Goal: Transaction & Acquisition: Subscribe to service/newsletter

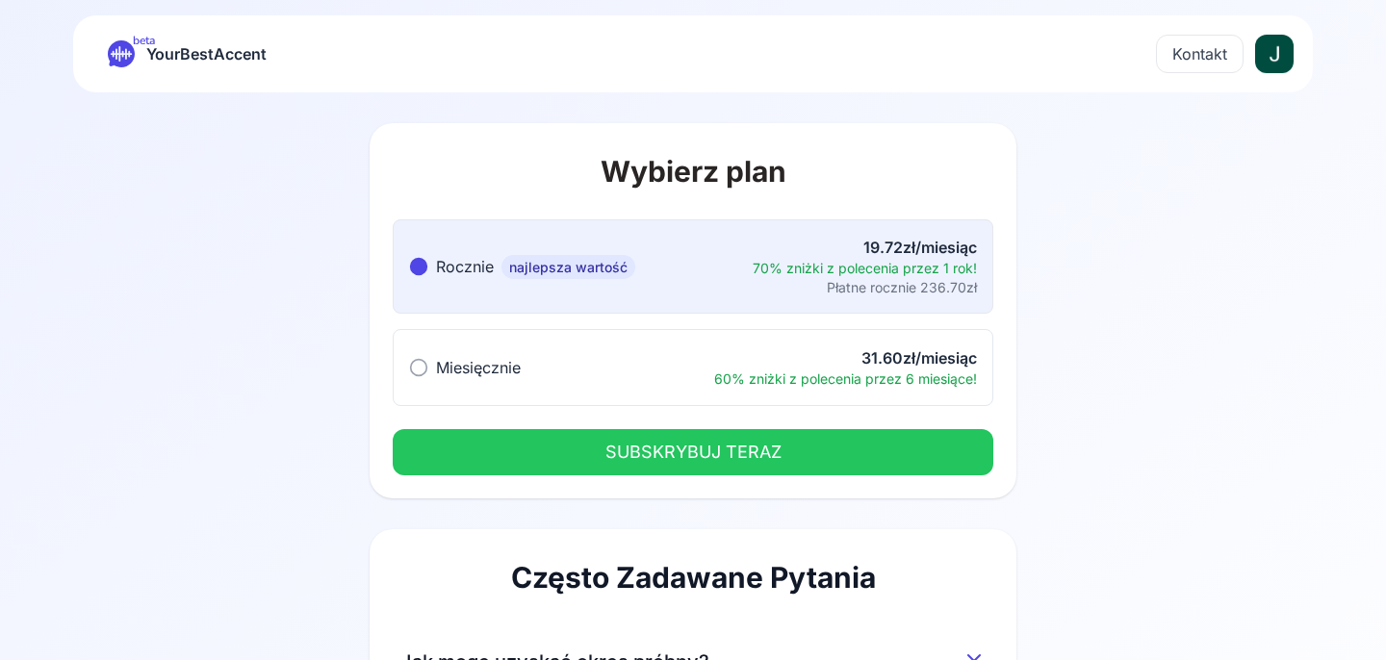
click at [552, 382] on button "Miesięcznie Miesięcznie 31.60zł/miesiąc 60% zniżki z polecenia przez 6 miesiące!" at bounding box center [693, 367] width 601 height 77
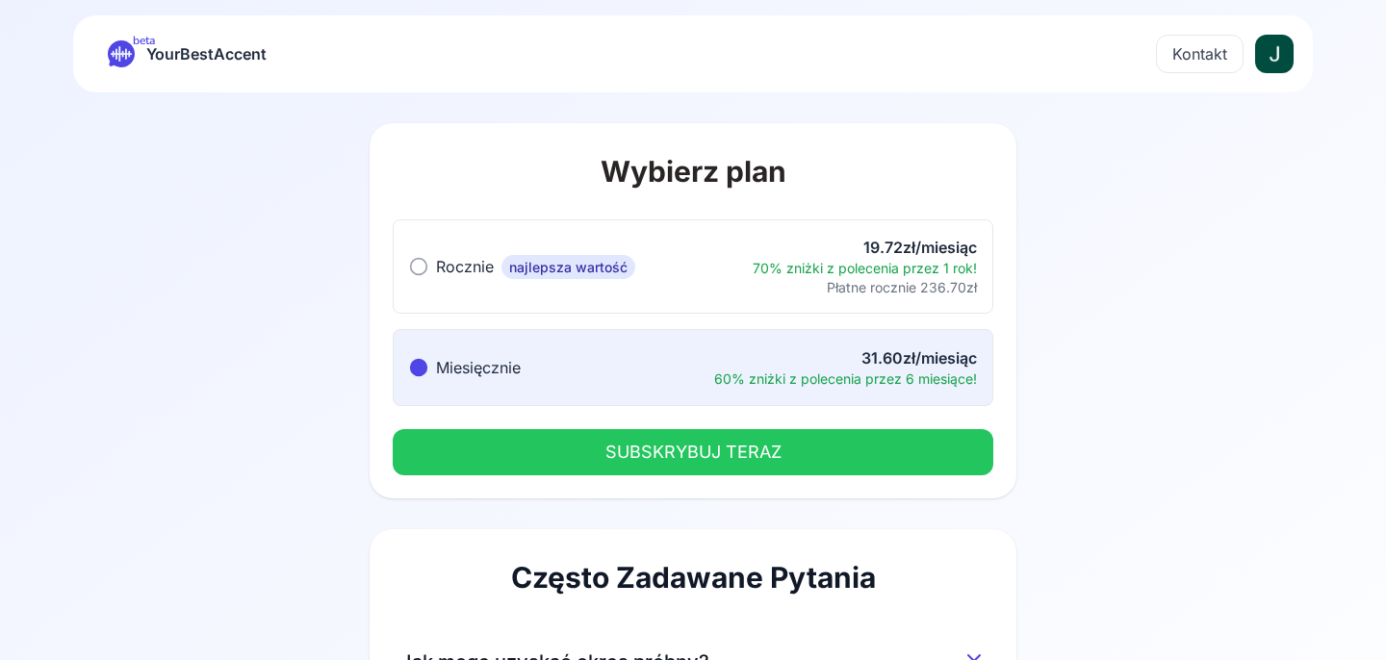
click at [562, 449] on button "SUBSKRYBUJ TERAZ" at bounding box center [693, 452] width 601 height 46
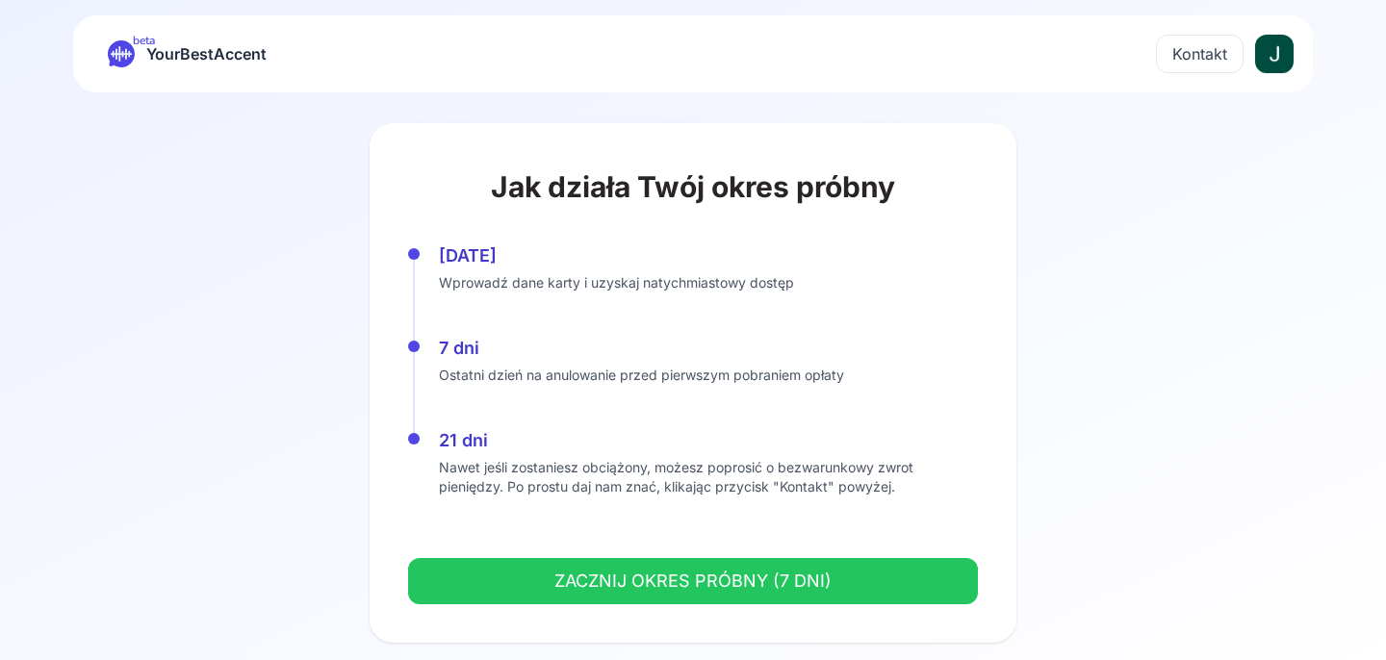
scroll to position [13, 0]
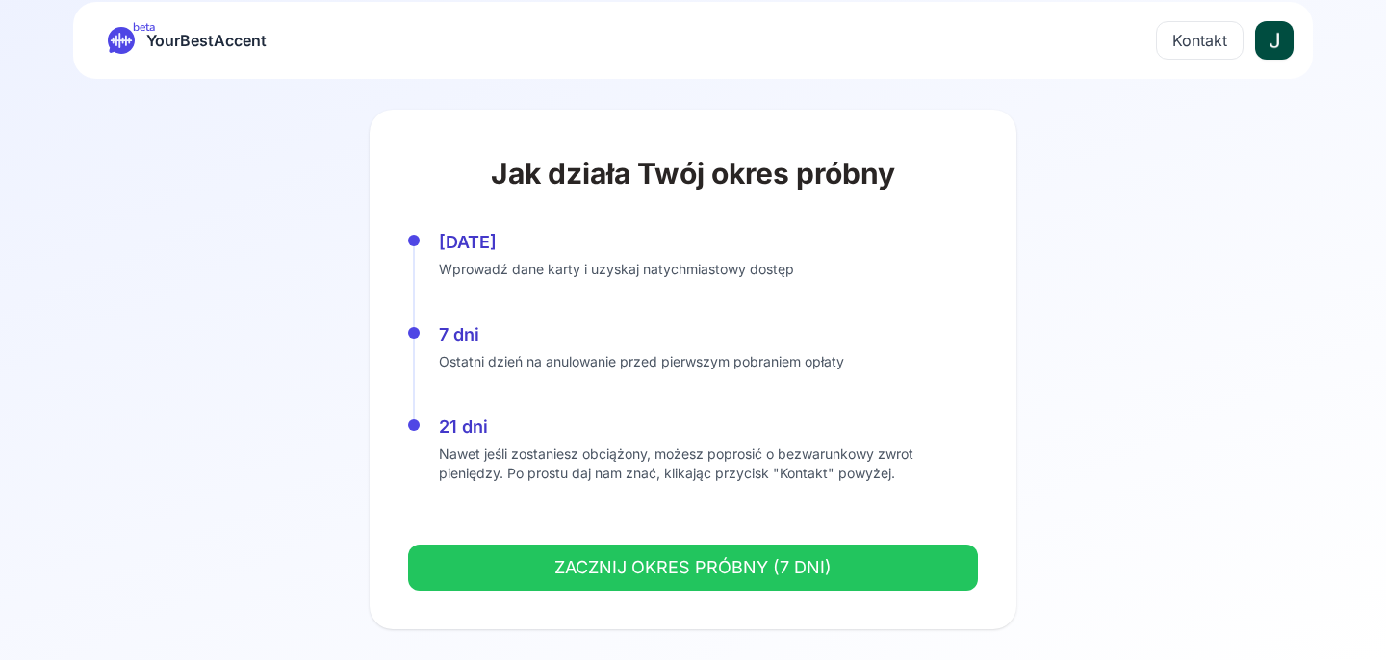
click at [592, 563] on button "ZACZNIJ OKRES PRÓBNY (7 DNI)" at bounding box center [693, 568] width 570 height 46
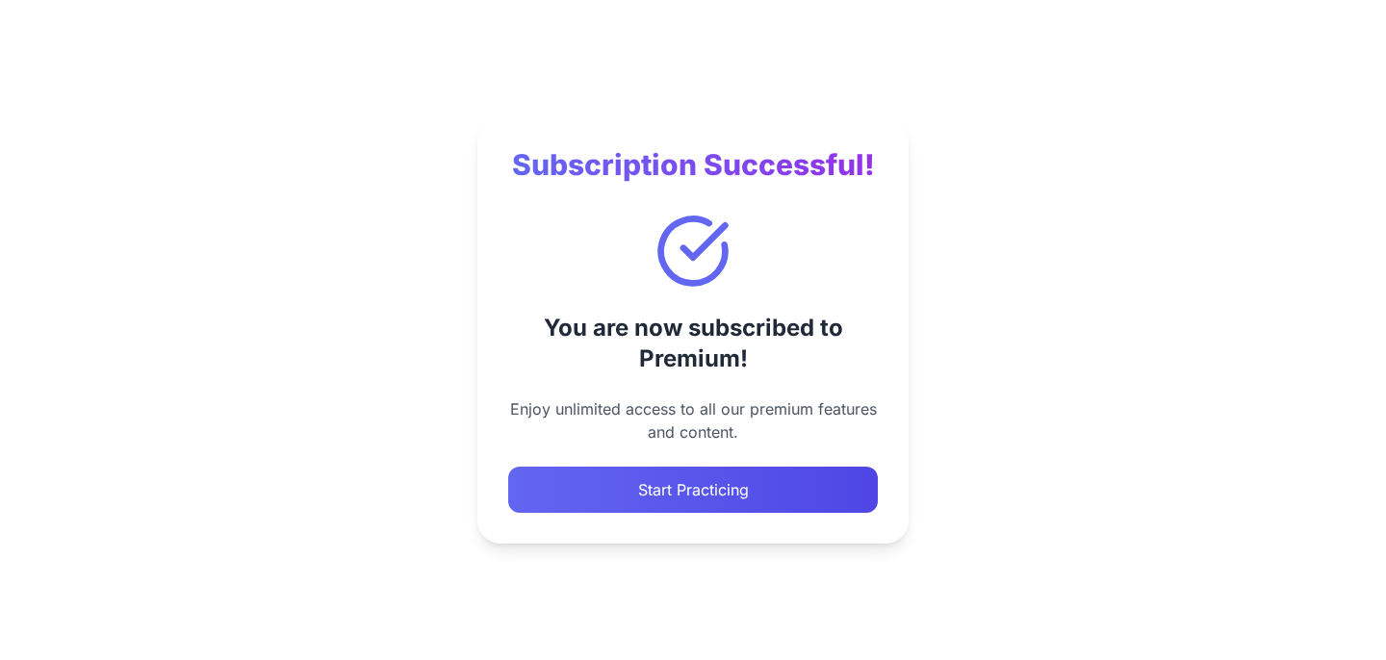
click at [736, 495] on button "Start Practicing" at bounding box center [693, 490] width 370 height 46
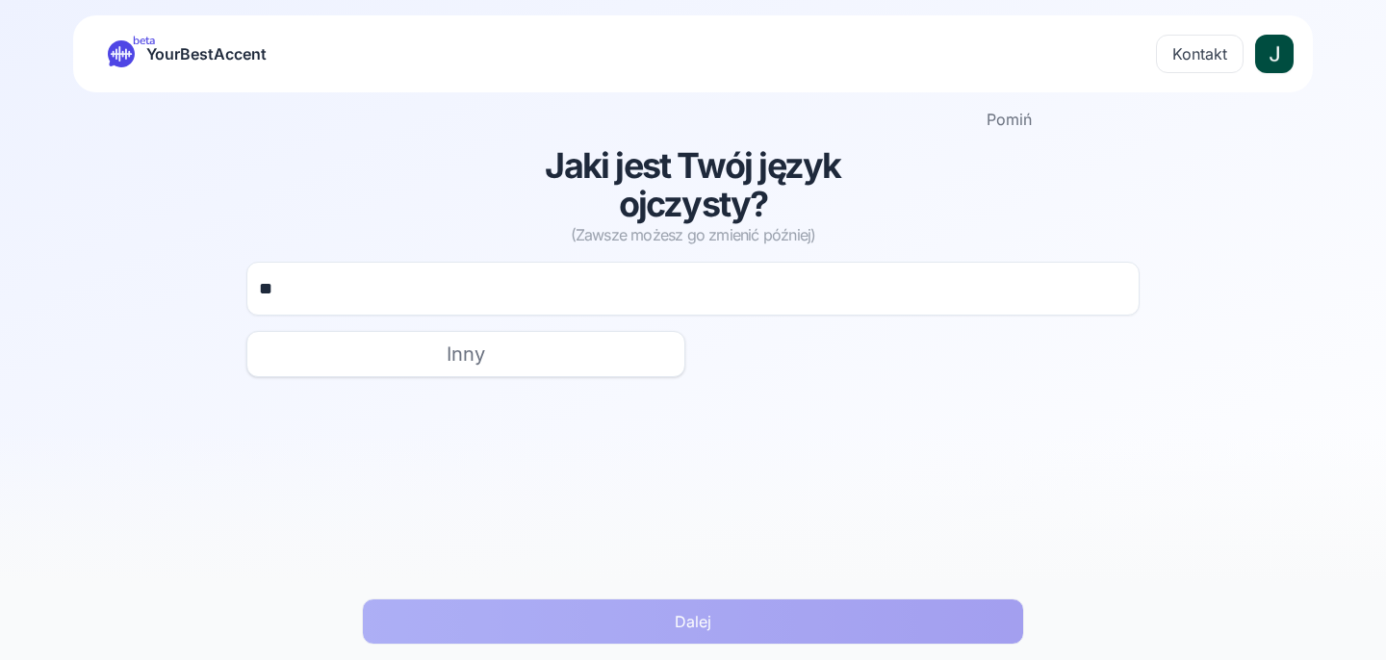
type input "*"
type input "***"
click at [474, 361] on span "polski" at bounding box center [479, 354] width 54 height 27
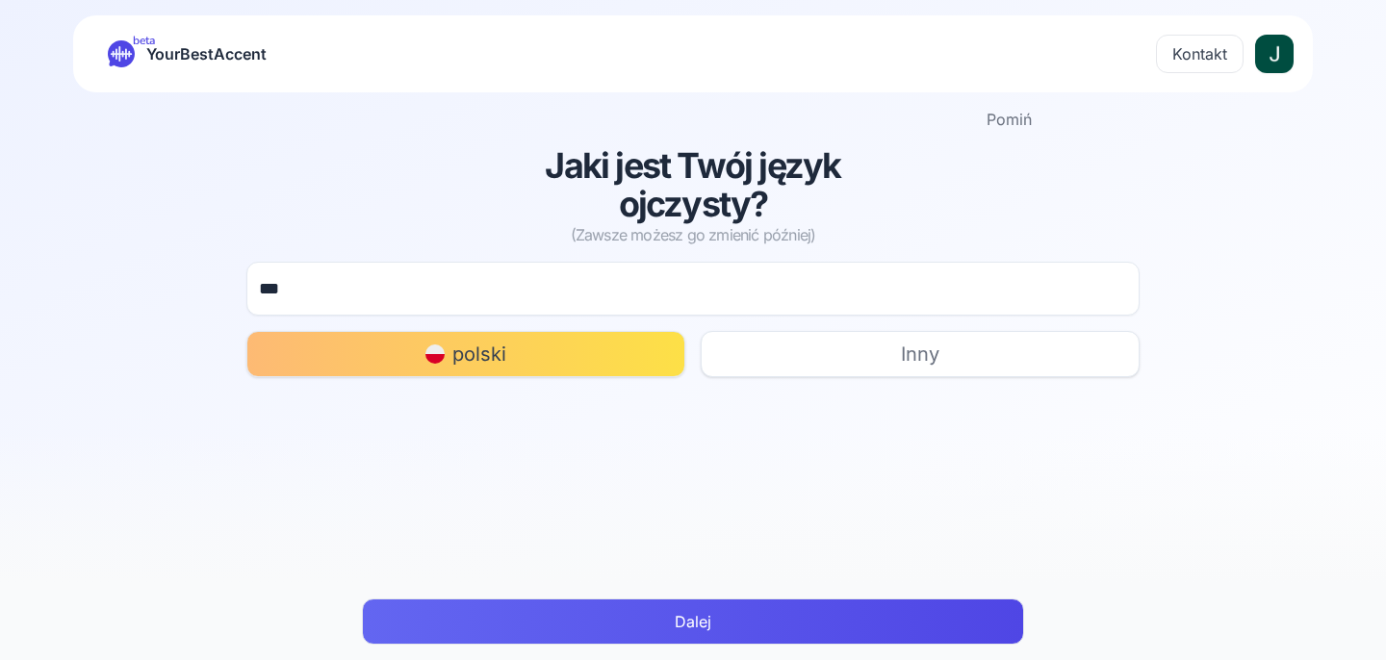
click at [730, 607] on button "Dalej" at bounding box center [693, 622] width 662 height 46
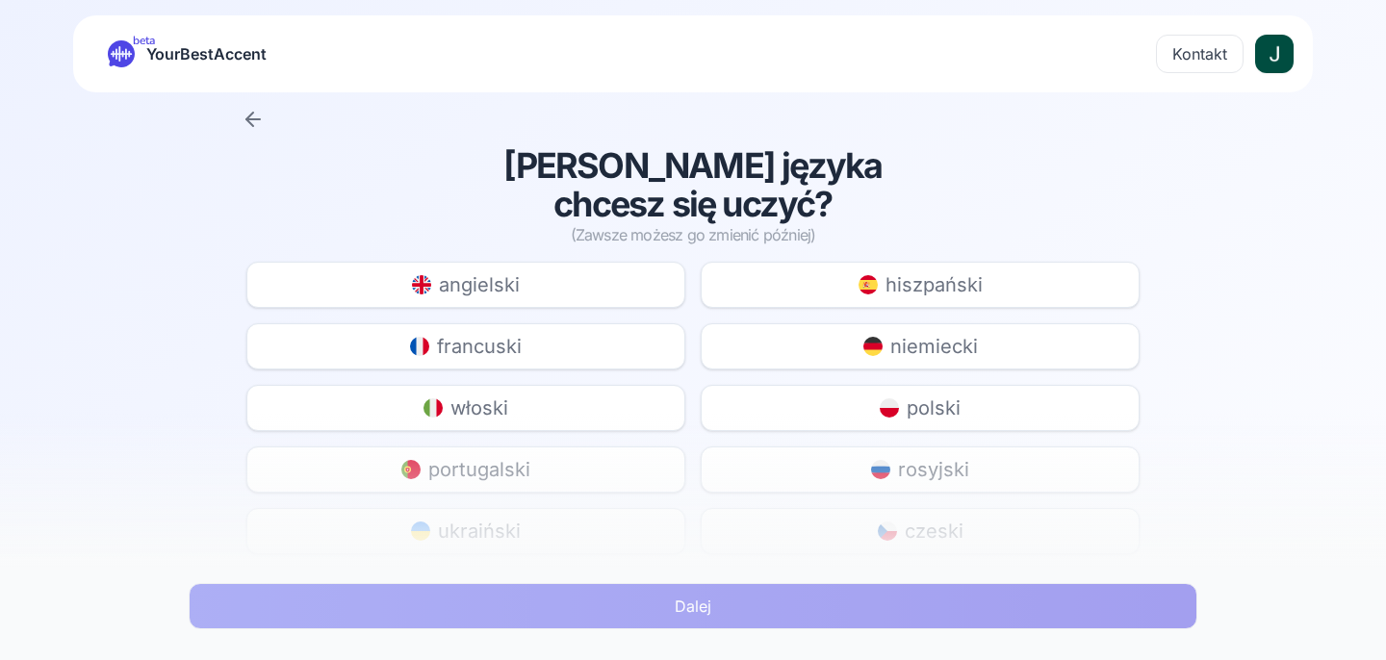
click at [937, 271] on span "hiszpański" at bounding box center [934, 284] width 97 height 27
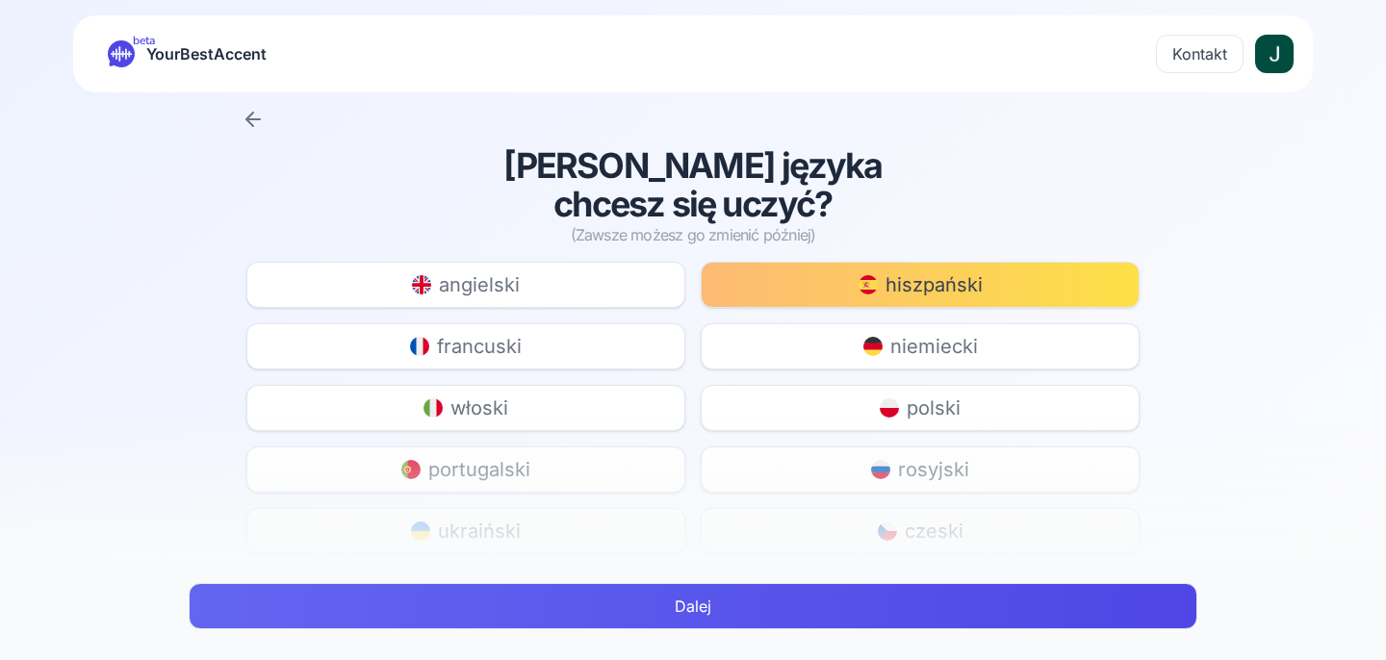
click at [722, 259] on div "Jakiego języka chcesz się uczyć? (Zawsze możesz go zmienić później) angielski h…" at bounding box center [693, 535] width 924 height 778
click at [750, 650] on div "Dalej" at bounding box center [693, 614] width 1040 height 92
click at [750, 622] on button "Dalej" at bounding box center [693, 606] width 1009 height 46
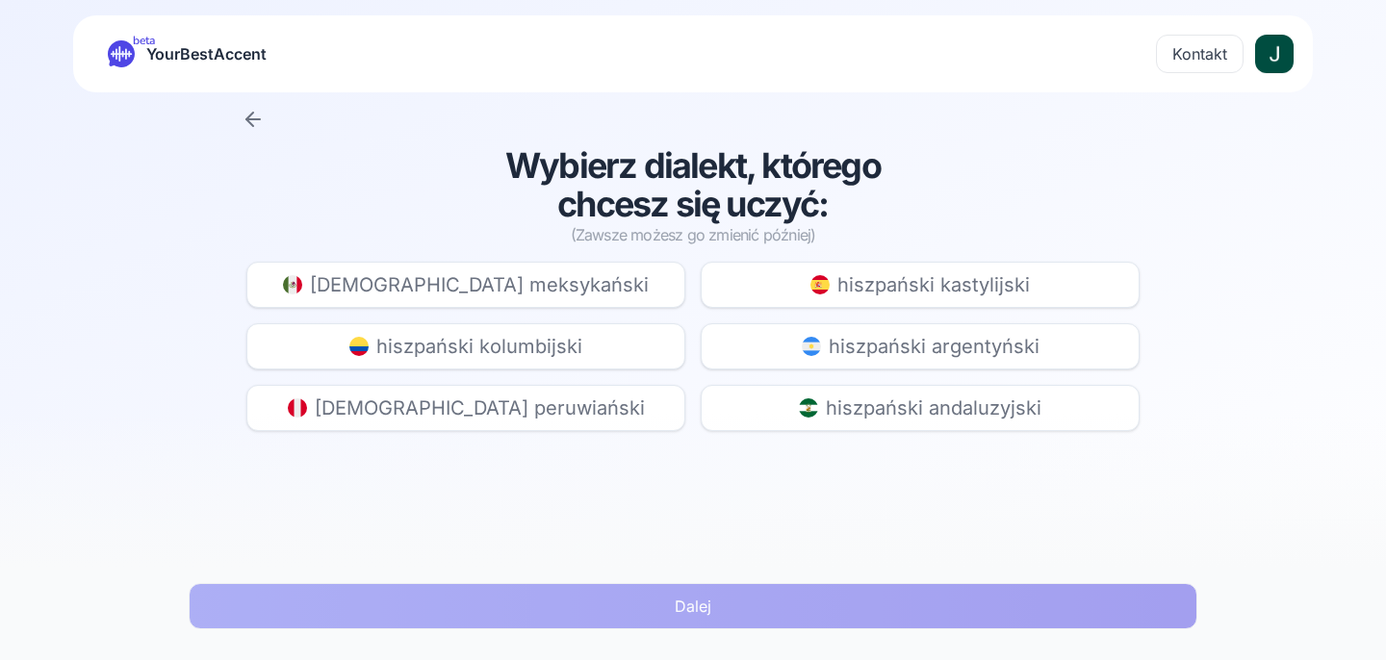
click at [851, 296] on span "hiszpański kastylijski" at bounding box center [933, 284] width 193 height 27
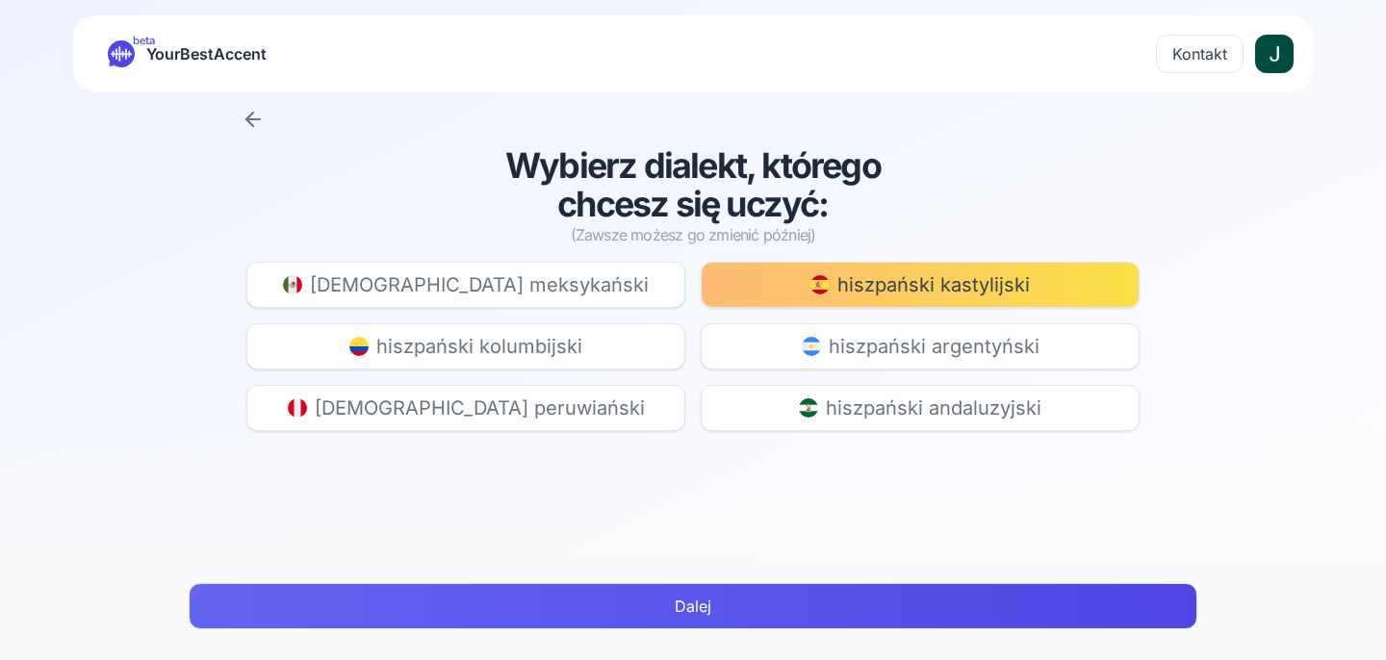
click at [748, 617] on button "Dalej" at bounding box center [693, 606] width 1009 height 46
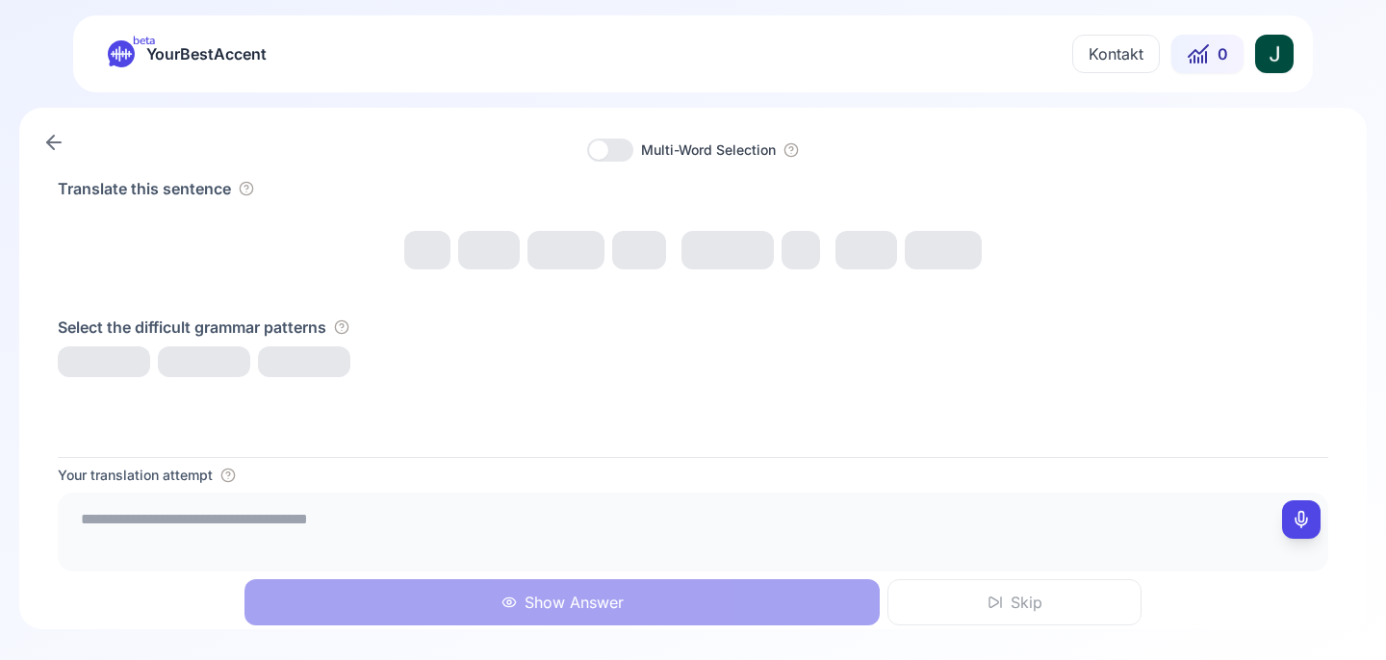
click at [450, 252] on div at bounding box center [693, 250] width 1224 height 39
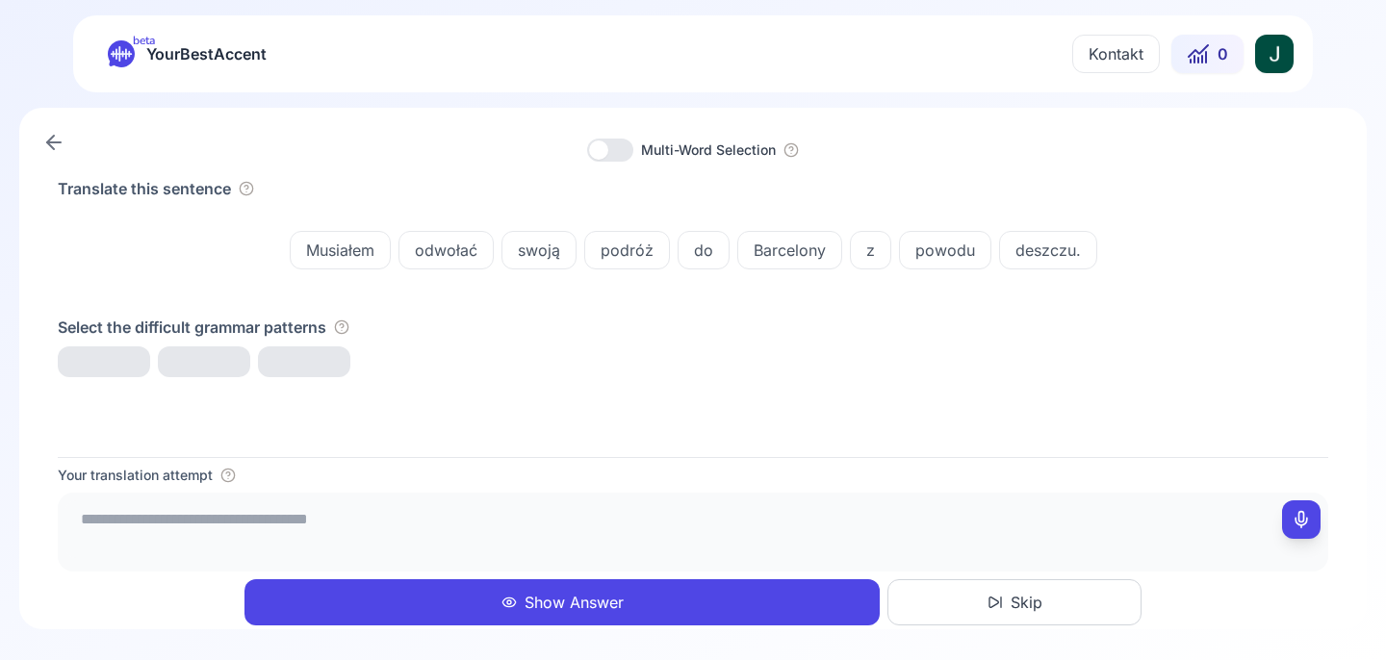
click at [330, 256] on span "Musiałem" at bounding box center [340, 250] width 99 height 23
click at [541, 365] on div at bounding box center [693, 362] width 1271 height 31
click at [334, 508] on textarea at bounding box center [692, 530] width 1255 height 58
click at [794, 613] on button "Show Answer" at bounding box center [561, 602] width 635 height 46
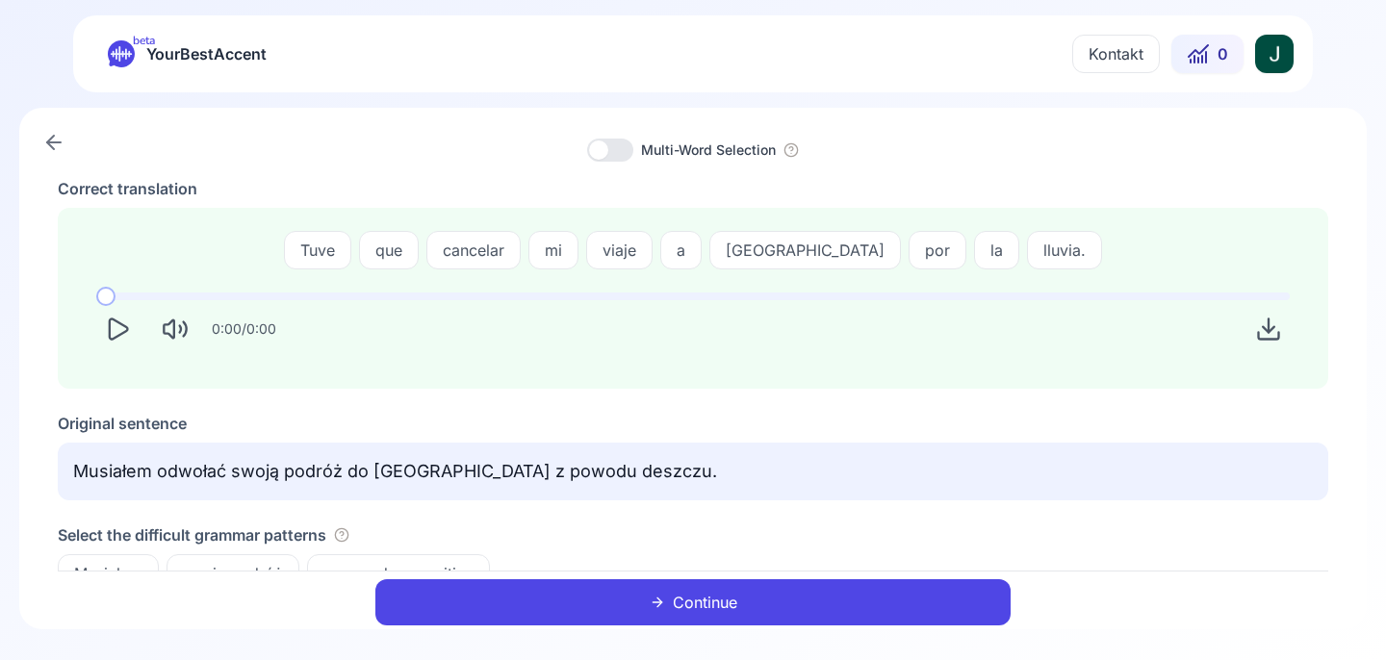
scroll to position [30, 0]
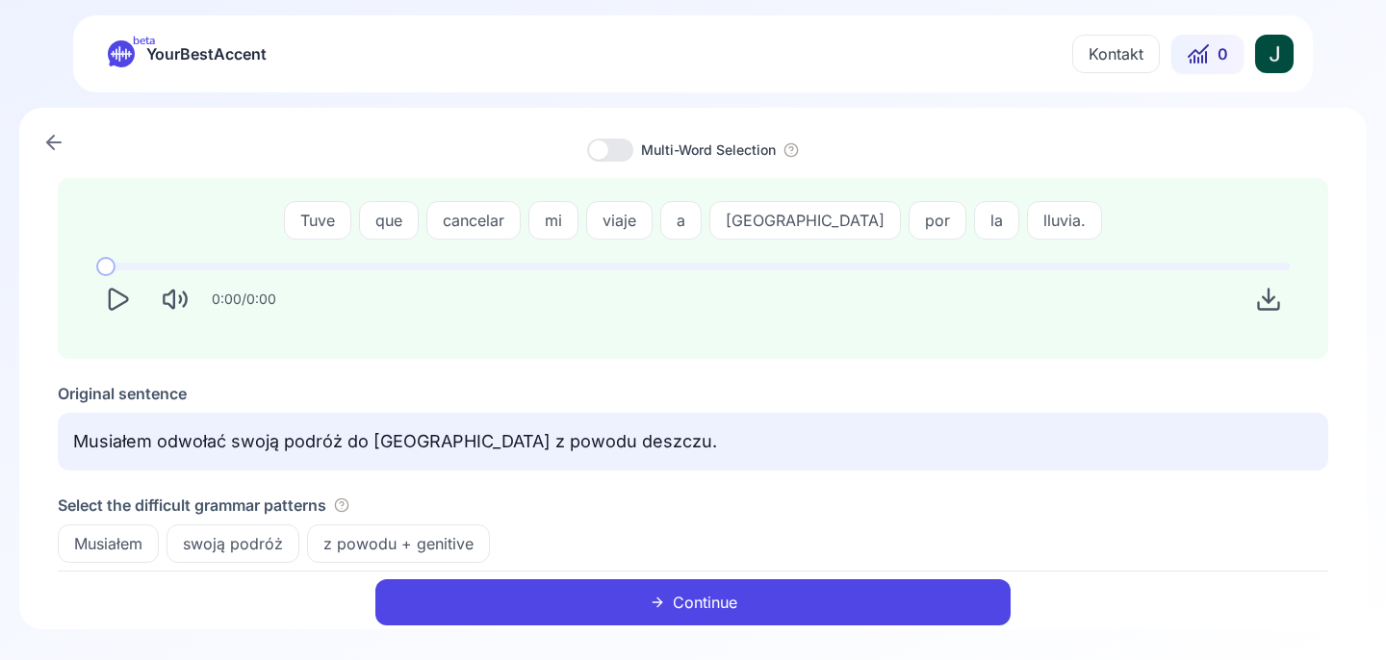
click at [125, 301] on icon "Play" at bounding box center [119, 299] width 18 height 20
click at [626, 588] on button "Continue" at bounding box center [692, 602] width 635 height 46
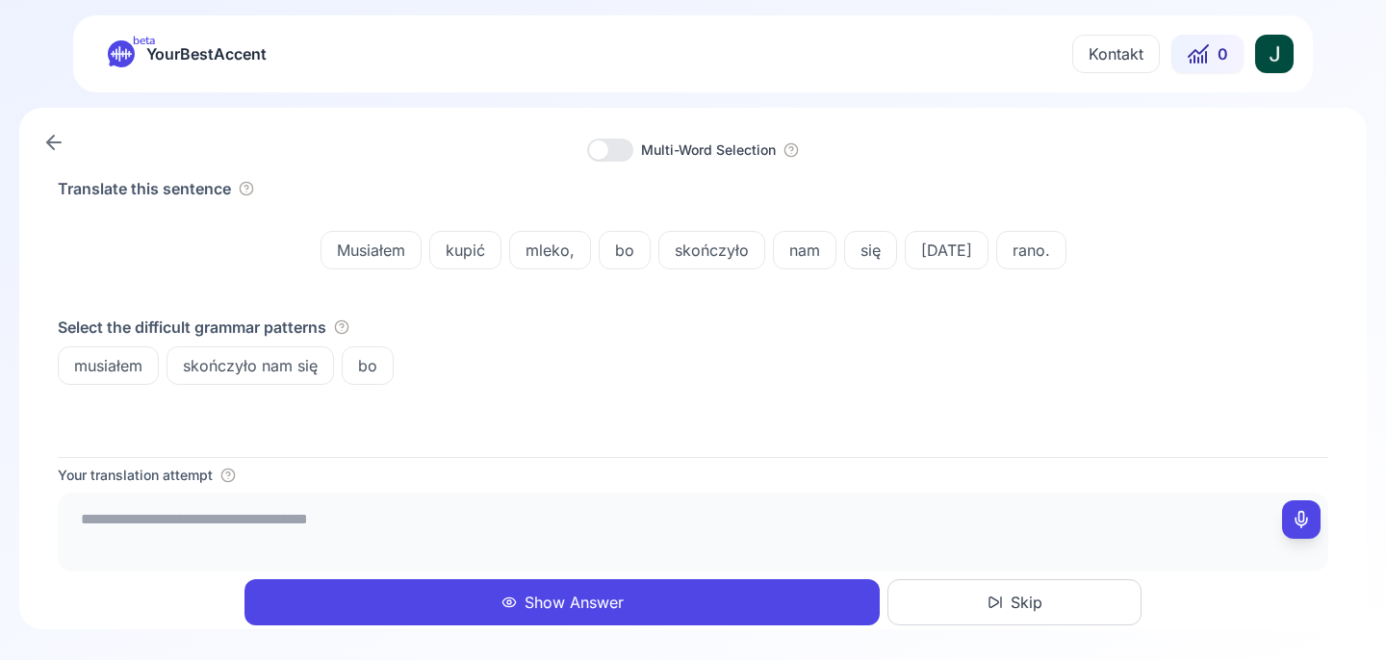
click at [39, 127] on link at bounding box center [54, 142] width 39 height 39
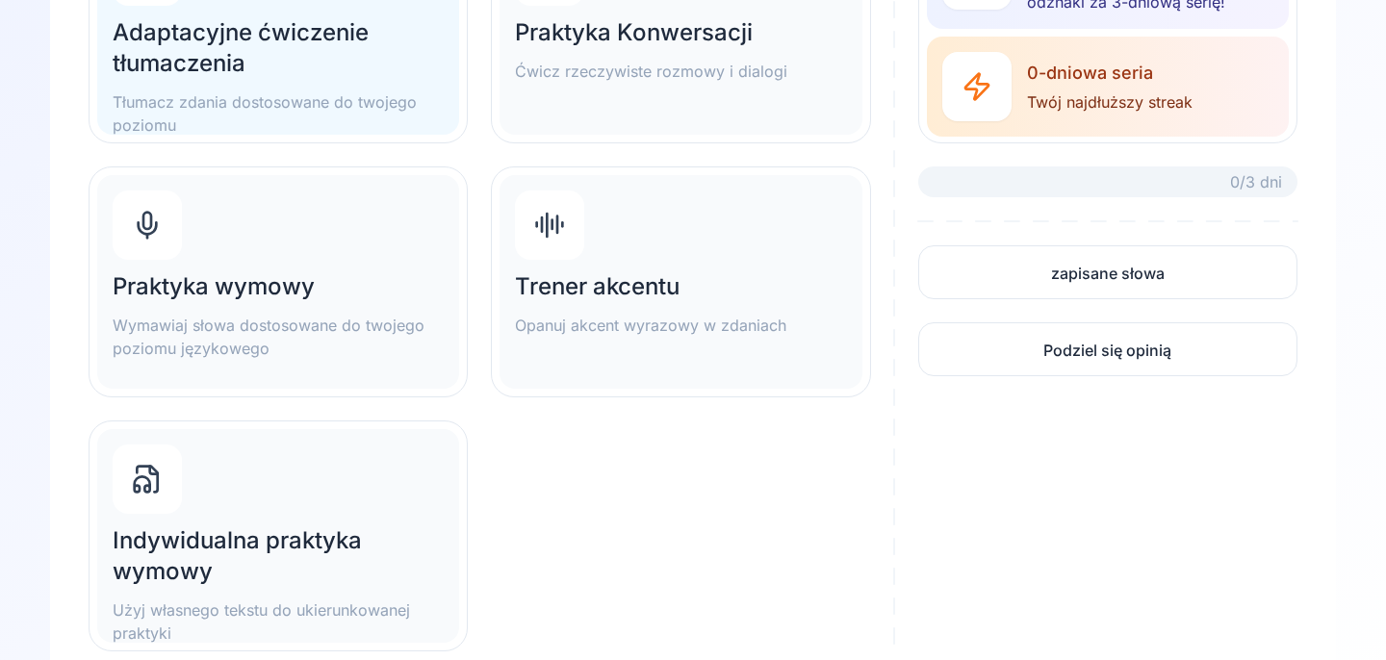
scroll to position [414, 0]
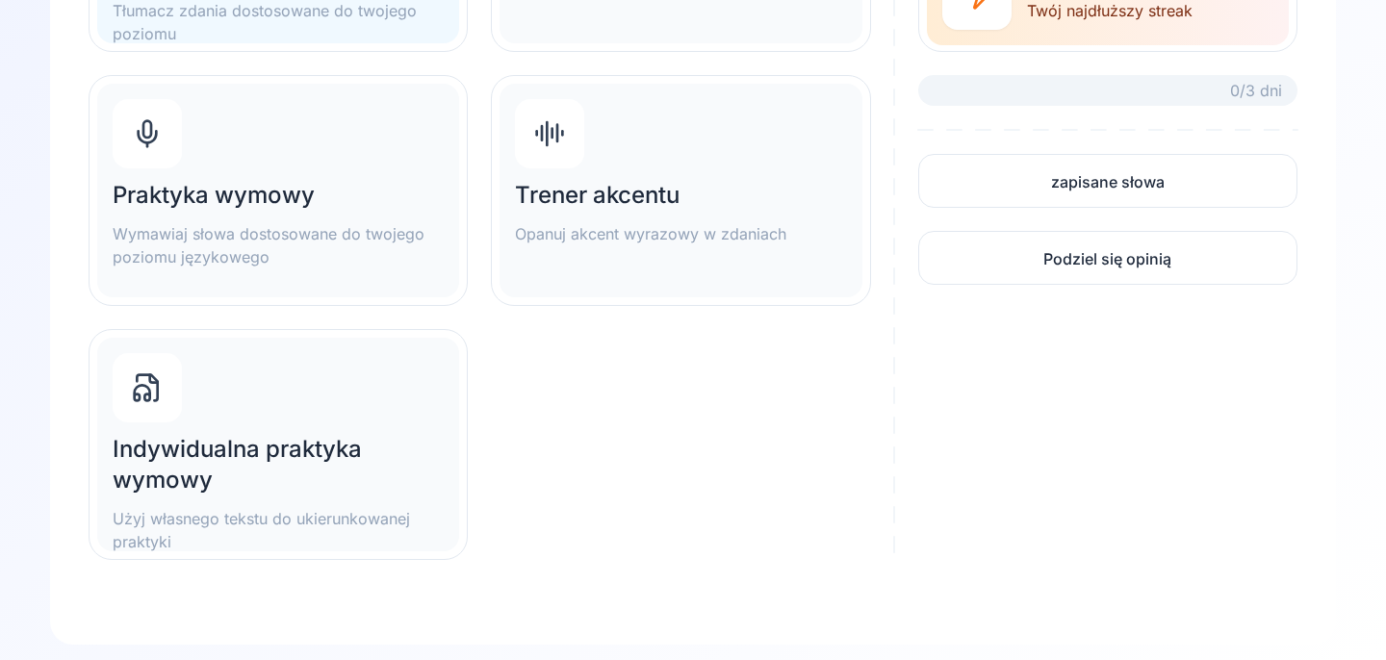
click at [300, 453] on h2 "Indywidualna praktyka wymowy" at bounding box center [278, 465] width 331 height 62
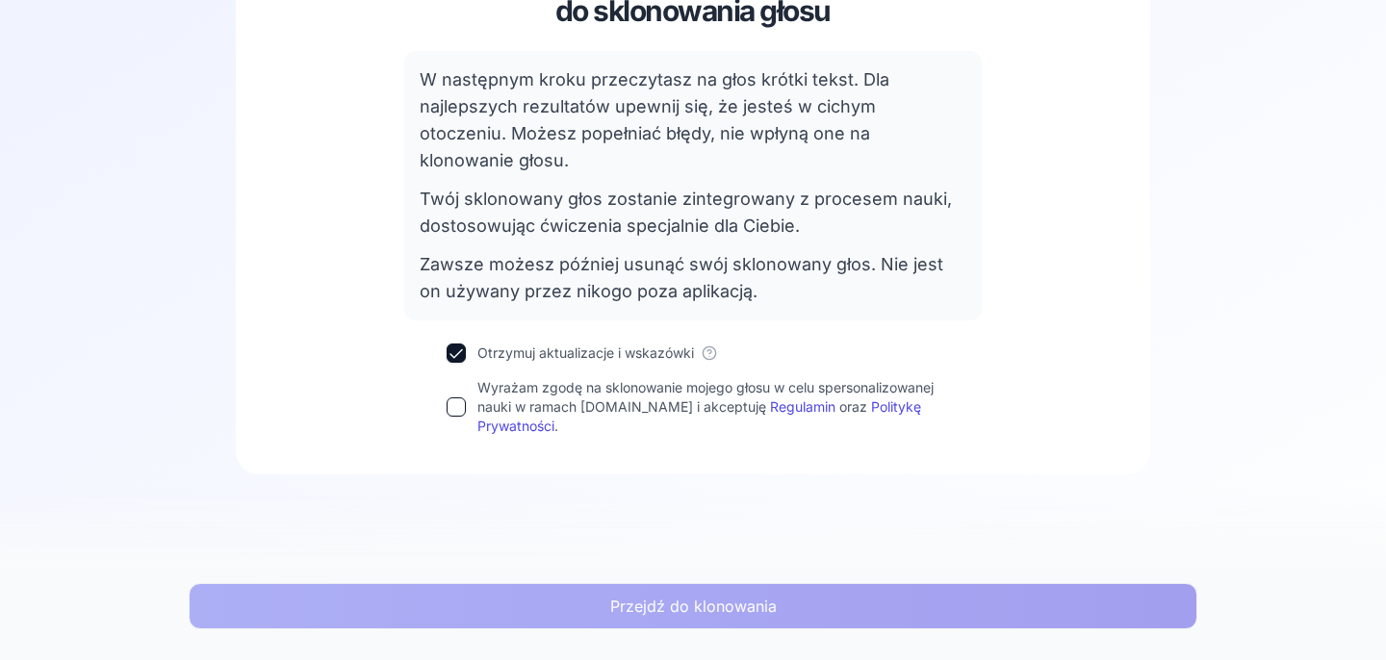
scroll to position [198, 0]
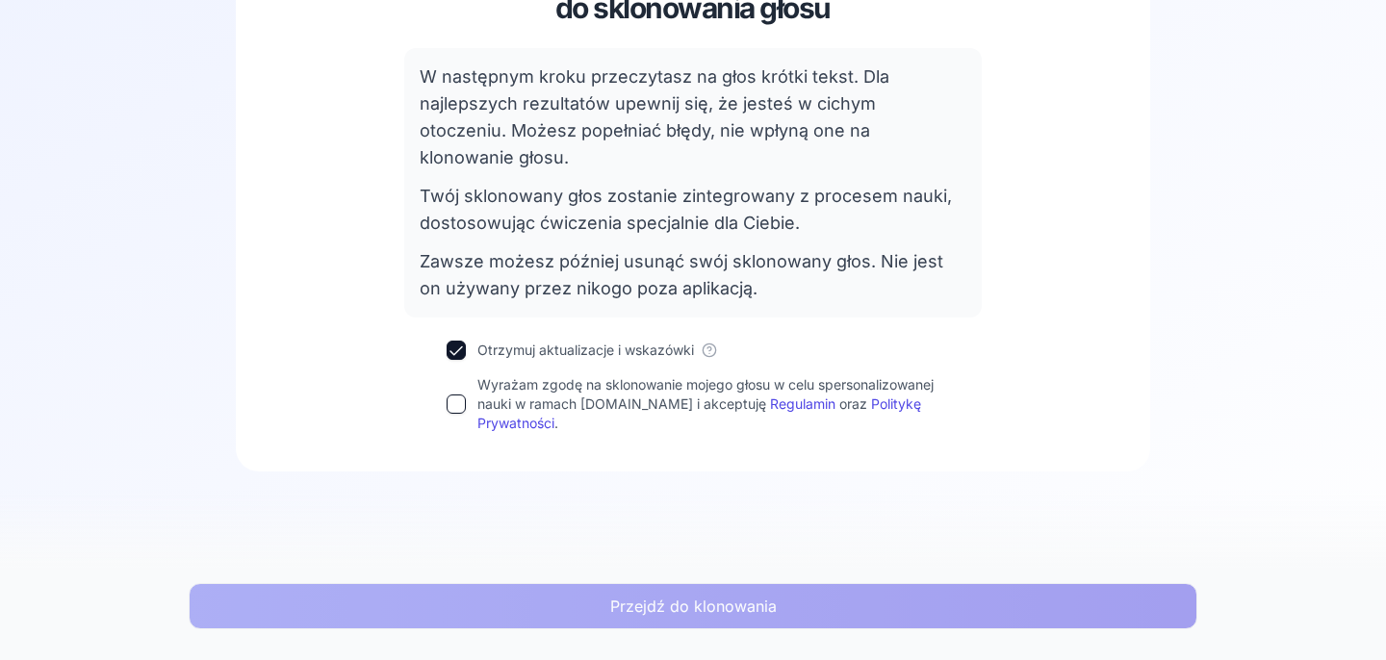
click at [449, 398] on div "Wyrażam zgodę na sklonowanie mojego głosu w celu spersonalizowanej nauki w rama…" at bounding box center [693, 404] width 493 height 58
click at [449, 395] on button "Wyrażam zgodę na sklonowanie mojego głosu w celu spersonalizowanej nauki w rama…" at bounding box center [456, 404] width 19 height 19
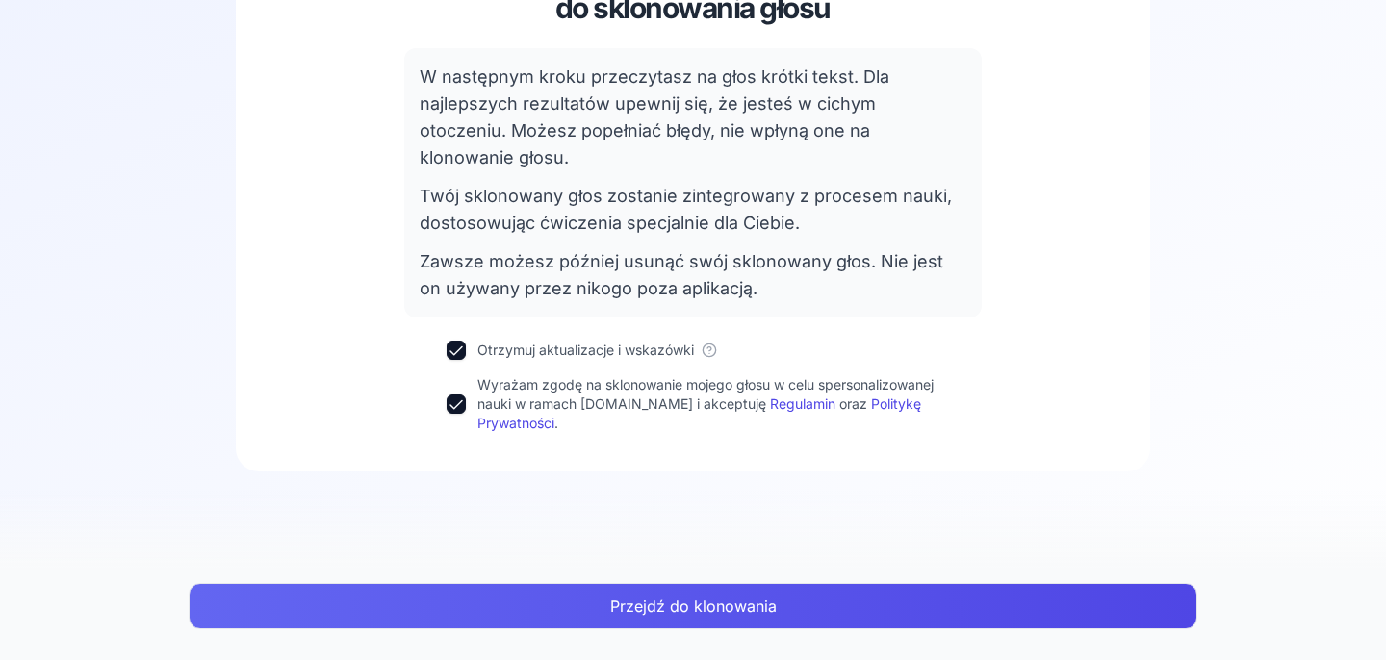
click at [454, 341] on button "Otrzymuj aktualizacje i wskazówki" at bounding box center [456, 350] width 19 height 19
click at [545, 604] on button "Przejdź do klonowania" at bounding box center [693, 606] width 1009 height 46
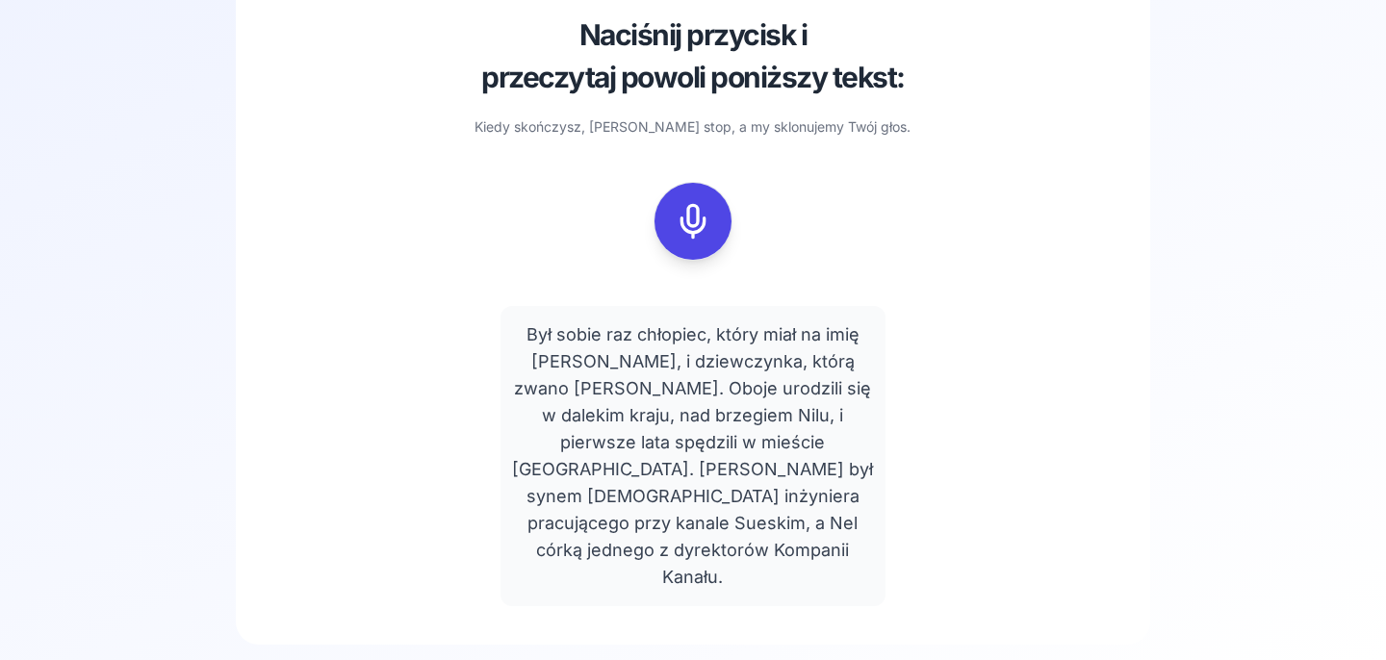
scroll to position [121, 0]
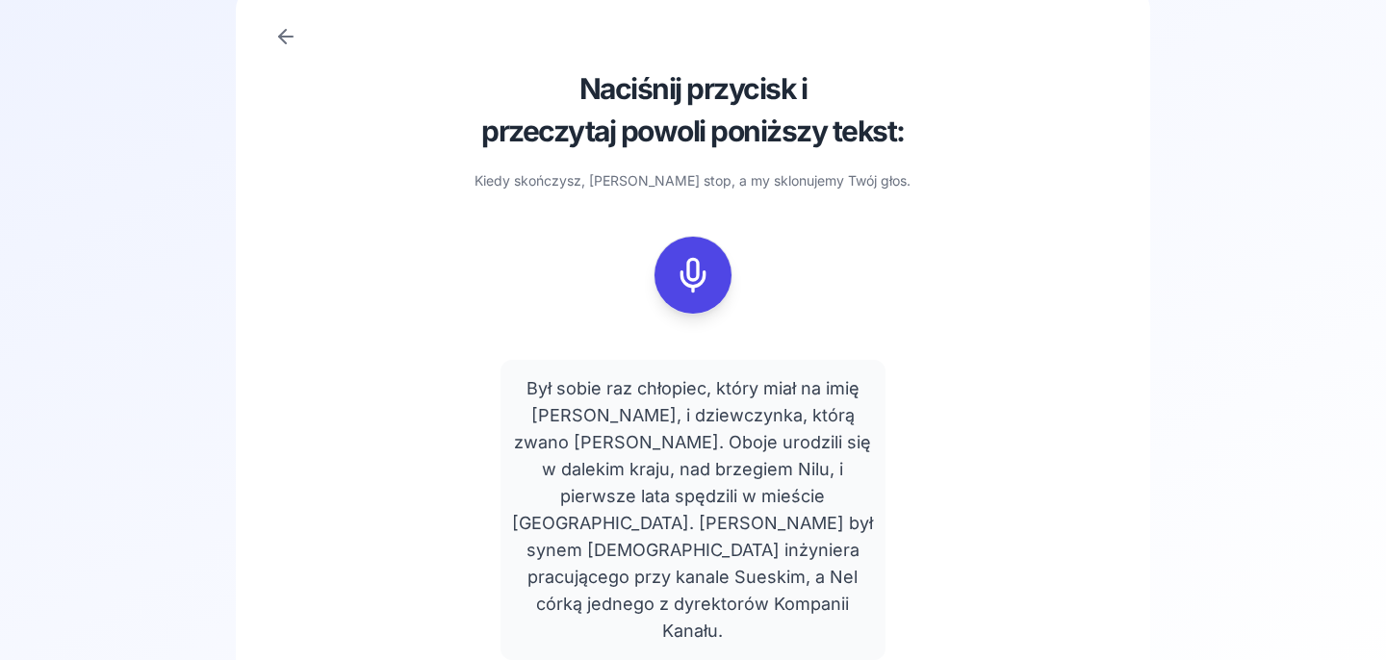
click at [686, 292] on icon at bounding box center [693, 275] width 39 height 39
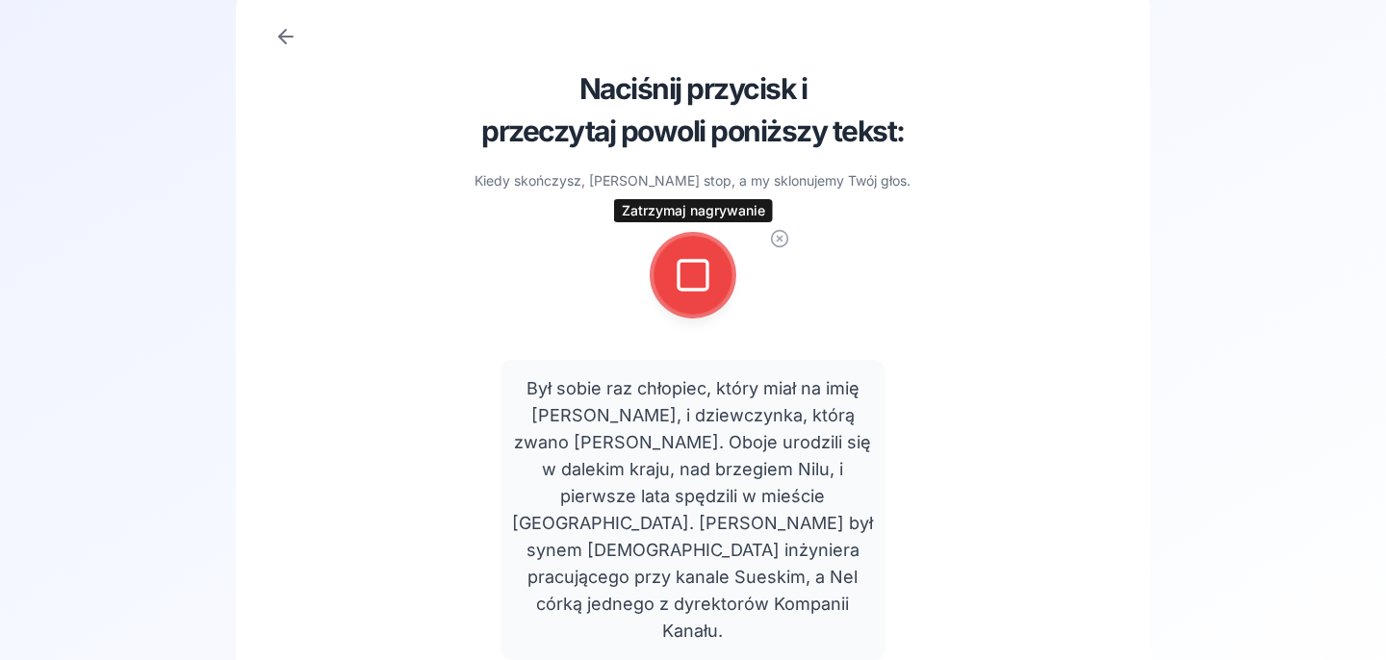
click at [716, 268] on button at bounding box center [693, 275] width 77 height 77
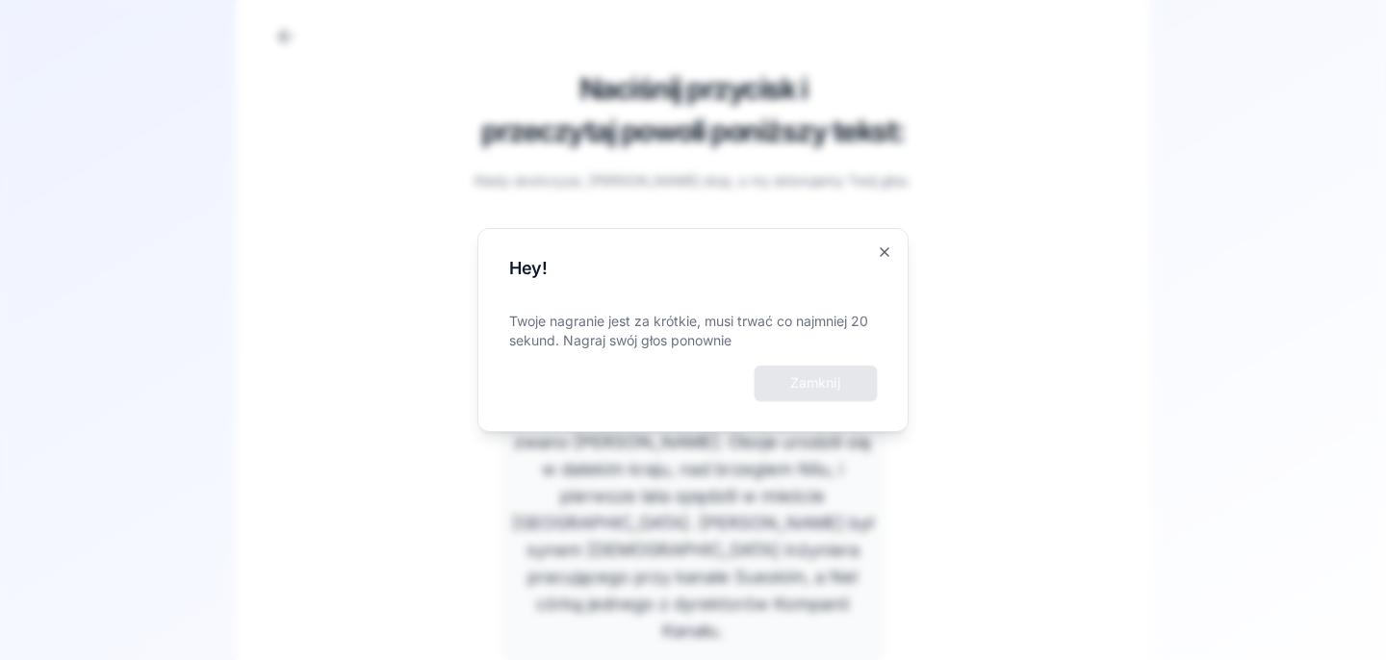
click at [843, 384] on button "Zamknij" at bounding box center [816, 383] width 122 height 35
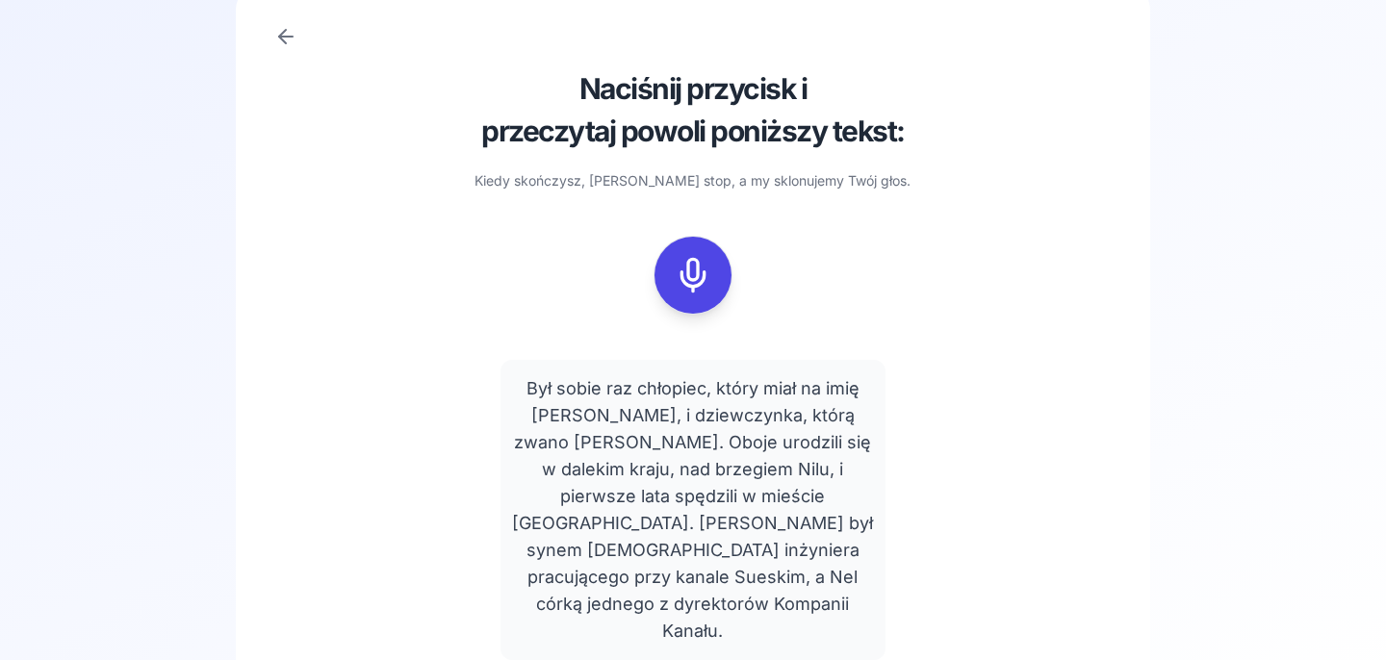
click at [697, 269] on icon at bounding box center [693, 275] width 39 height 39
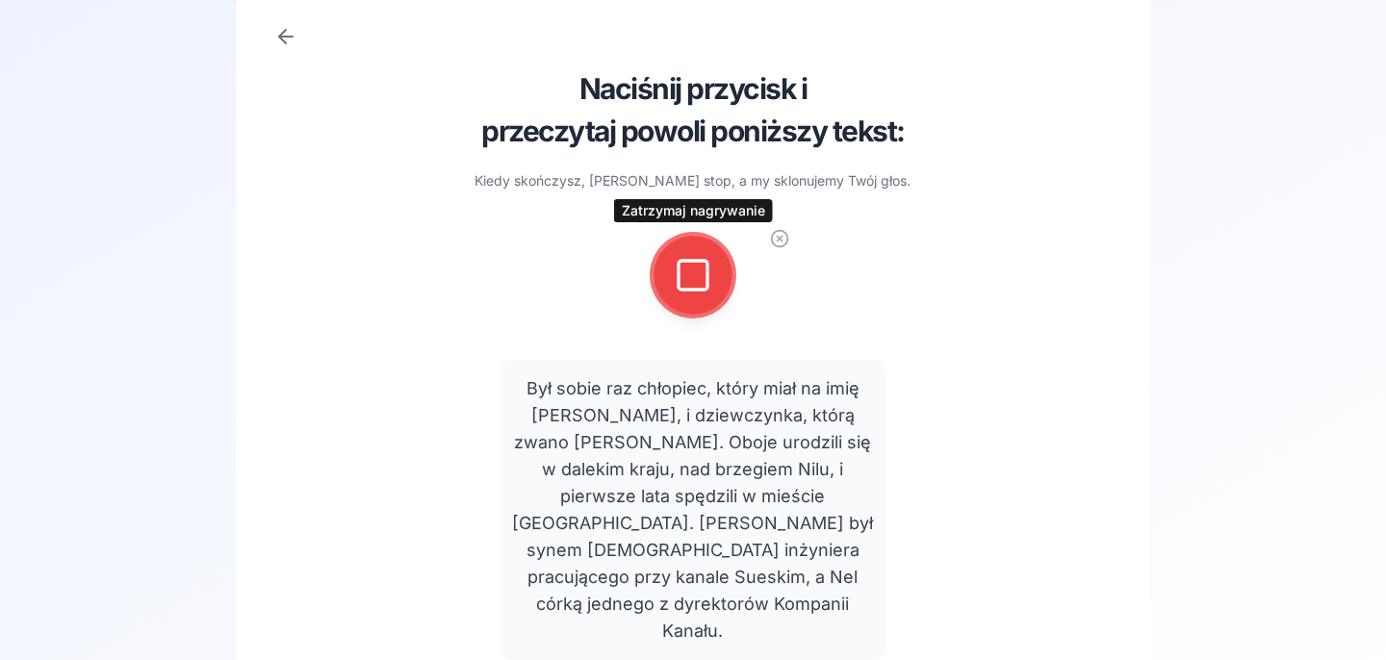
click at [699, 288] on icon at bounding box center [693, 275] width 39 height 39
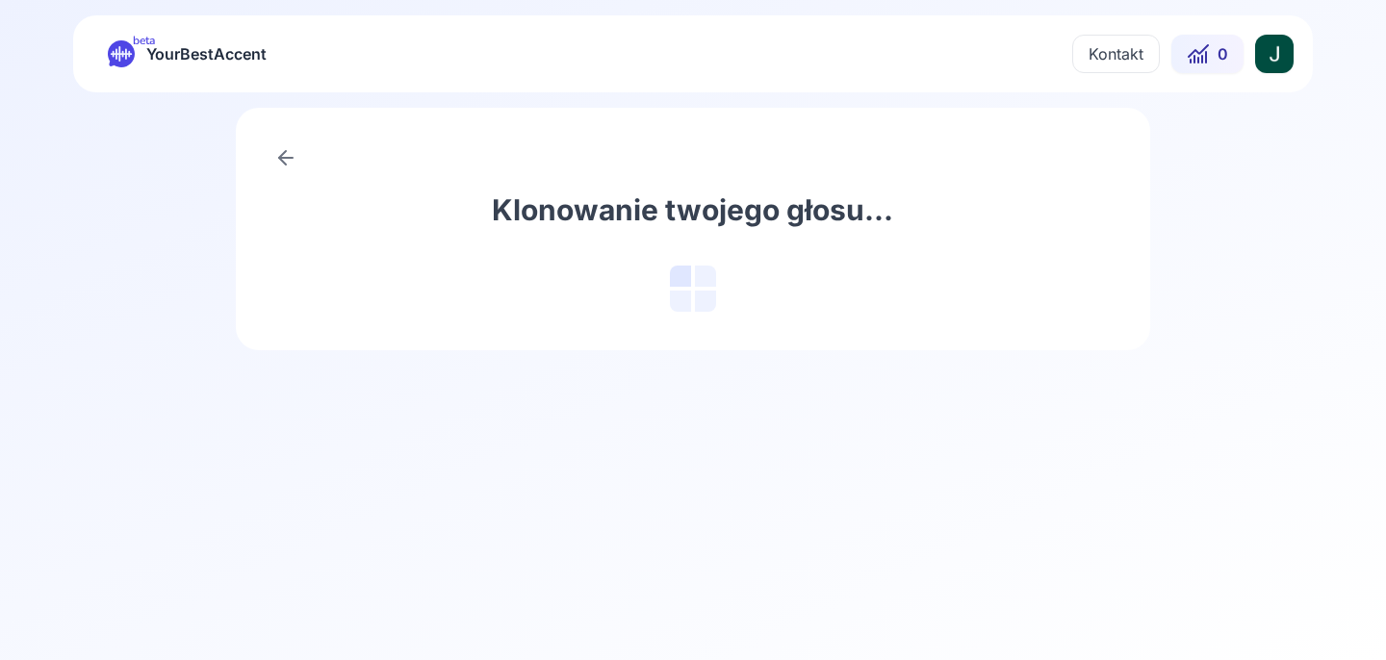
scroll to position [0, 0]
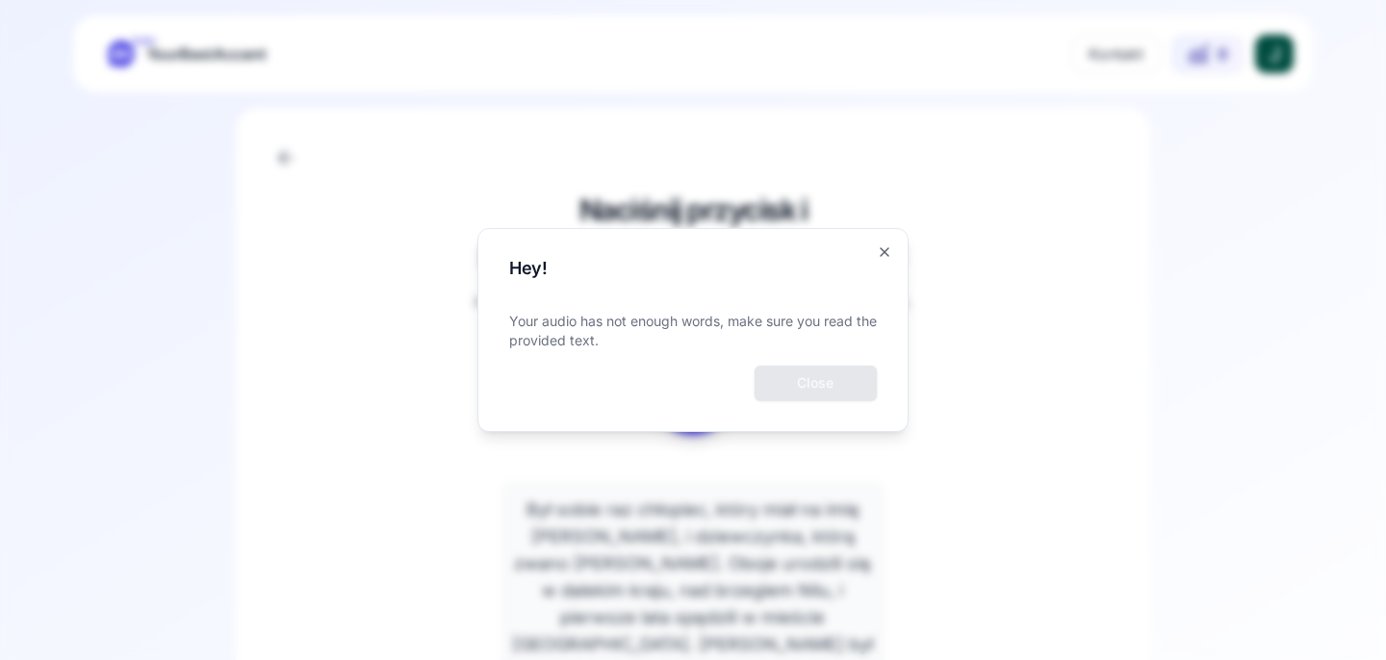
click at [813, 391] on button "Close" at bounding box center [816, 383] width 122 height 35
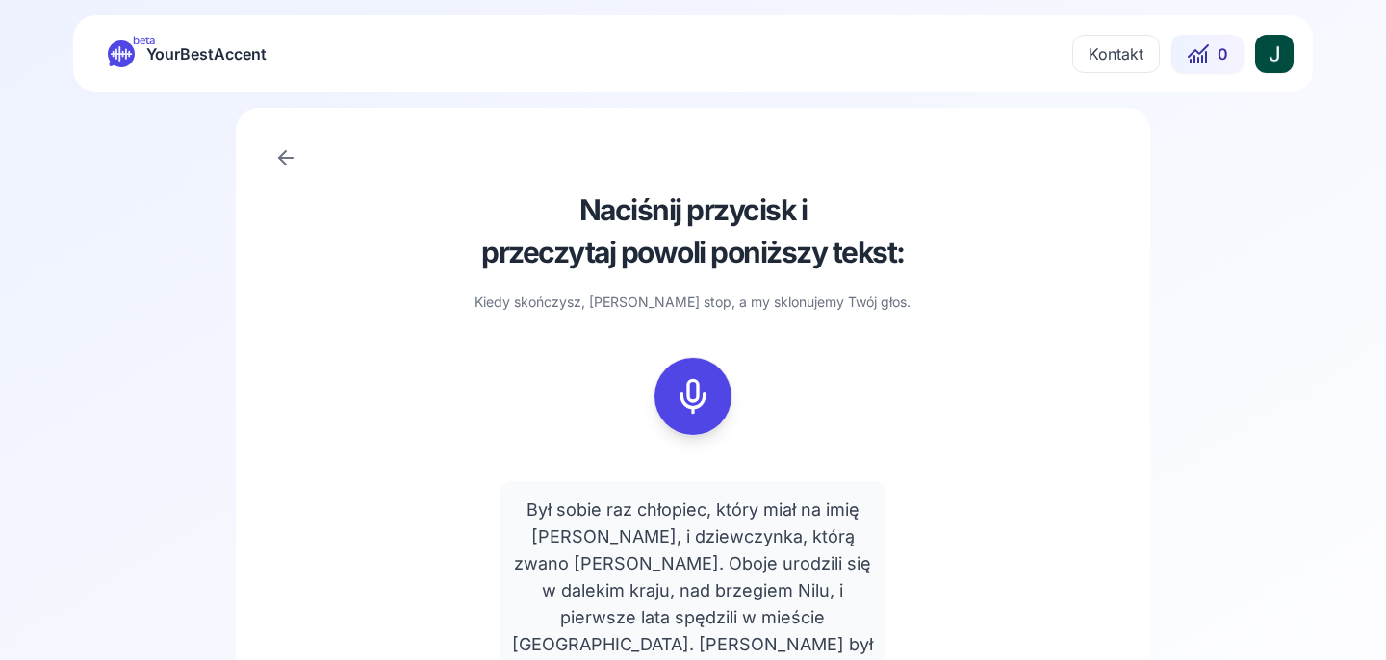
click at [699, 395] on icon at bounding box center [693, 396] width 39 height 39
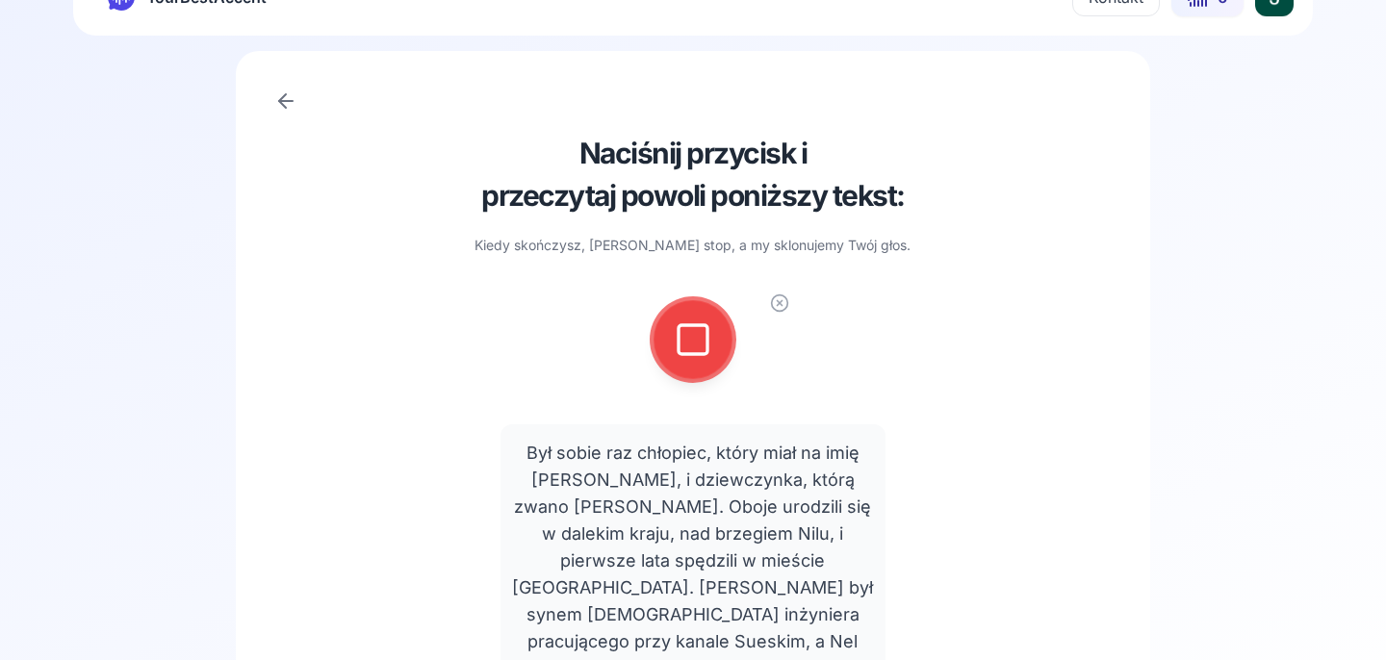
scroll to position [121, 0]
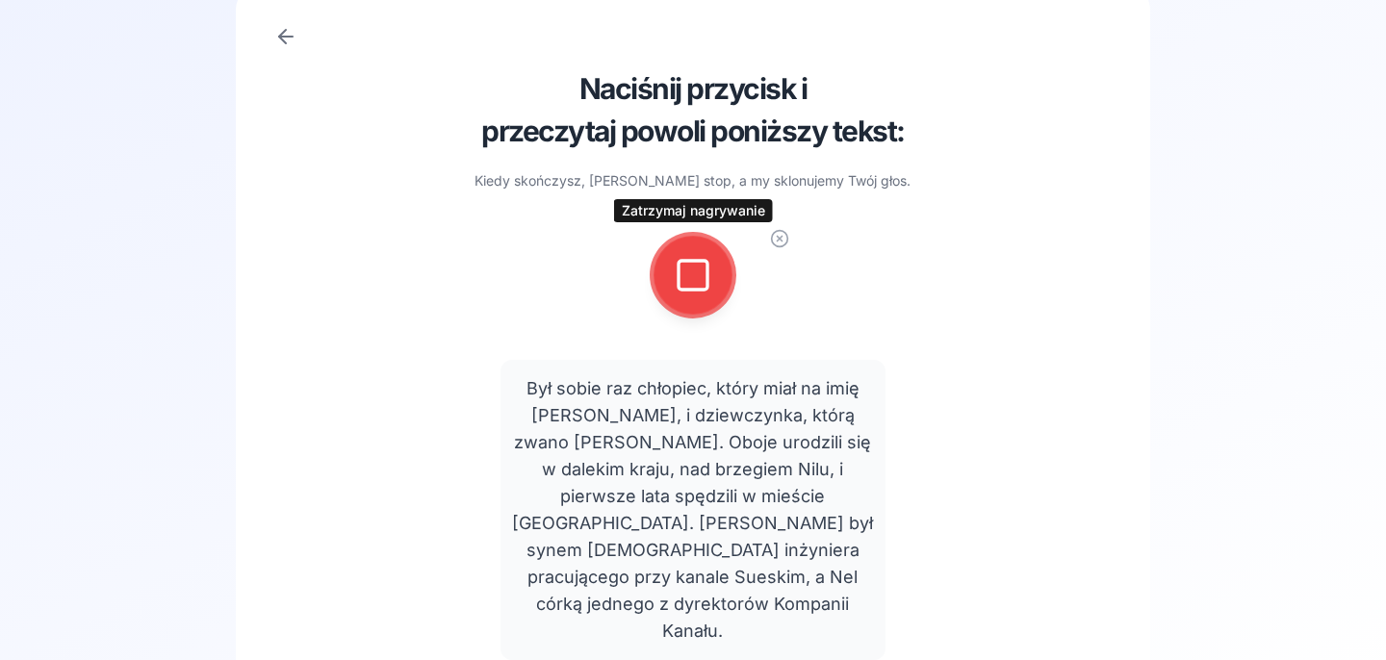
click at [705, 290] on rect at bounding box center [693, 275] width 29 height 29
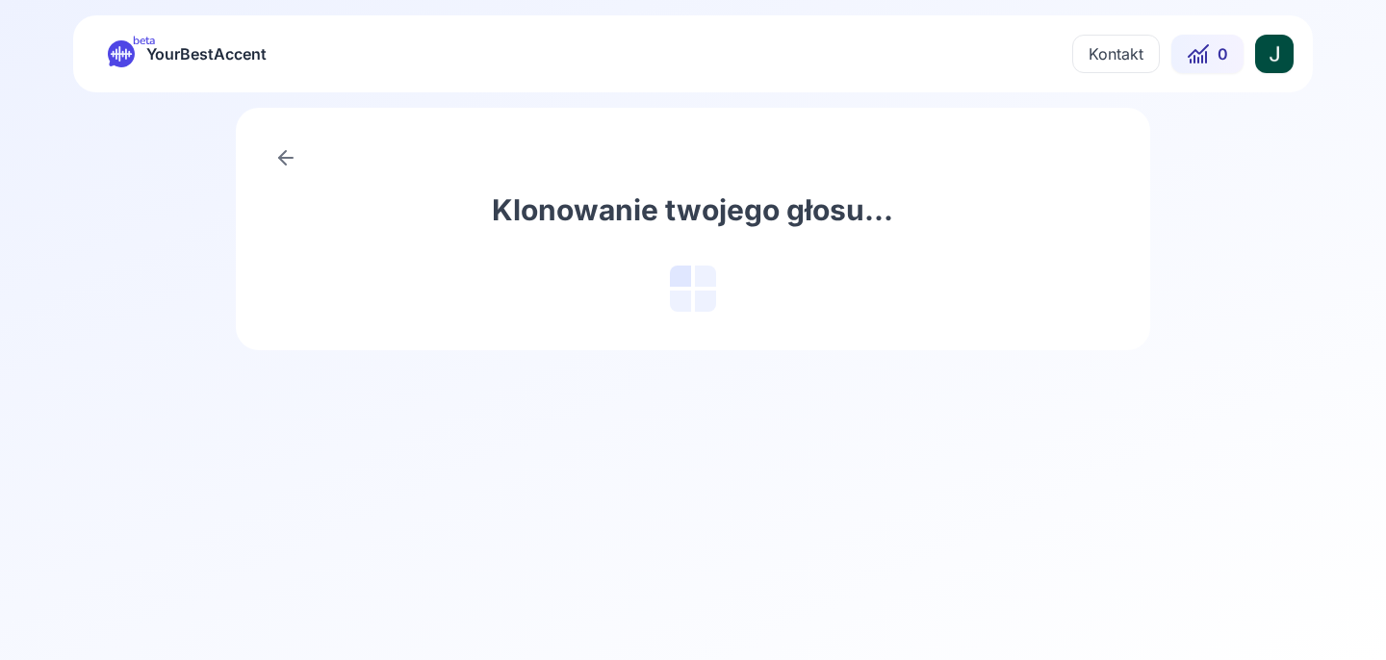
scroll to position [0, 0]
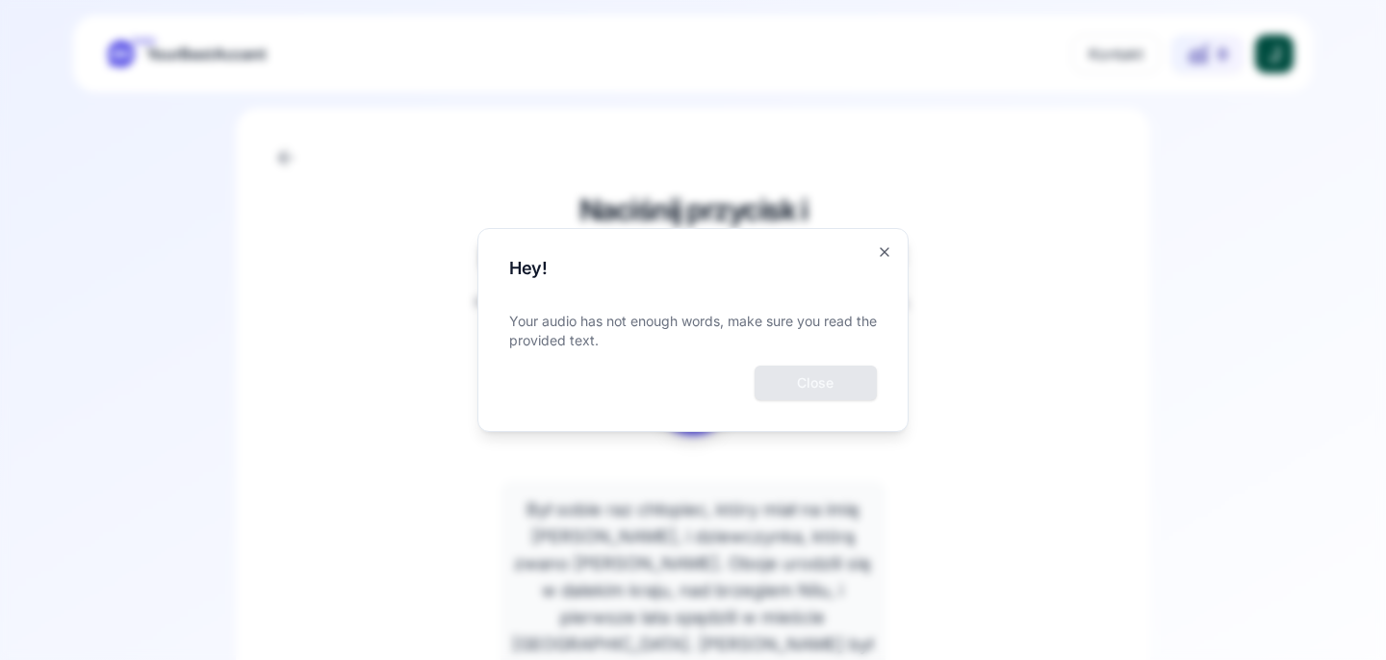
click at [795, 382] on button "Close" at bounding box center [816, 383] width 122 height 35
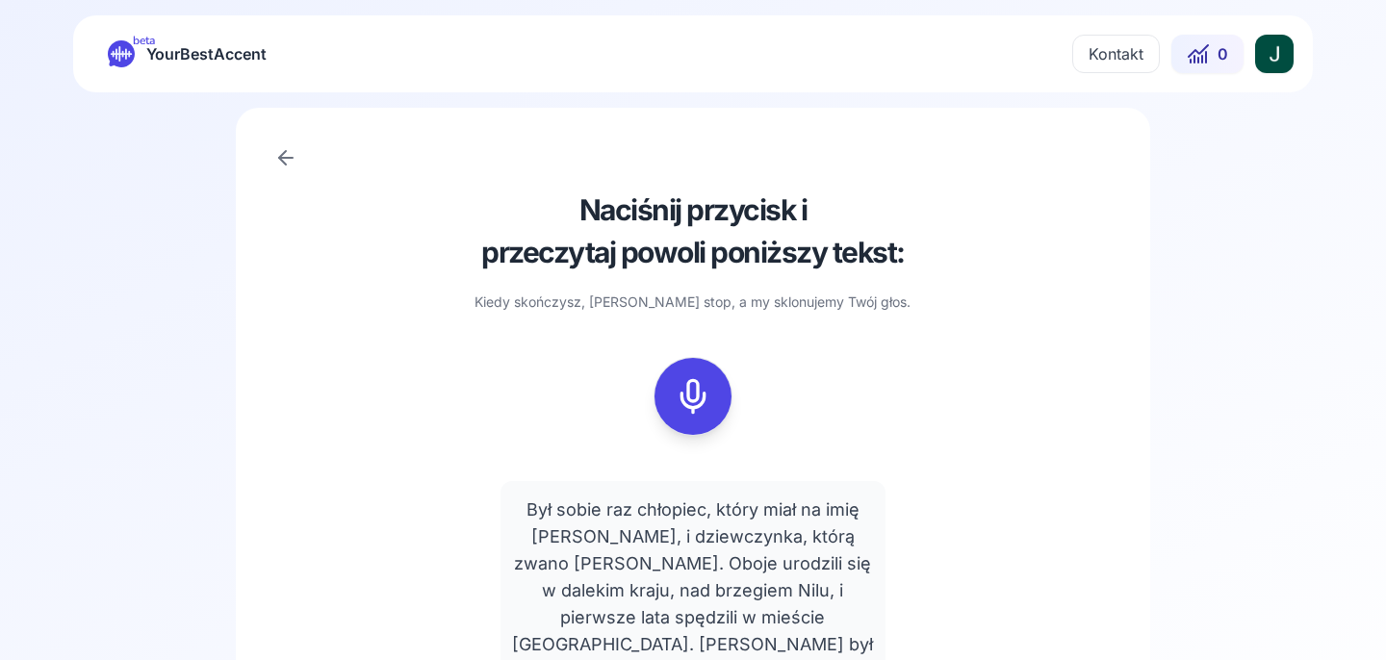
click at [302, 186] on div "Naciśnij przycisk i przeczytaj powoli poniższy tekst: Kiedy skończysz, kliknij …" at bounding box center [692, 464] width 913 height 712
click at [285, 176] on div "Naciśnij przycisk i przeczytaj powoli poniższy tekst: Kiedy skończysz, kliknij …" at bounding box center [692, 464] width 913 height 712
click at [285, 163] on icon at bounding box center [282, 157] width 7 height 13
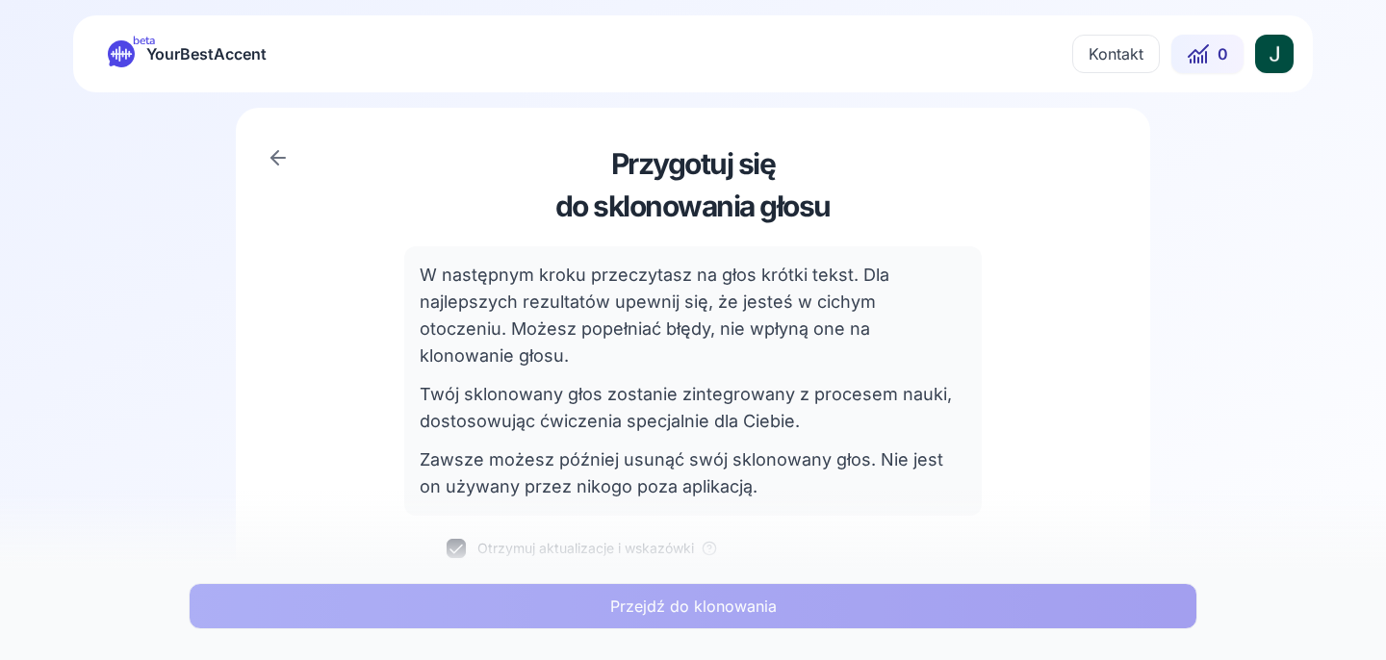
click at [275, 159] on icon at bounding box center [278, 157] width 23 height 23
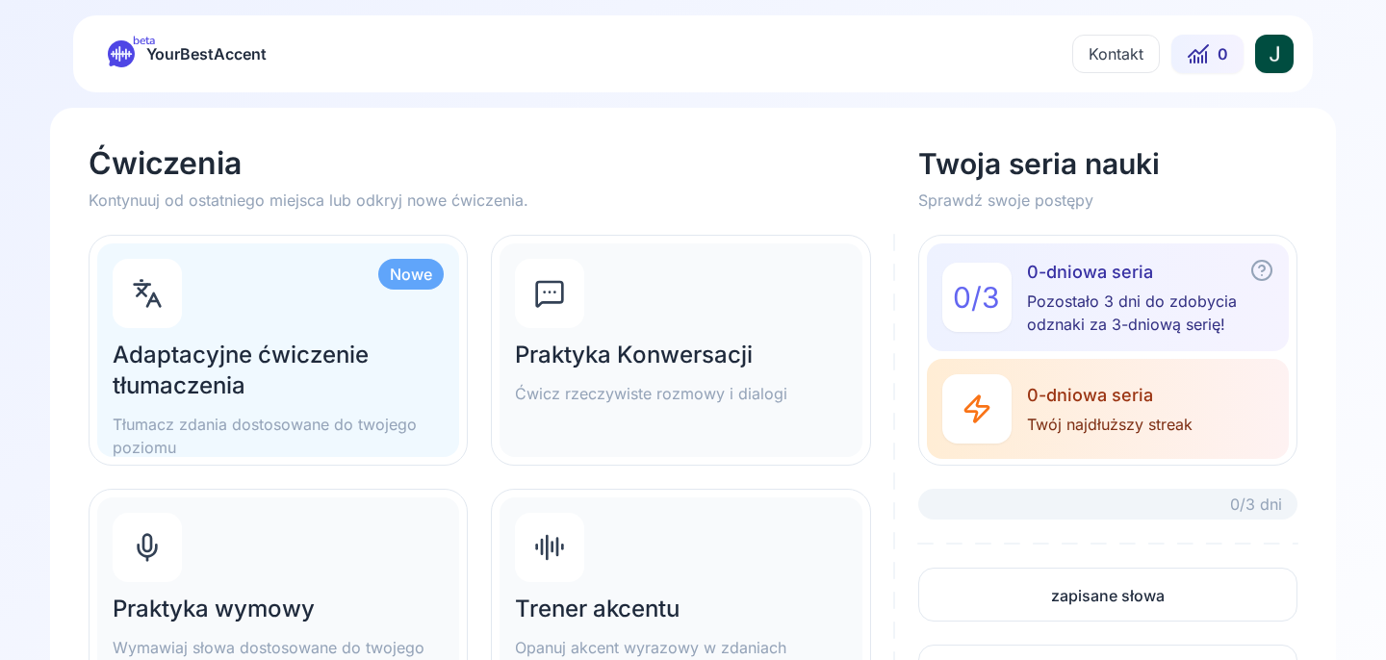
click at [768, 507] on div "Trener akcentu Opanuj akcent wyrazowy w zdaniach" at bounding box center [681, 605] width 362 height 214
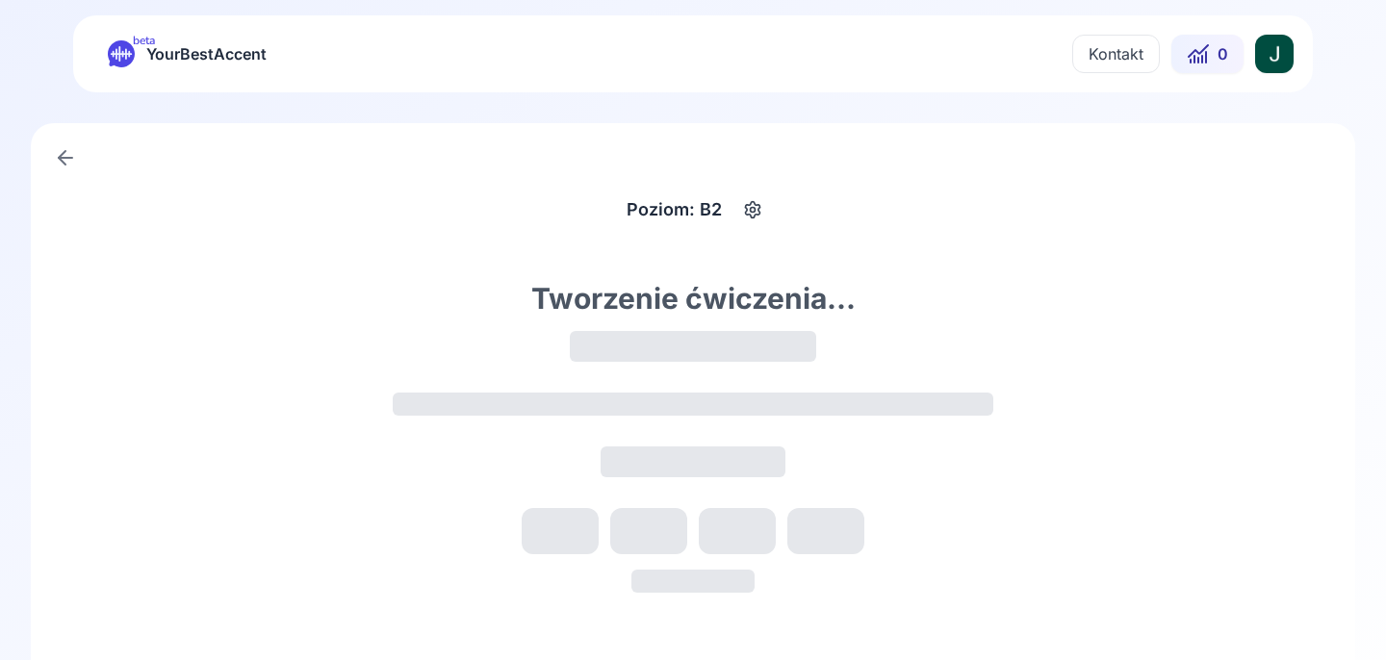
click at [759, 215] on icon "button" at bounding box center [752, 209] width 23 height 19
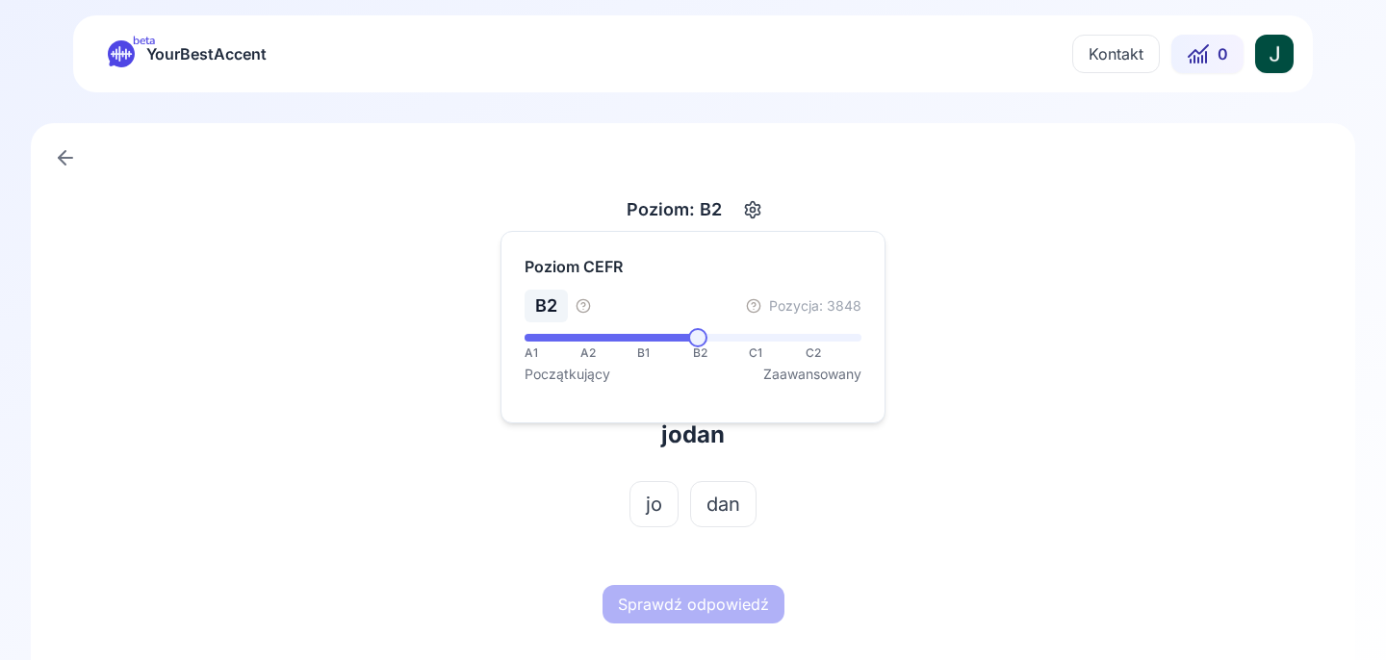
click at [698, 347] on span at bounding box center [697, 337] width 19 height 19
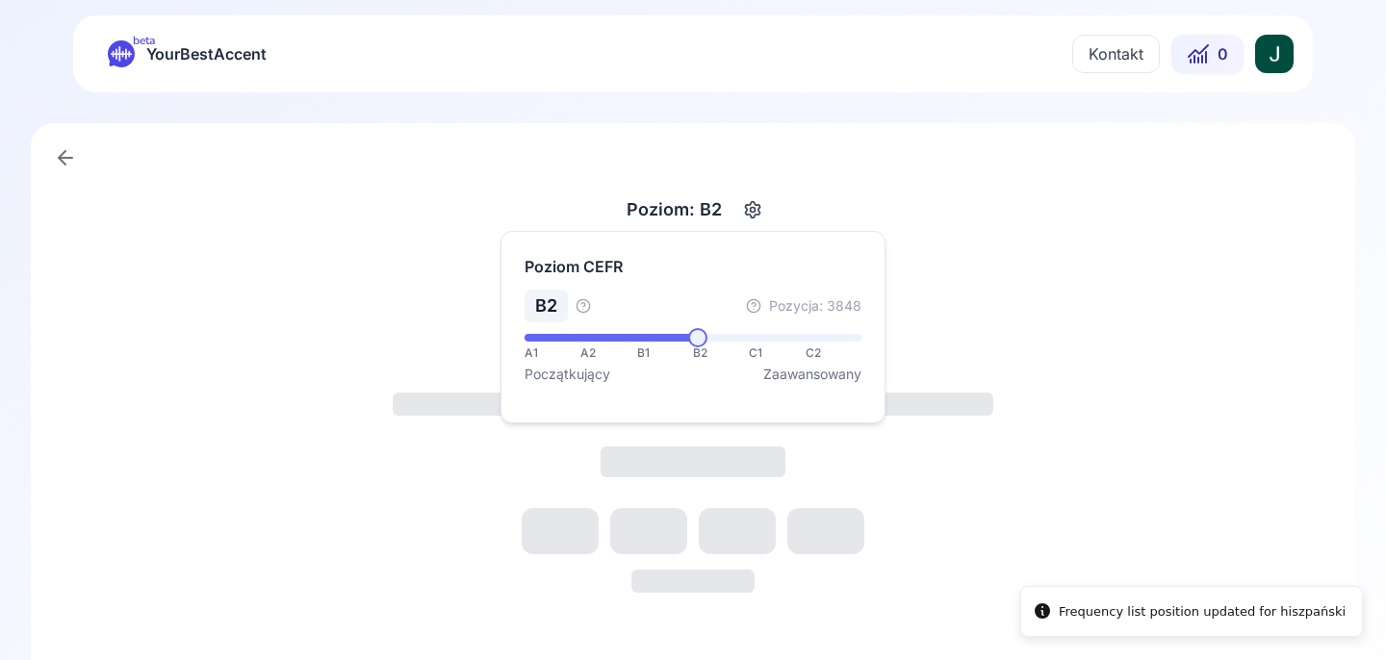
click at [985, 130] on div "Poziom: B2 Tworzenie ćwiczenia..." at bounding box center [693, 438] width 1324 height 631
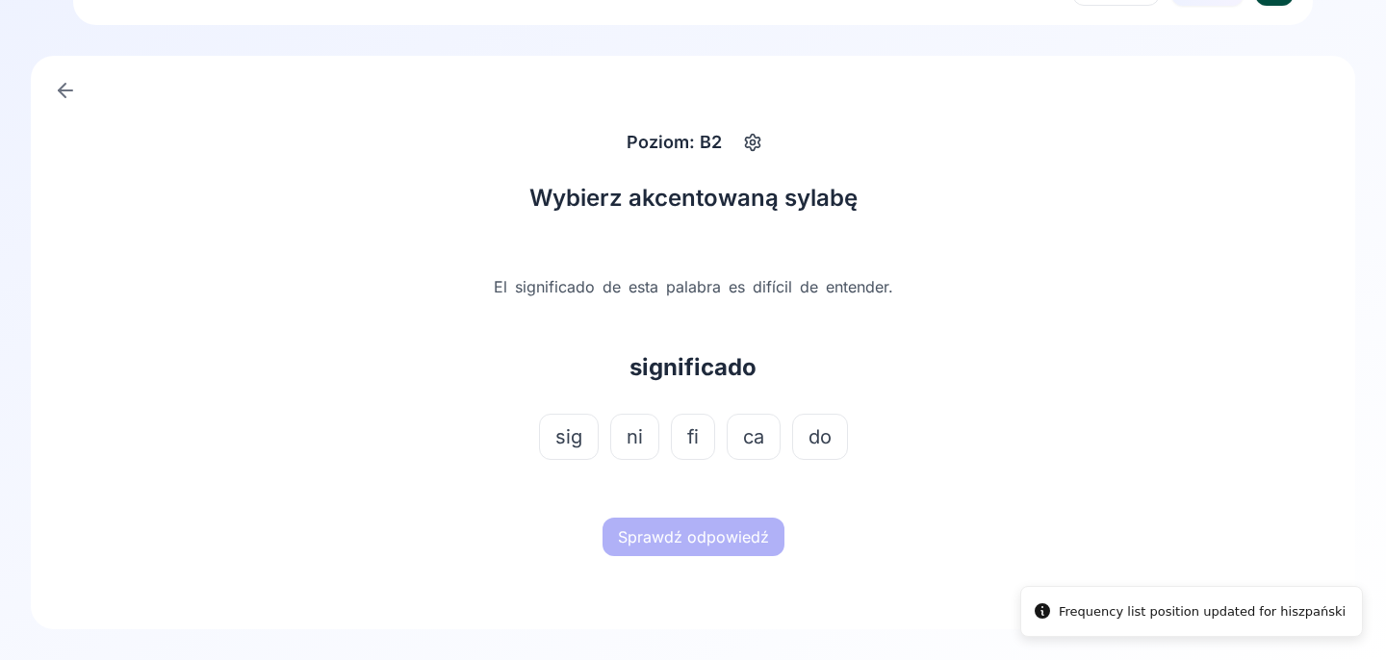
scroll to position [67, 0]
click at [648, 440] on button "ni" at bounding box center [634, 437] width 49 height 46
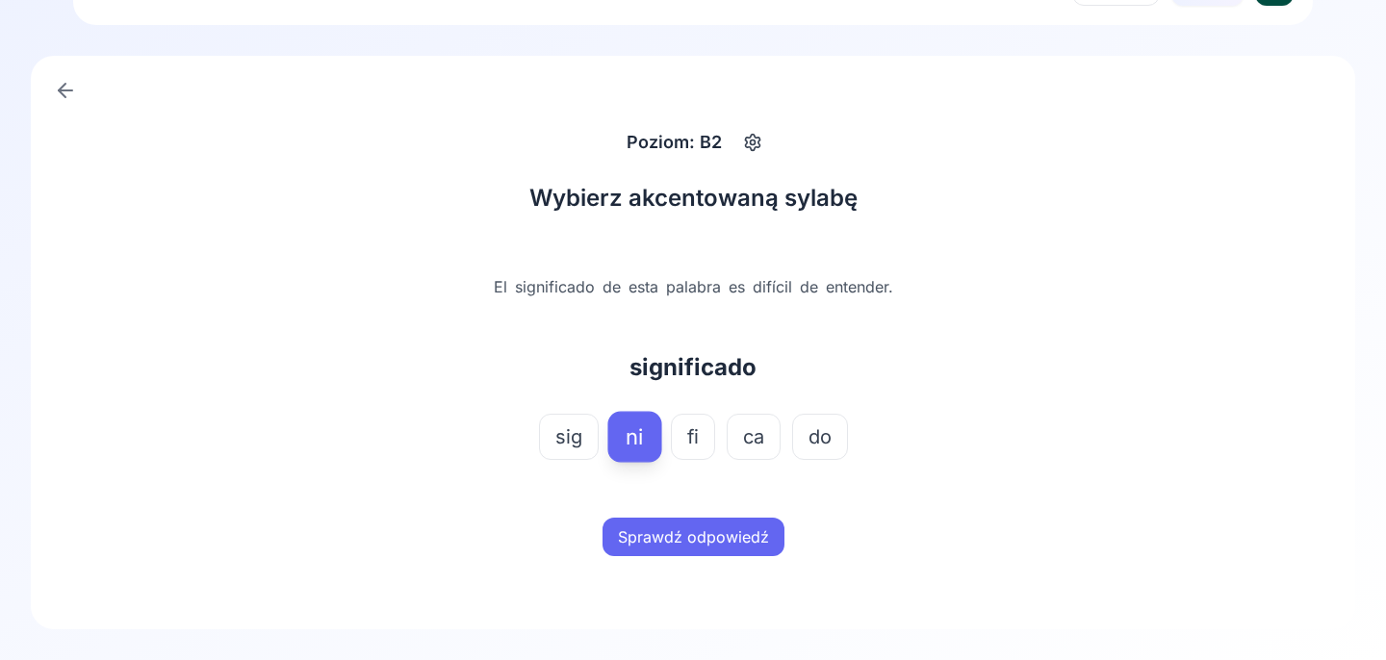
click at [743, 444] on span "ca" at bounding box center [753, 437] width 21 height 27
click at [732, 548] on button "Sprawdź odpowiedź" at bounding box center [694, 537] width 182 height 39
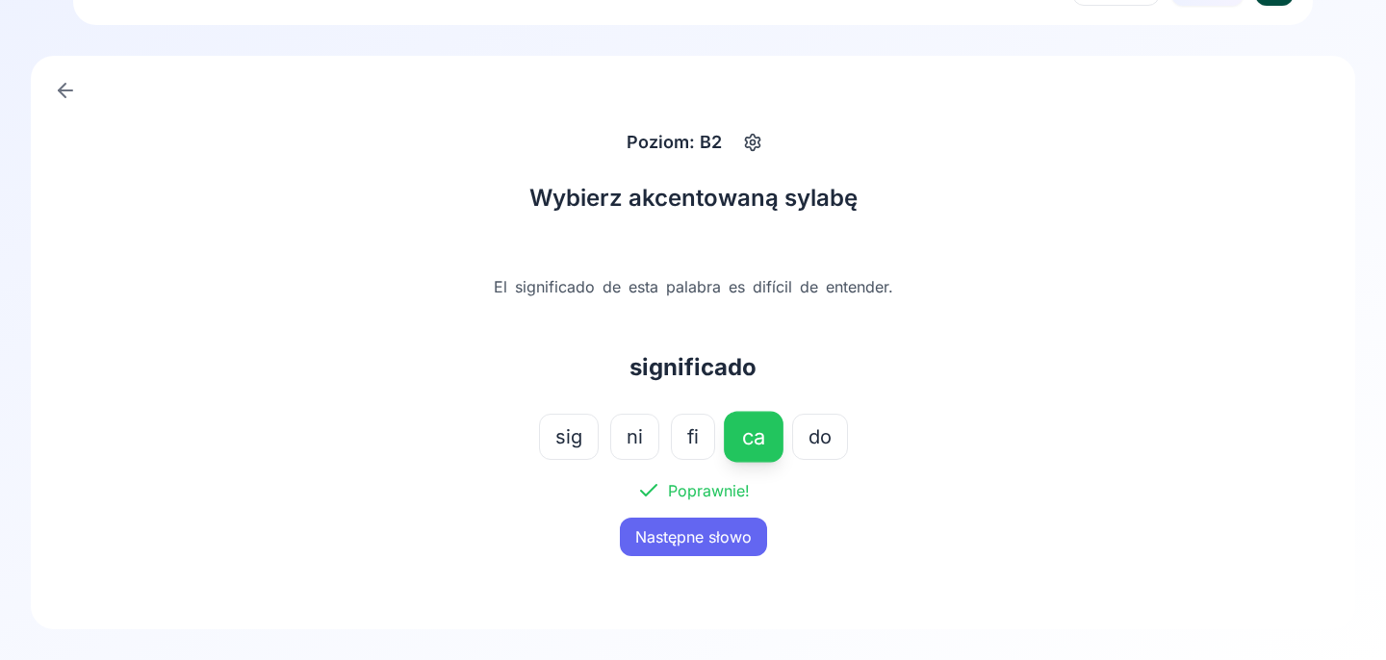
click at [741, 549] on button "Następne słowo" at bounding box center [693, 537] width 147 height 39
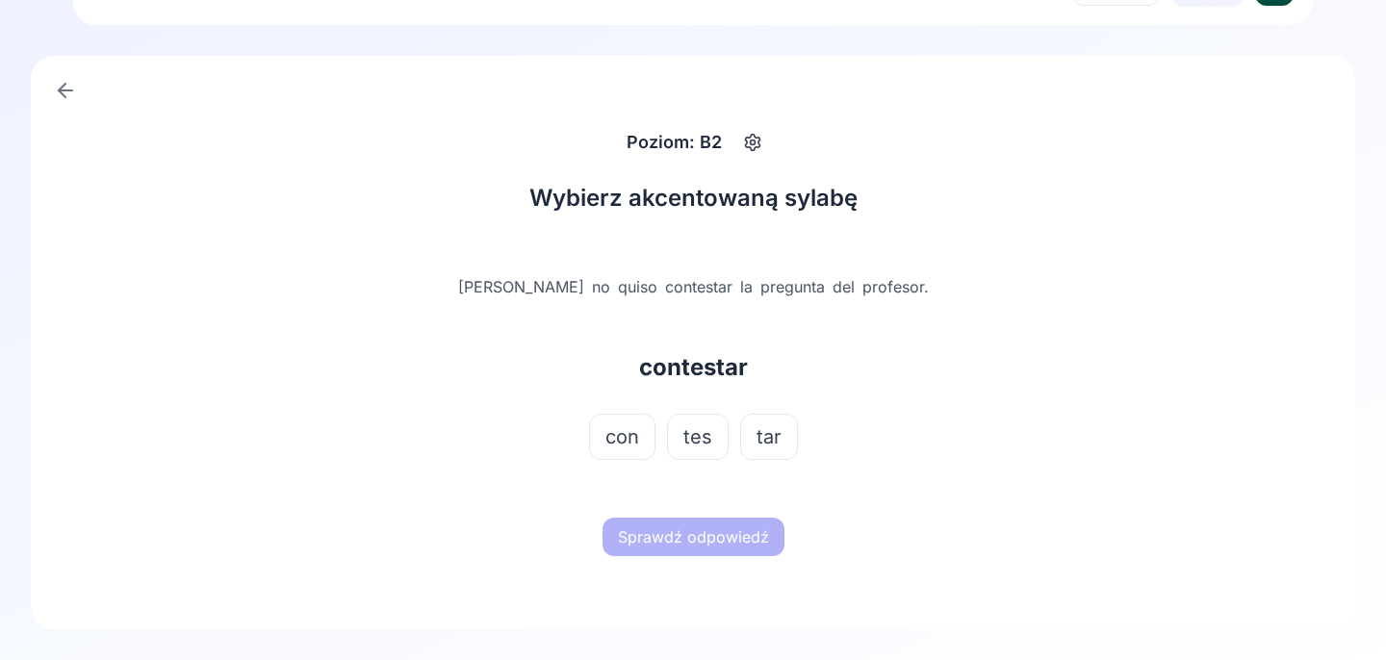
click at [769, 444] on span "tar" at bounding box center [769, 437] width 25 height 27
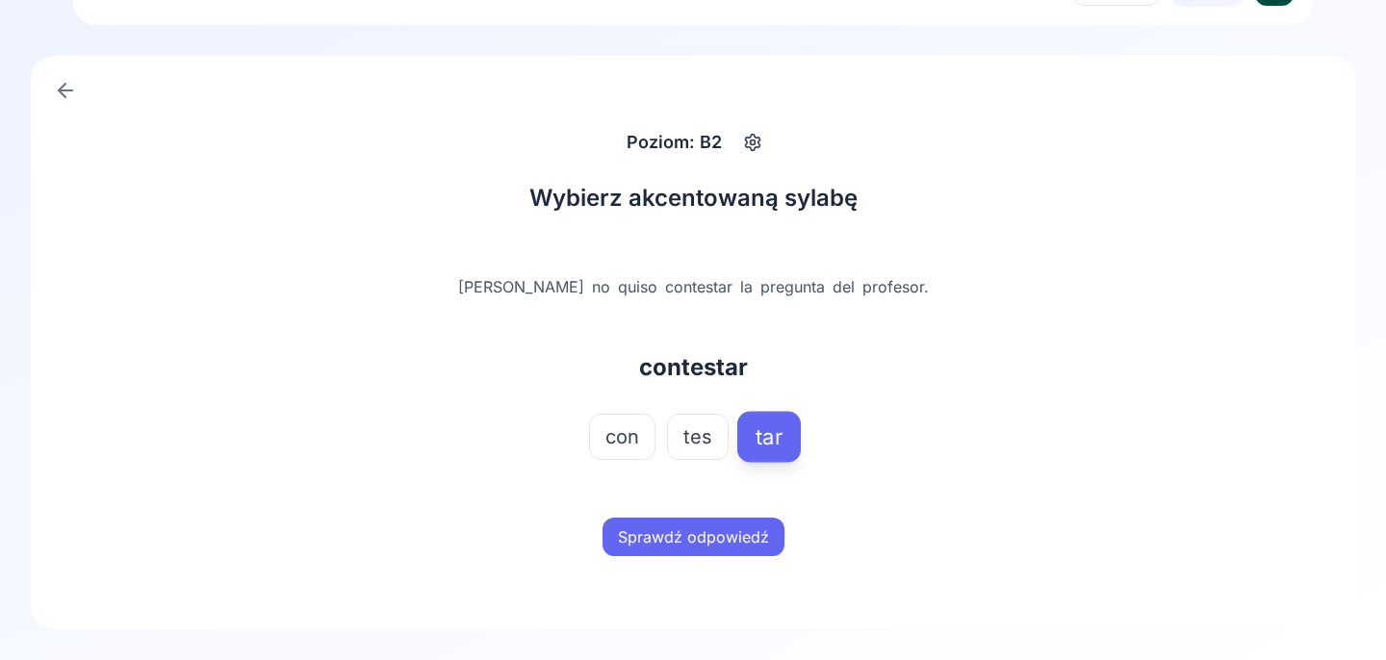
click at [717, 548] on button "Sprawdź odpowiedź" at bounding box center [694, 537] width 182 height 39
click at [724, 548] on button "Następne słowo" at bounding box center [693, 537] width 147 height 39
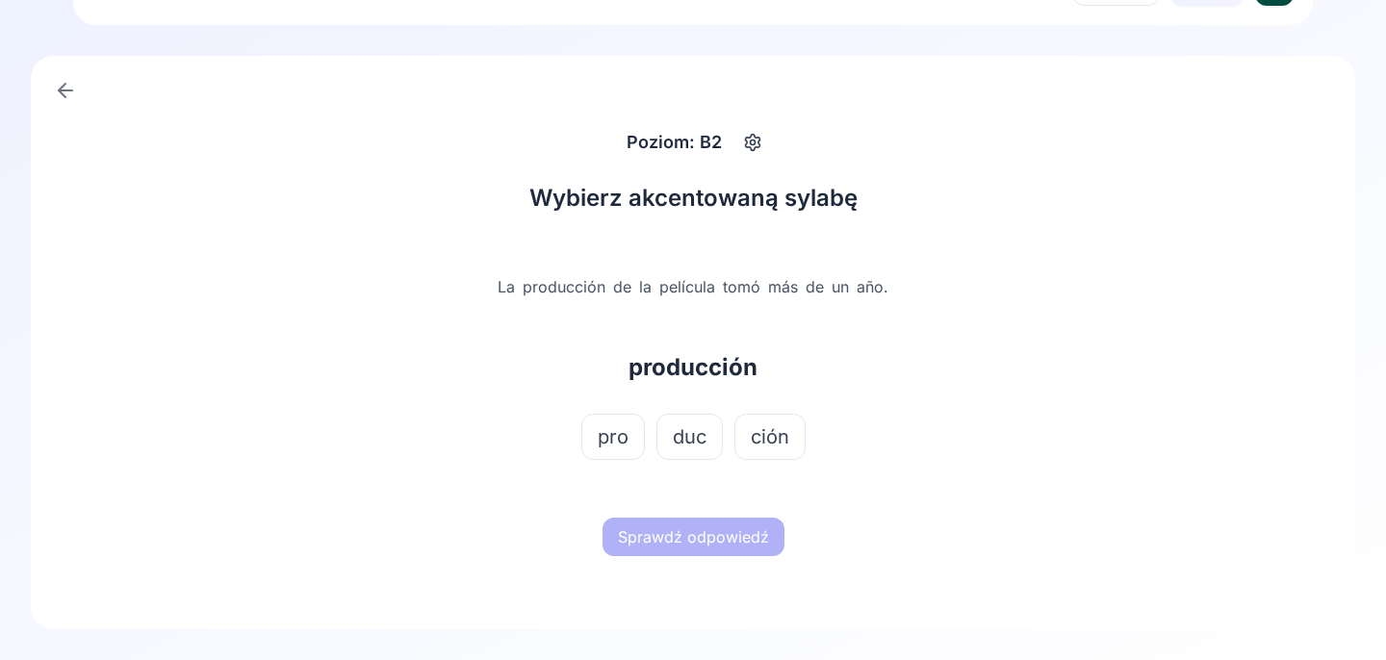
click at [786, 449] on span "ción" at bounding box center [770, 437] width 39 height 27
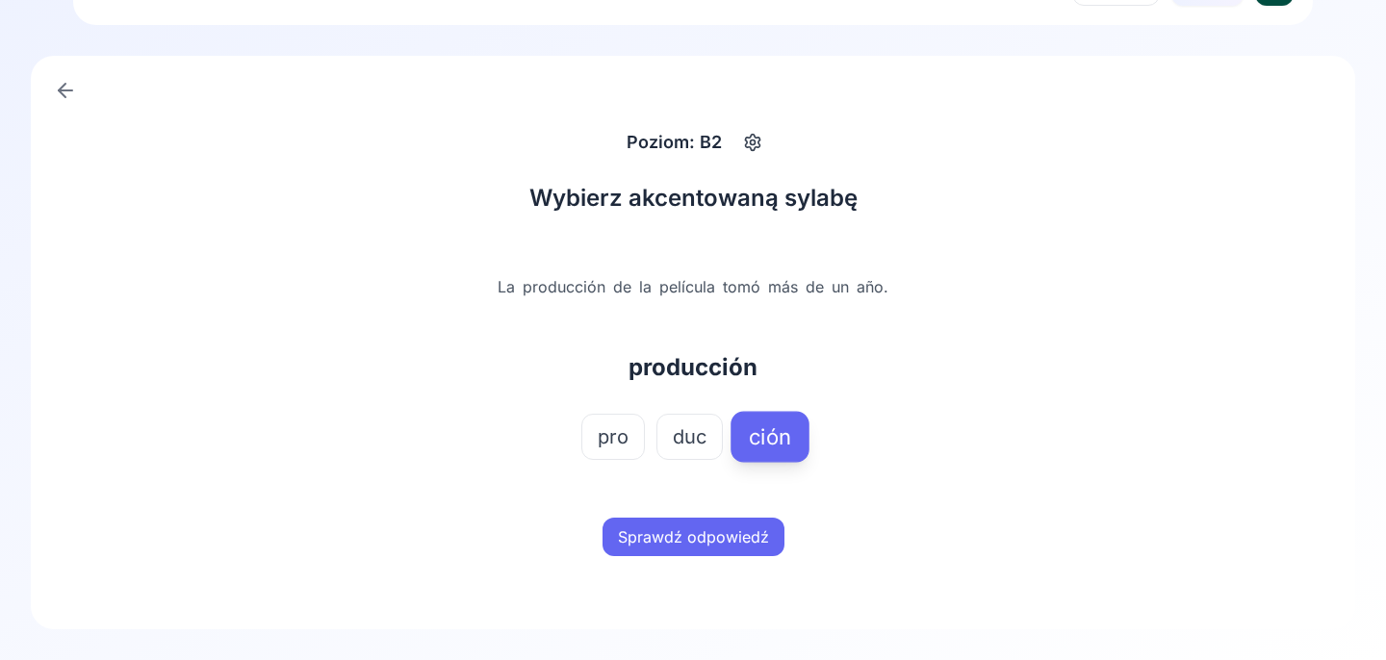
click at [751, 526] on button "Sprawdź odpowiedź" at bounding box center [694, 537] width 182 height 39
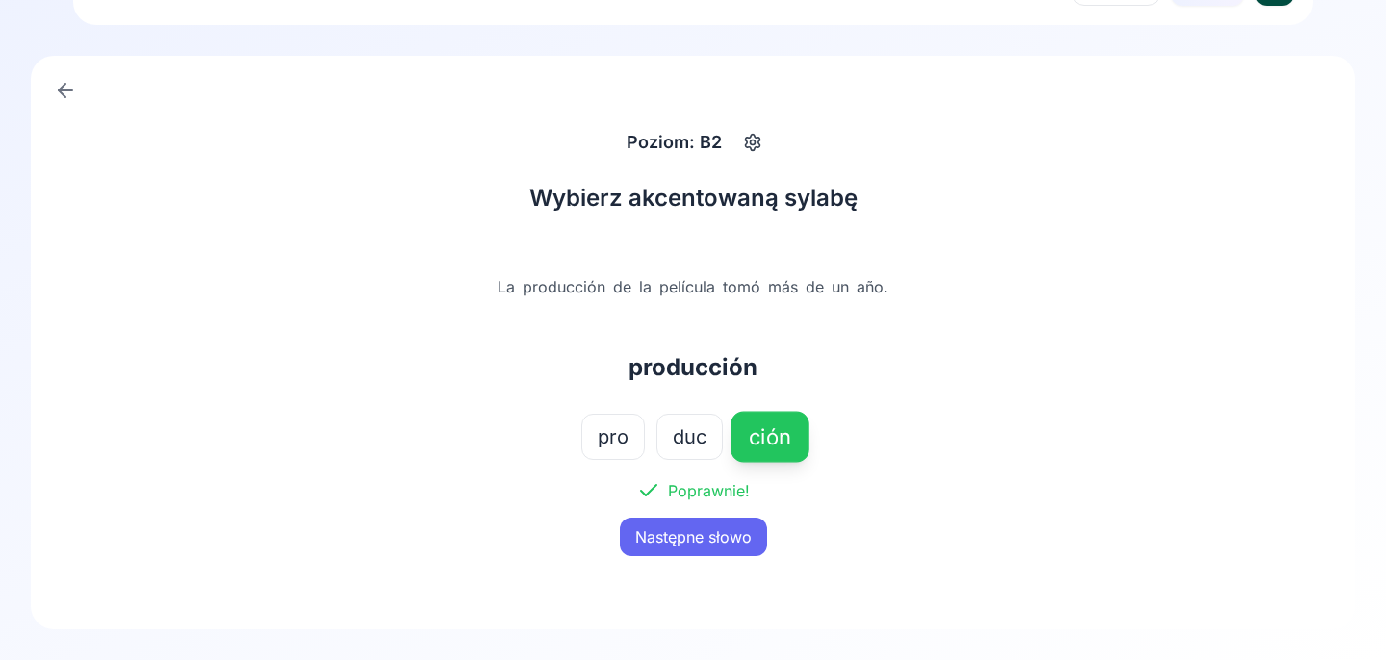
click at [59, 79] on icon at bounding box center [65, 90] width 23 height 23
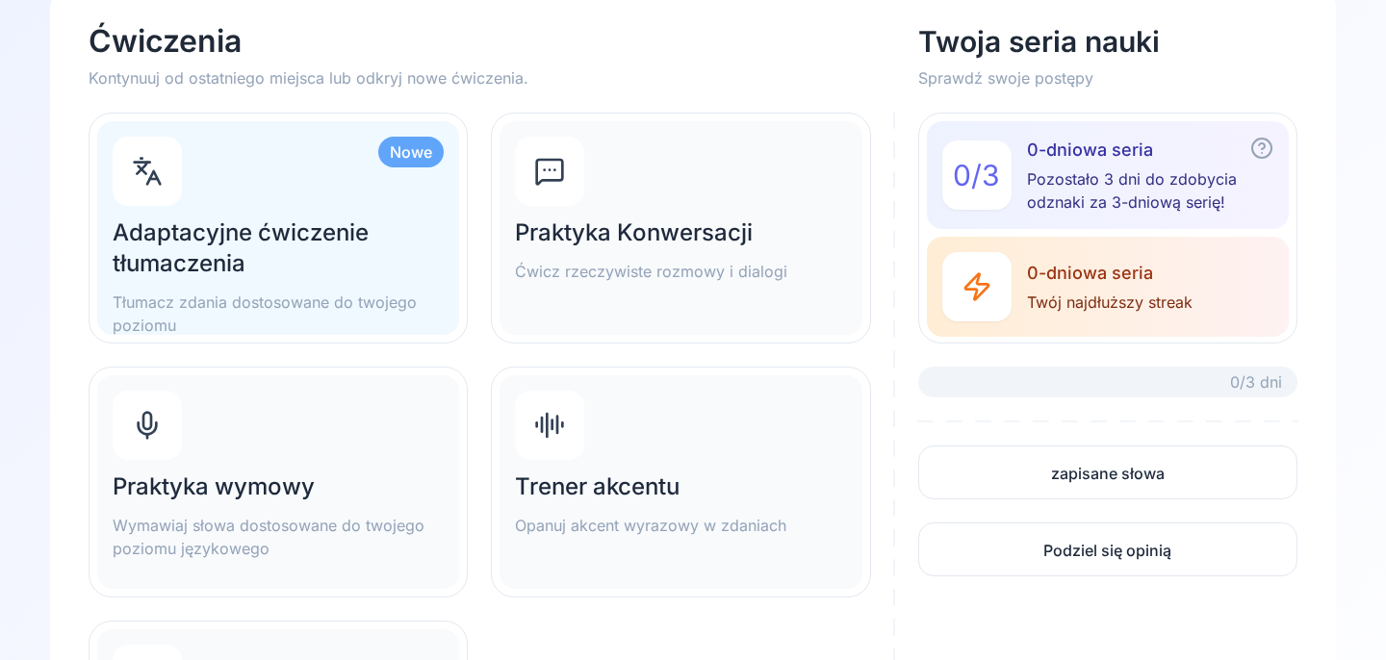
scroll to position [123, 0]
click at [321, 456] on div "Praktyka wymowy Wymawiaj słowa dostosowane do twojego poziomu językowego" at bounding box center [278, 481] width 362 height 214
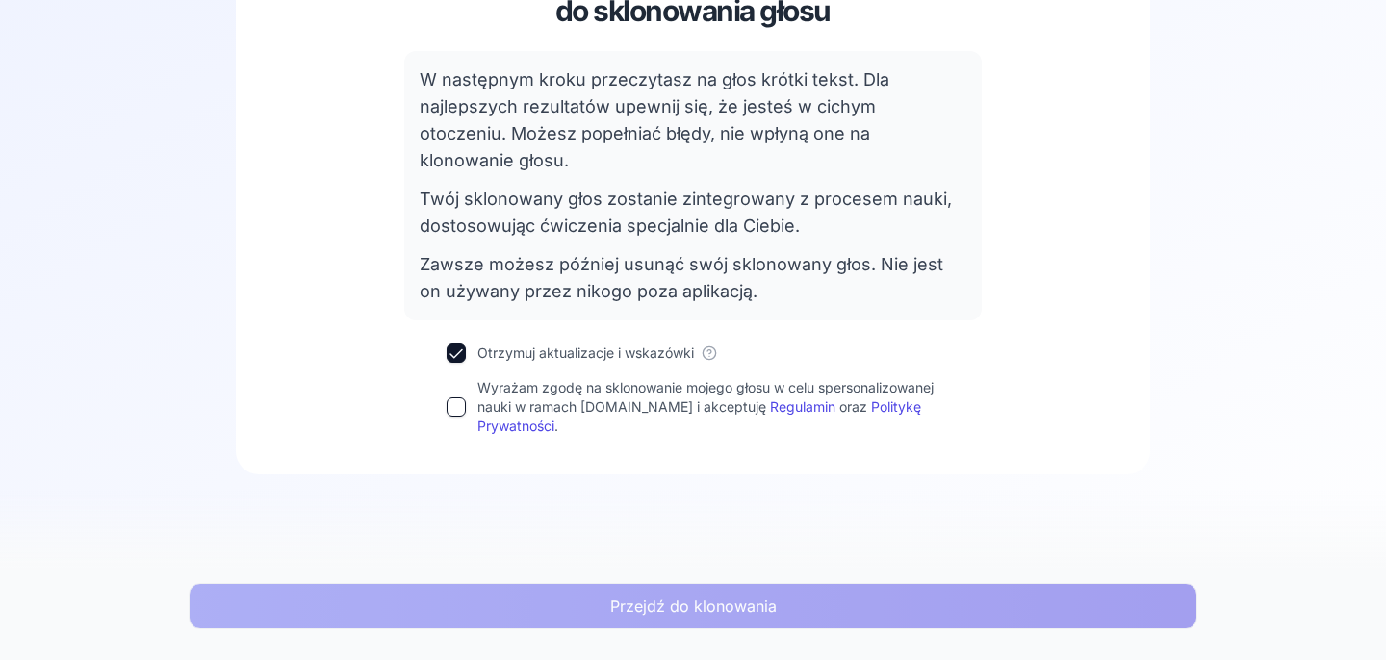
scroll to position [198, 0]
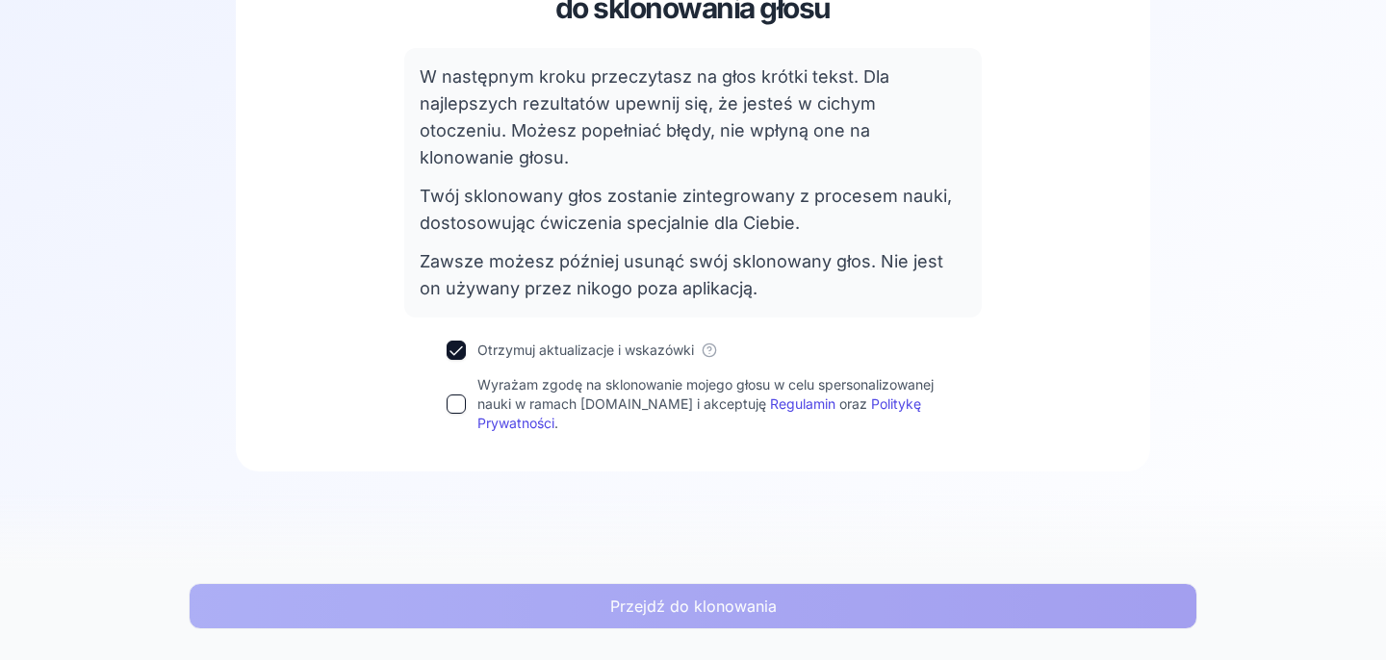
click at [442, 380] on div "Przygotuj się do sklonowania głosu W następnym kroku przeczytasz na głos krótki…" at bounding box center [692, 190] width 836 height 485
click at [453, 395] on button "Wyrażam zgodę na sklonowanie mojego głosu w celu spersonalizowanej nauki w rama…" at bounding box center [456, 404] width 19 height 19
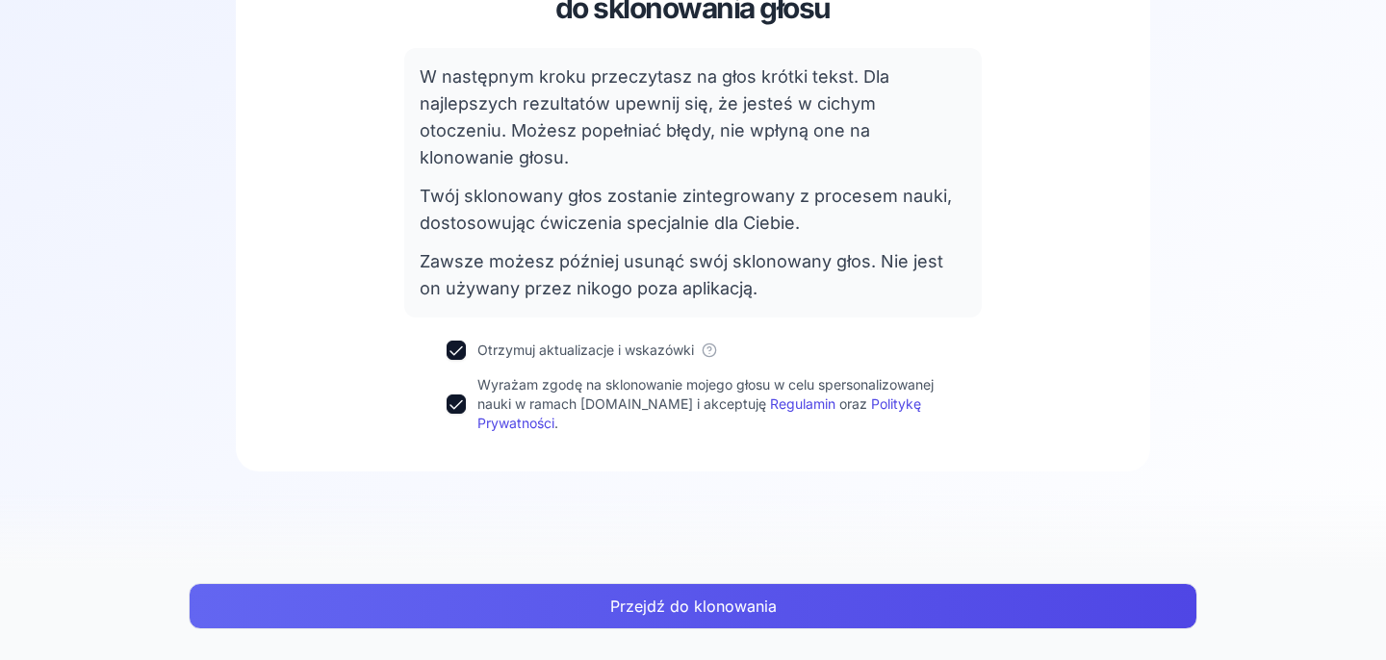
click at [576, 600] on button "Przejdź do klonowania" at bounding box center [693, 606] width 1009 height 46
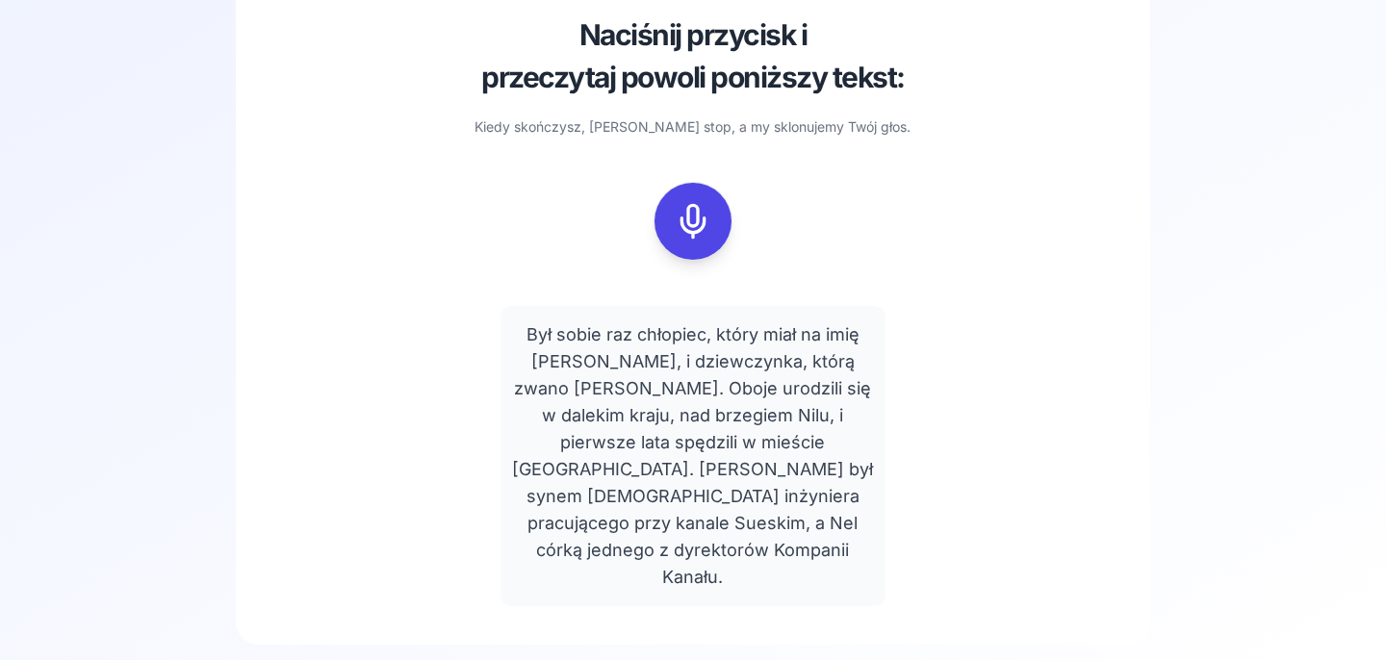
scroll to position [121, 0]
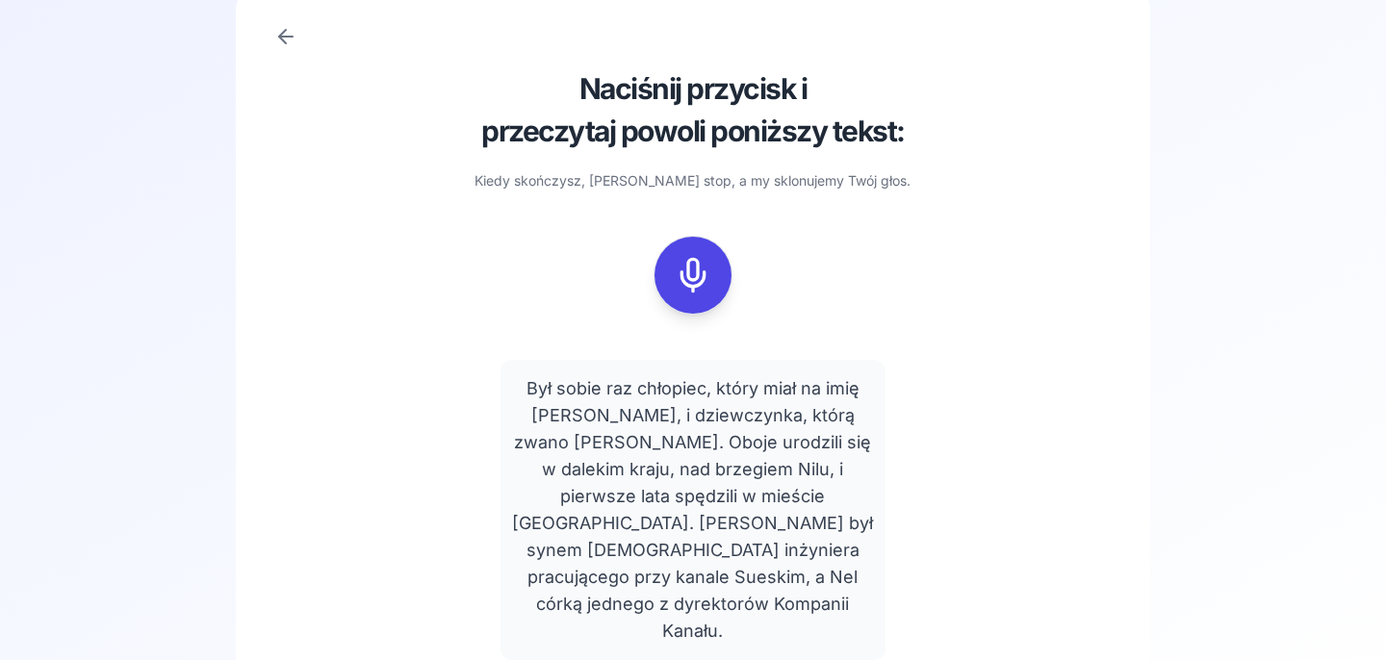
click at [698, 303] on div at bounding box center [693, 275] width 46 height 77
click at [263, 29] on div "Naciśnij przycisk i przeczytaj powoli poniższy tekst: Kiedy skończysz, kliknij …" at bounding box center [692, 343] width 913 height 712
click at [303, 37] on div at bounding box center [692, 36] width 836 height 23
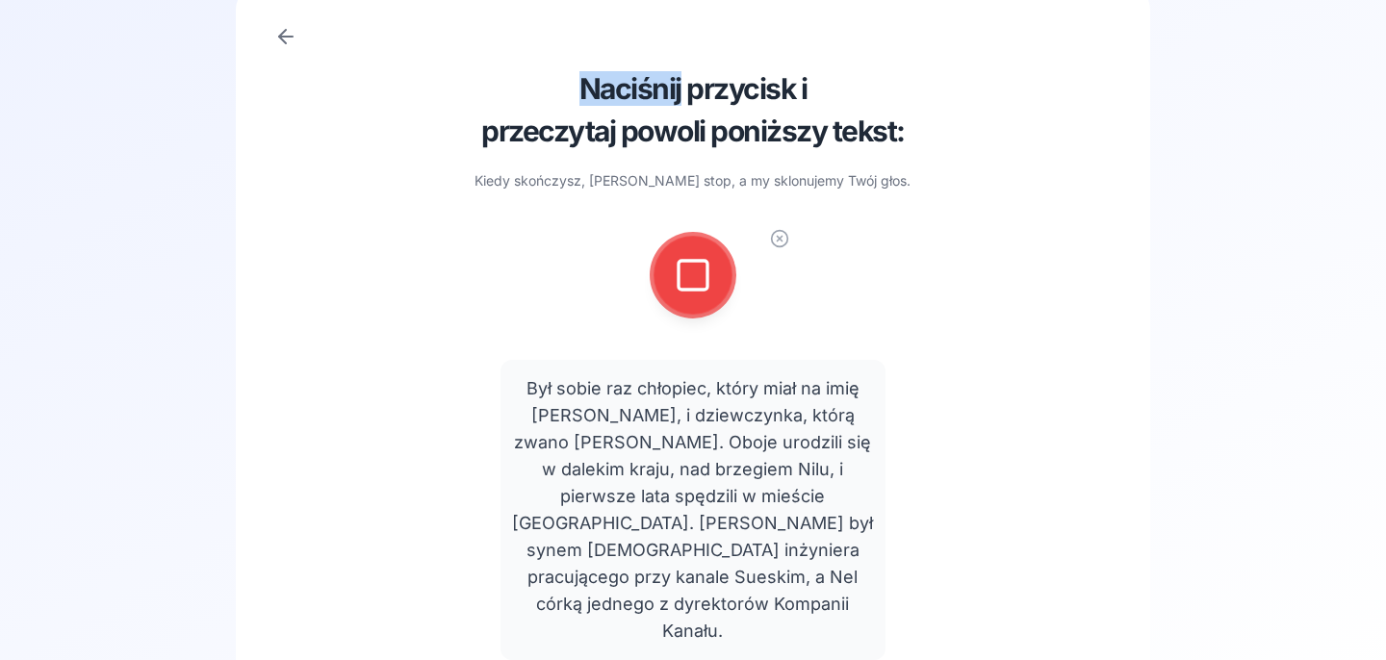
click at [303, 37] on div at bounding box center [692, 36] width 836 height 23
click at [297, 37] on icon at bounding box center [285, 36] width 23 height 23
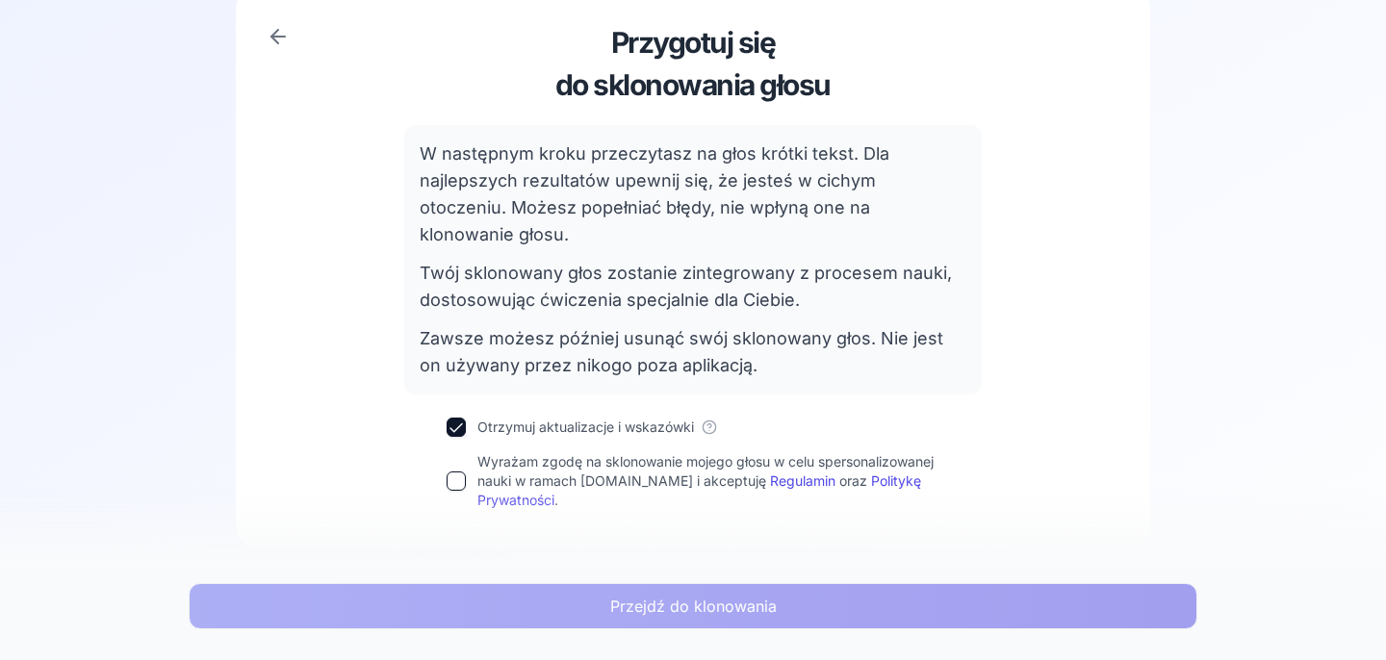
click at [290, 50] on div "Przygotuj się do sklonowania głosu" at bounding box center [692, 63] width 836 height 77
click at [281, 35] on icon at bounding box center [278, 36] width 23 height 23
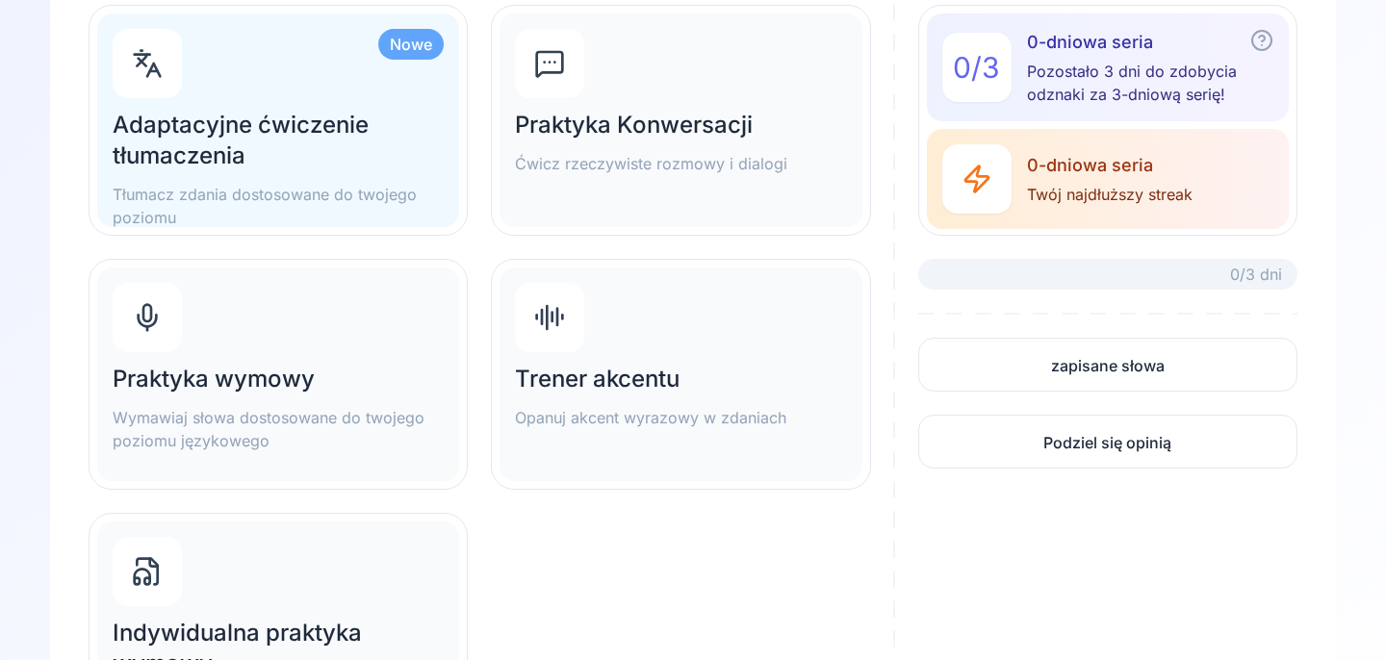
scroll to position [205, 0]
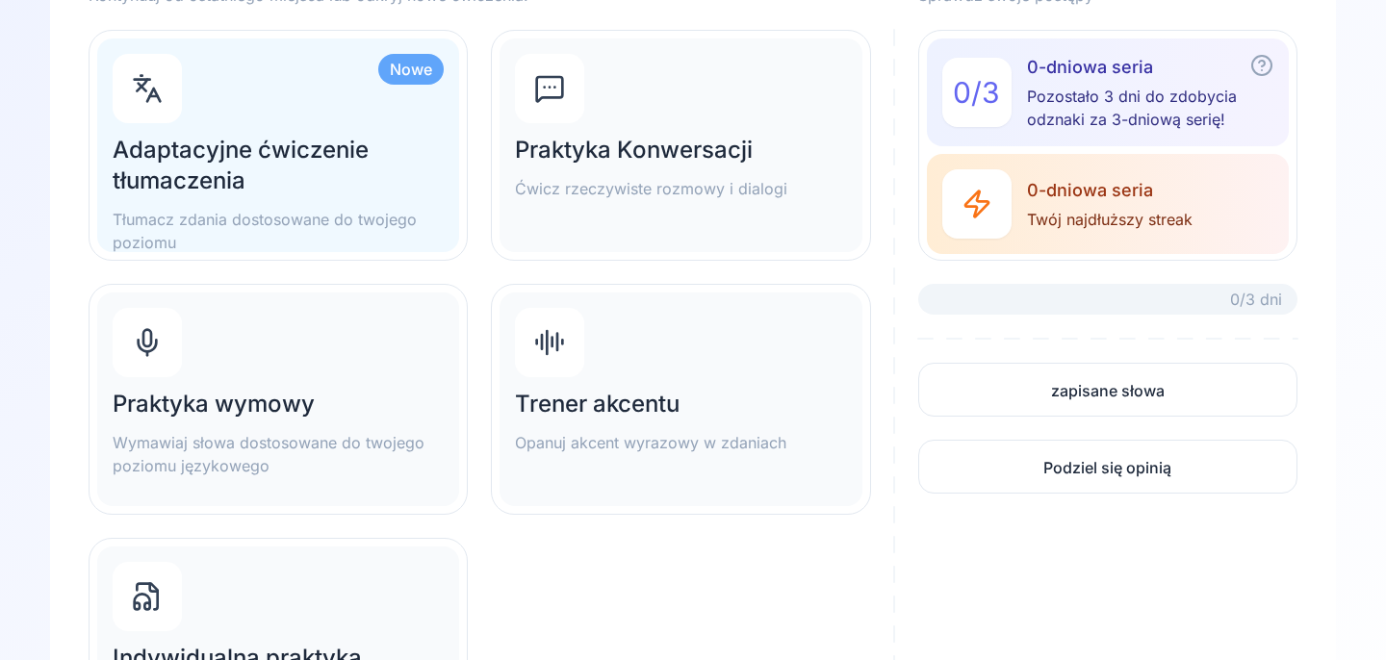
click at [390, 218] on p "Tłumacz zdania dostosowane do twojego poziomu" at bounding box center [278, 231] width 331 height 46
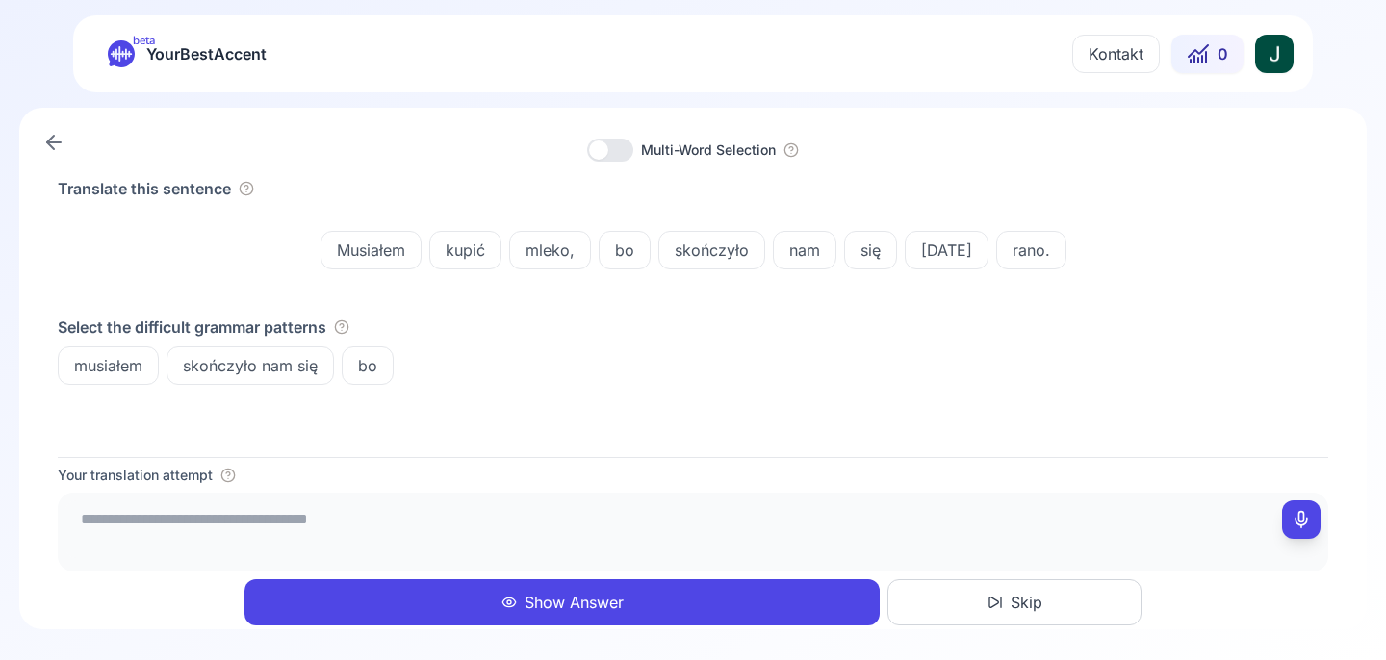
click at [50, 134] on icon at bounding box center [53, 142] width 23 height 23
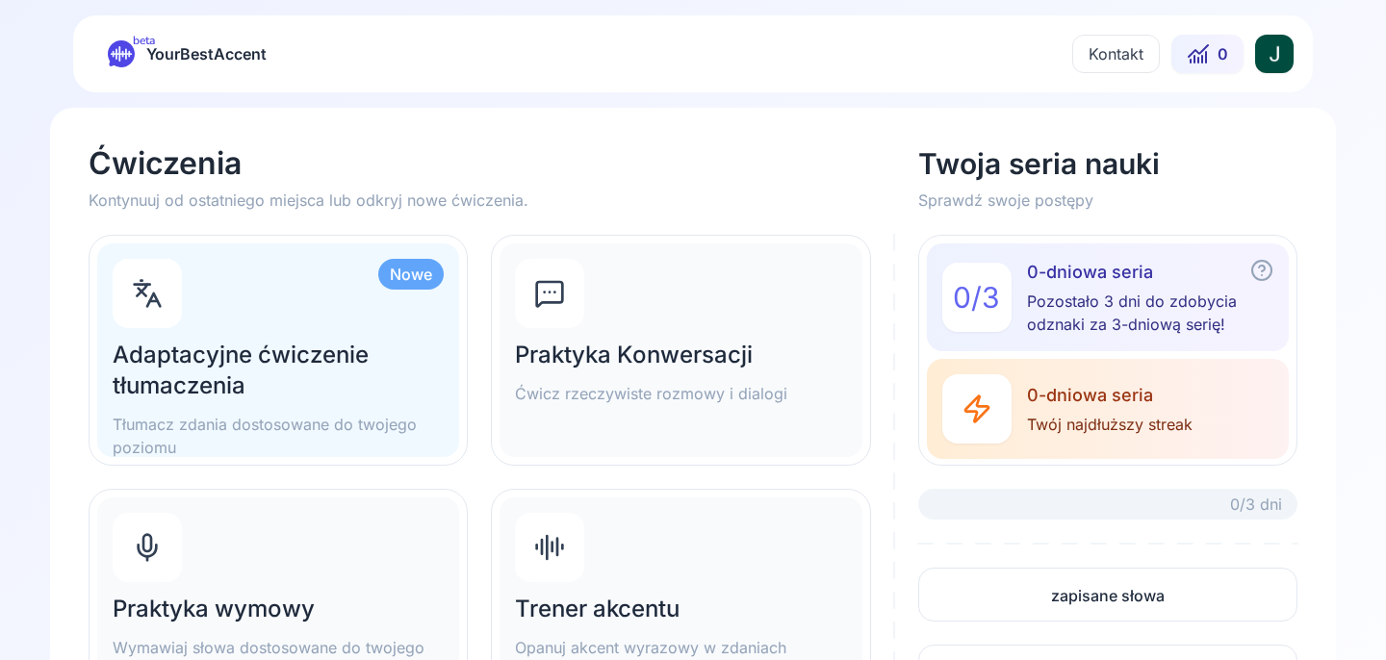
click at [1286, 82] on div "beta YourBestAccent Kontakt 0" at bounding box center [693, 53] width 1240 height 77
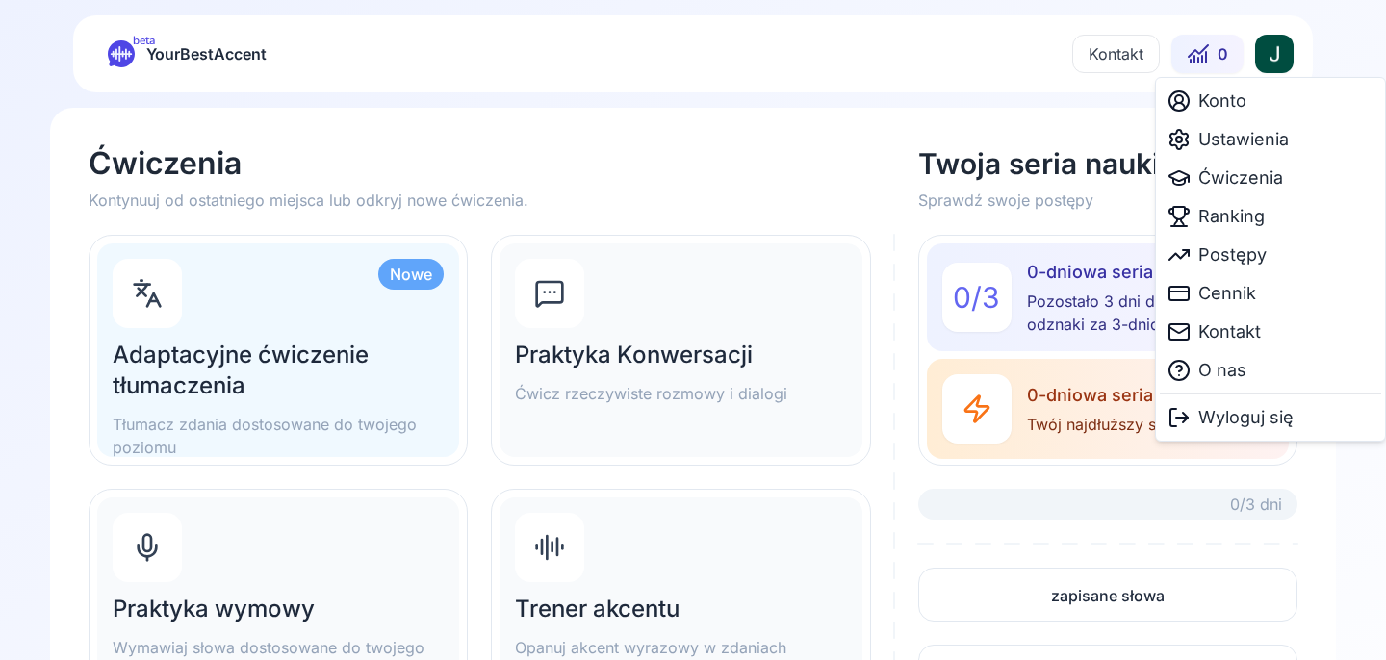
click at [1286, 64] on html "beta YourBestAccent Kontakt 0 Ćwiczenia Kontynuuj od ostatniego miejsca lub odk…" at bounding box center [693, 330] width 1386 height 660
click at [1258, 140] on span "Ustawienia" at bounding box center [1243, 139] width 90 height 27
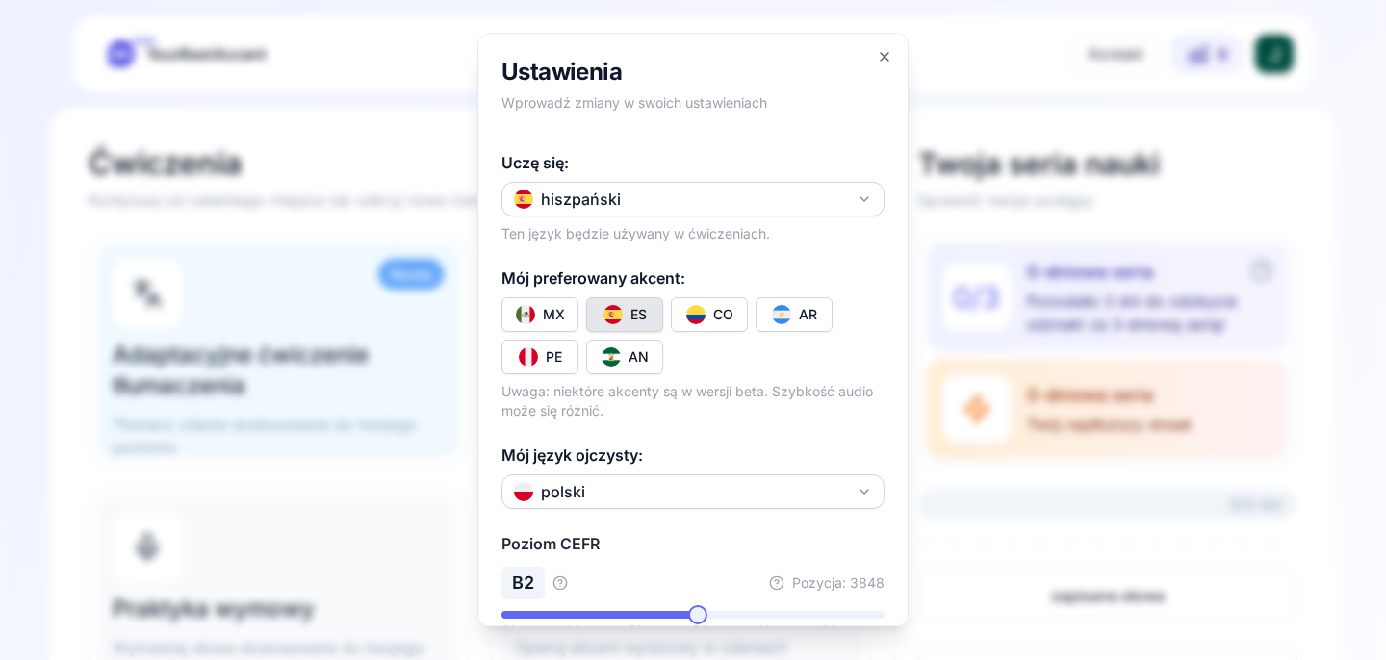
scroll to position [141, 0]
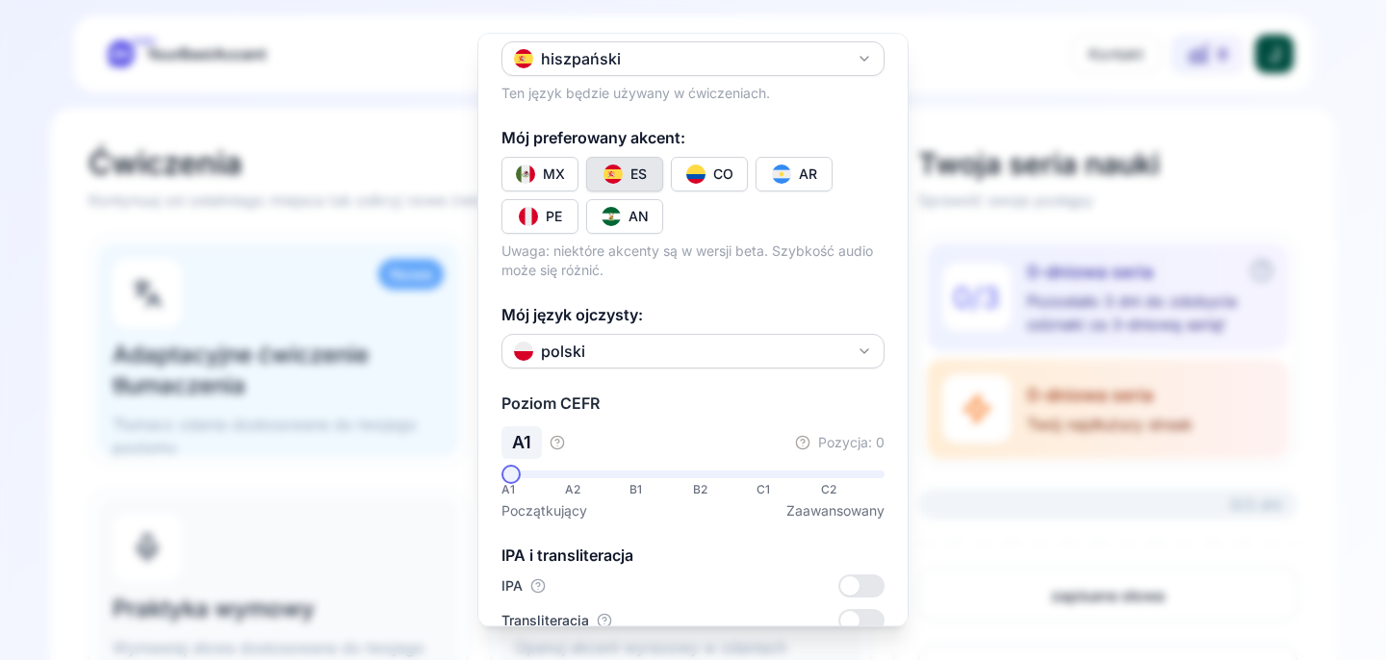
click at [501, 477] on span at bounding box center [510, 474] width 19 height 19
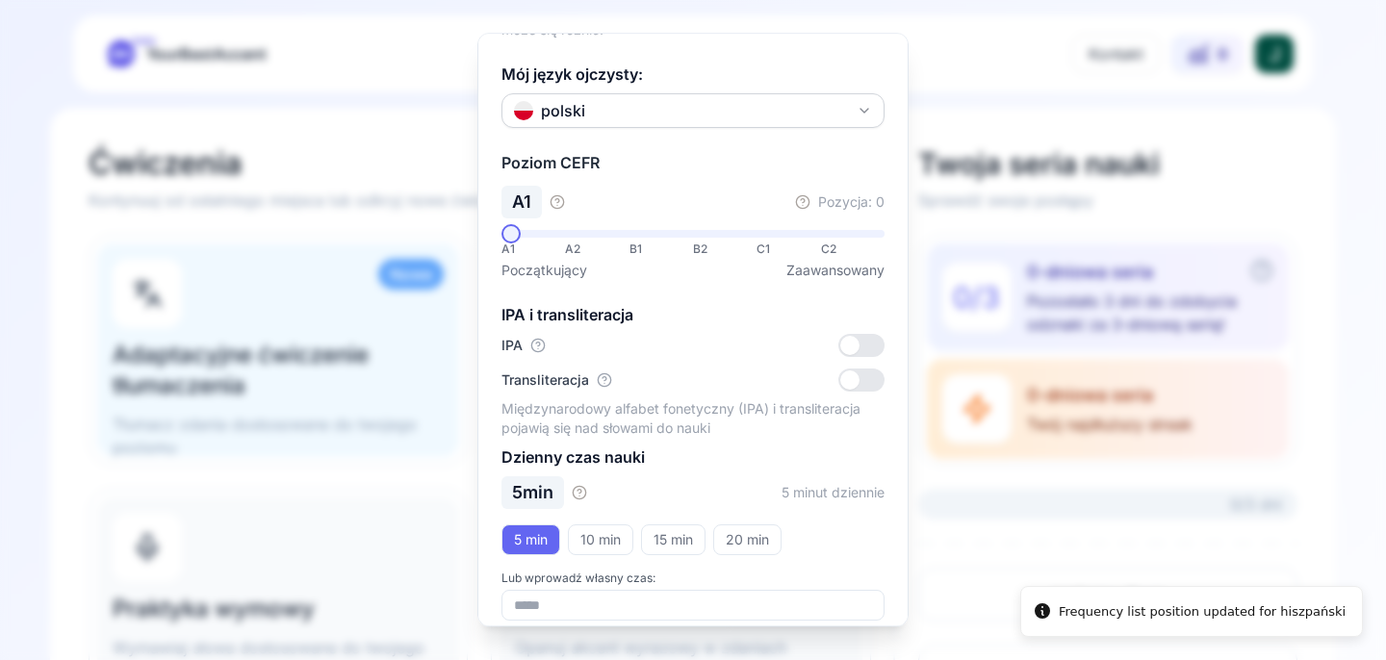
scroll to position [398, 0]
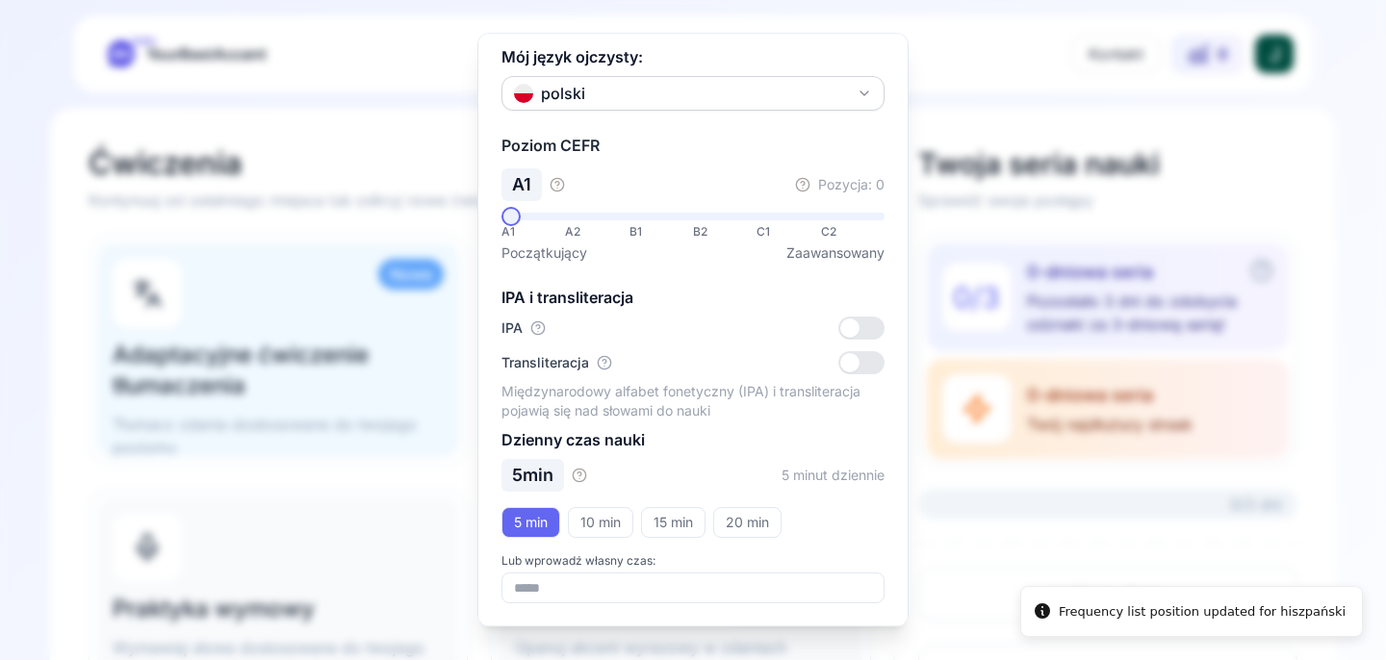
click at [692, 507] on button "15 min" at bounding box center [673, 522] width 64 height 31
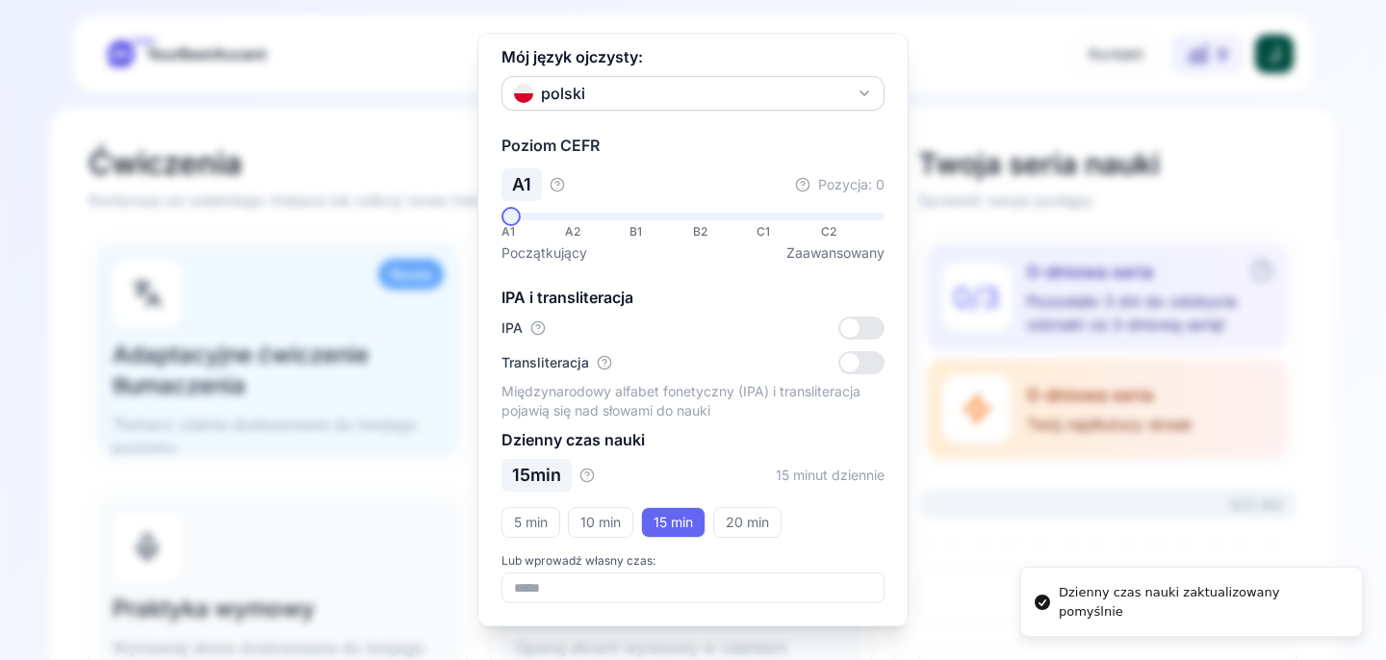
click at [985, 364] on div at bounding box center [693, 330] width 1386 height 660
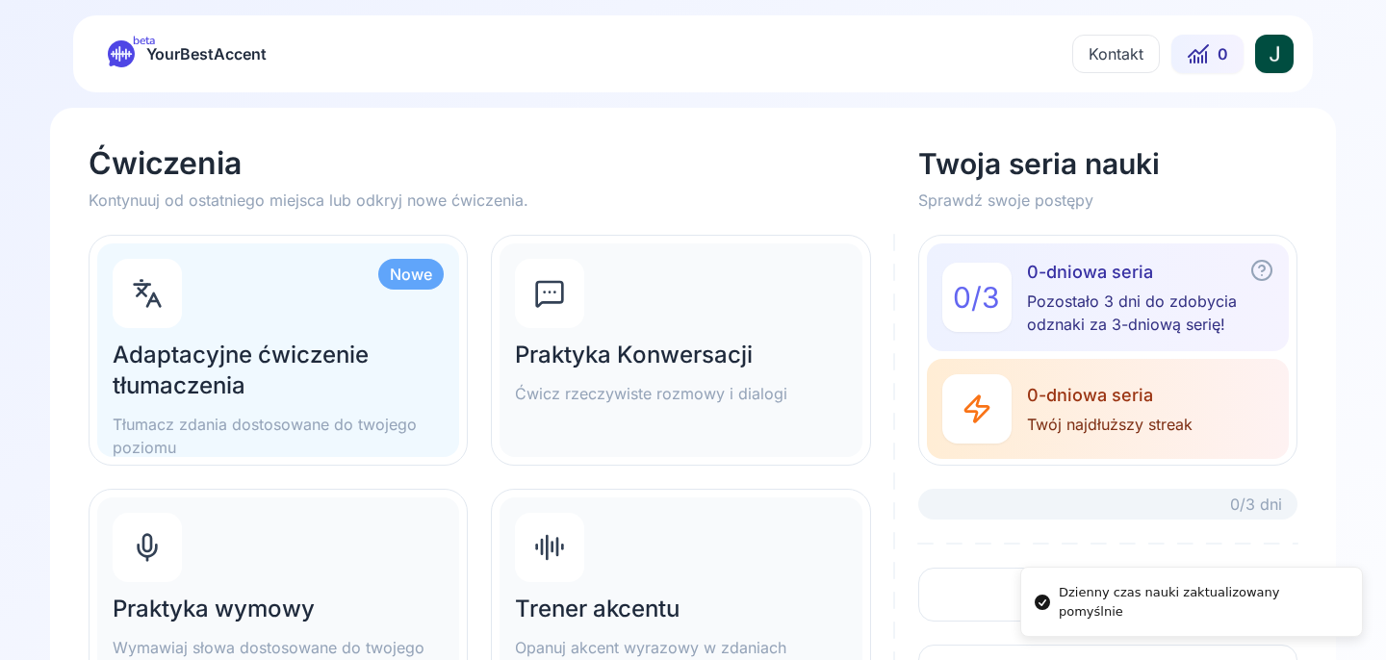
click at [337, 335] on div "Nowe Adaptacyjne ćwiczenie tłumaczenia Tłumacz zdania dostosowane do twojego po…" at bounding box center [278, 351] width 362 height 214
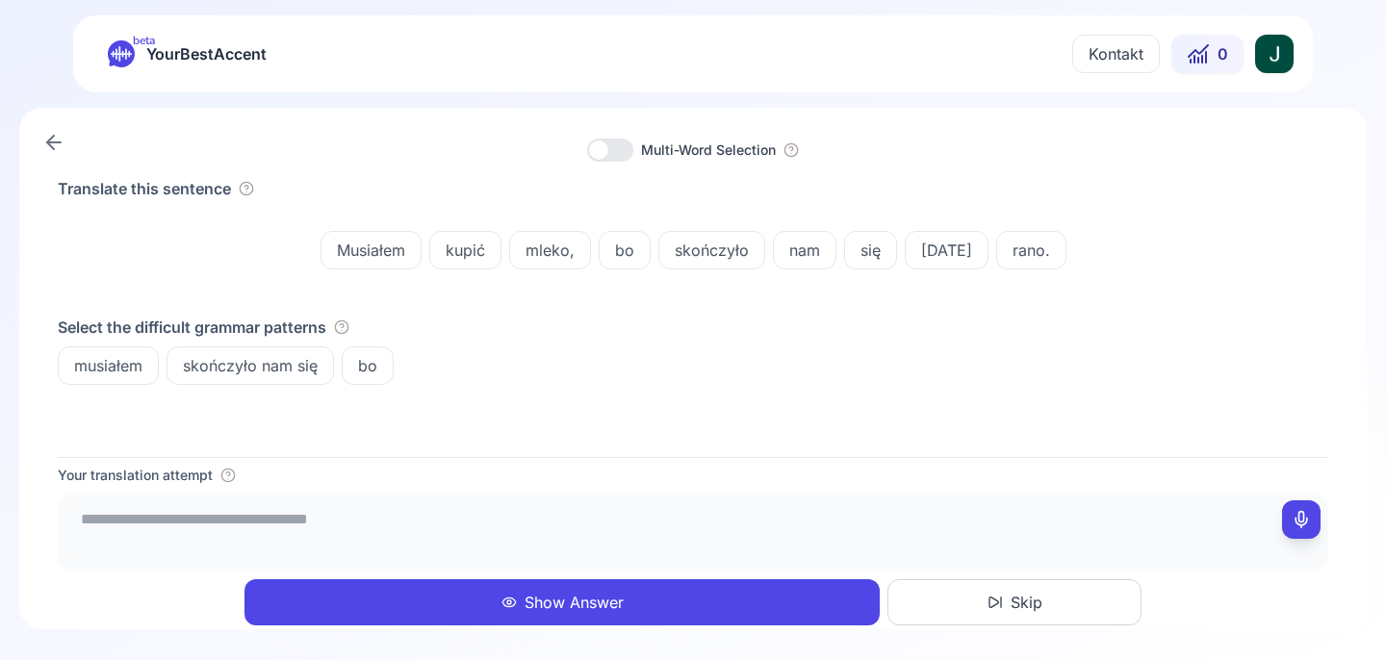
click at [1273, 28] on div "beta YourBestAccent Kontakt 0" at bounding box center [693, 53] width 1240 height 77
click at [1273, 30] on div "beta YourBestAccent Kontakt 0" at bounding box center [693, 53] width 1240 height 77
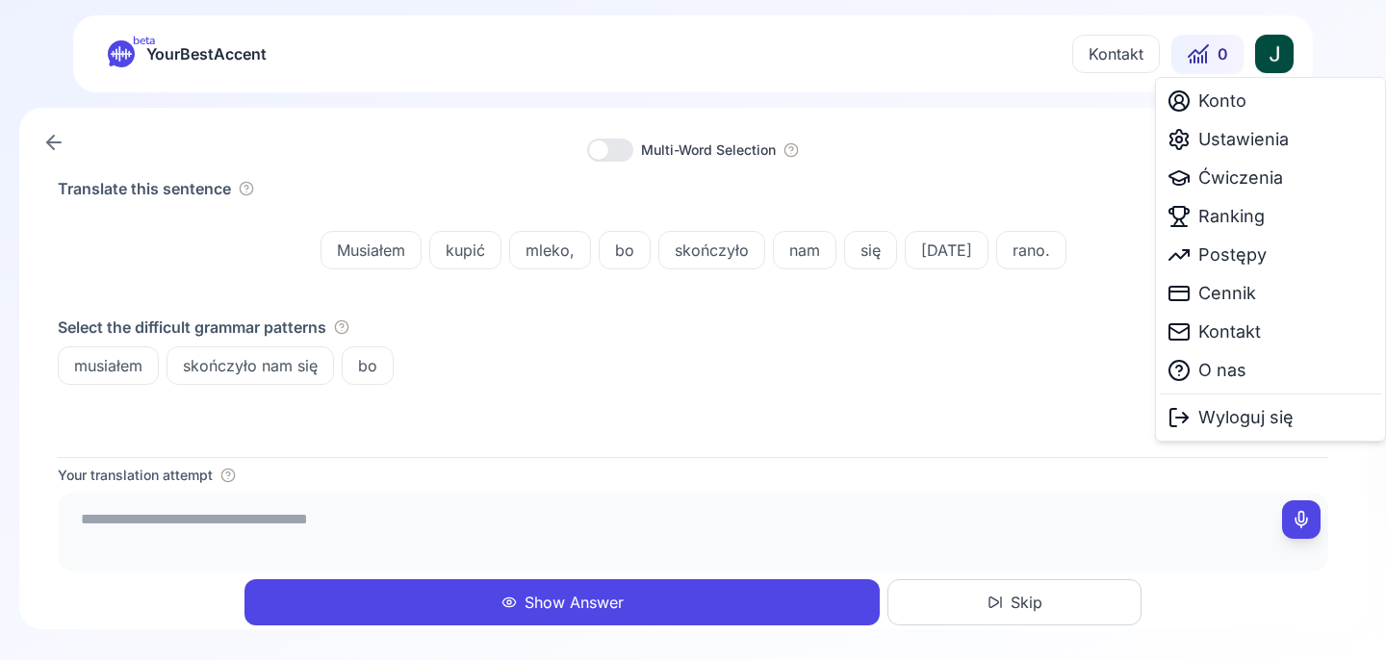
click at [1273, 49] on html "beta YourBestAccent Kontakt 0 Multi-Word Selection Translate this sentence Musi…" at bounding box center [693, 330] width 1386 height 660
click at [1245, 153] on div "Ustawienia" at bounding box center [1270, 139] width 221 height 39
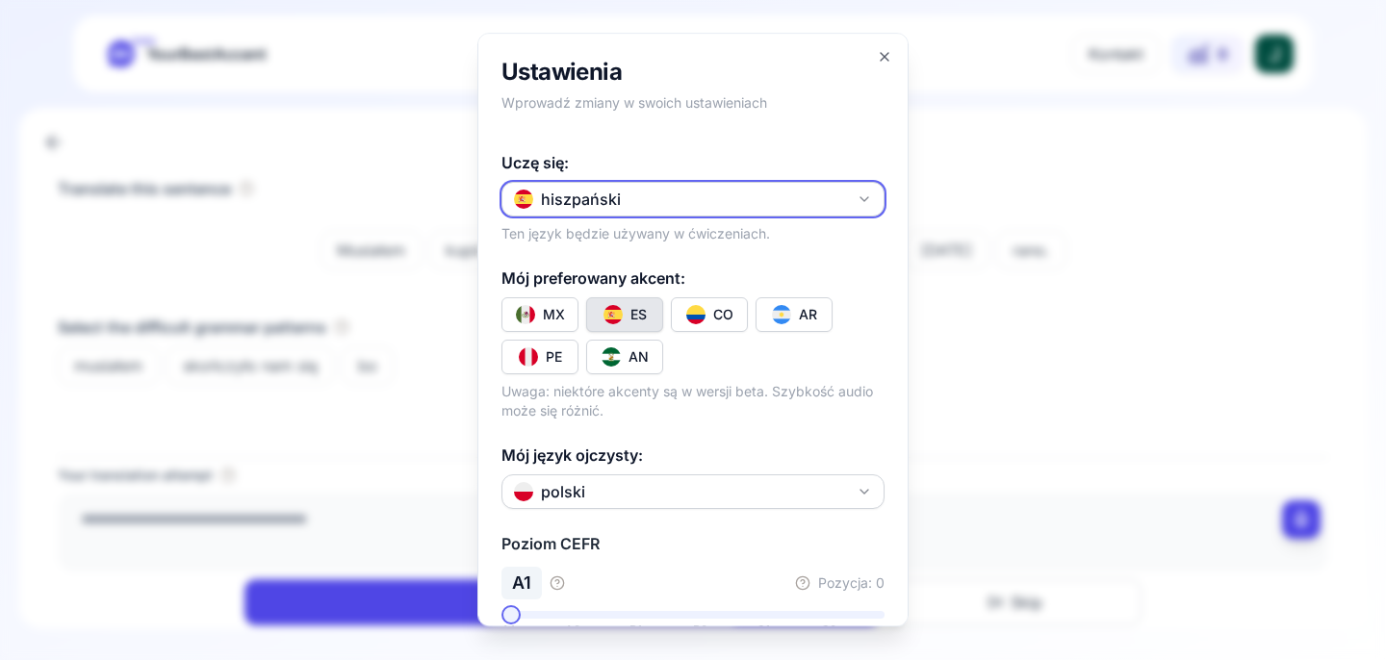
scroll to position [398, 0]
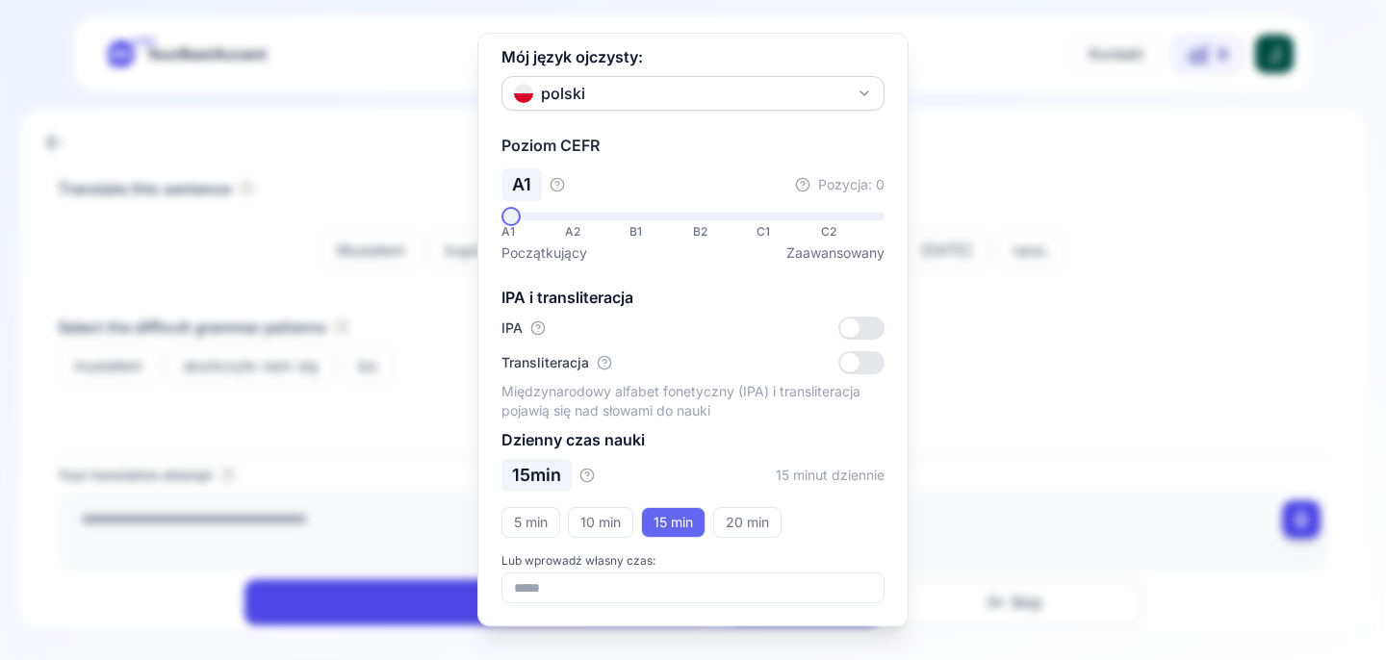
click at [990, 357] on div at bounding box center [693, 330] width 1386 height 660
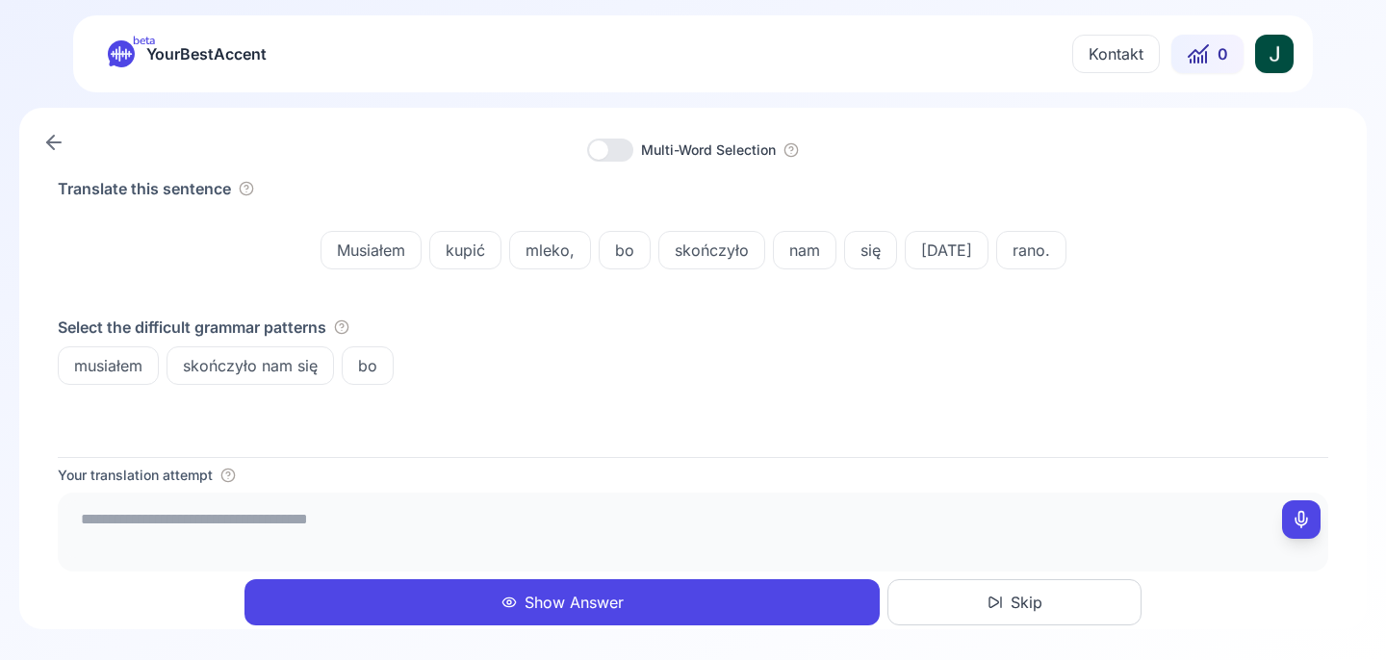
click at [232, 525] on textarea at bounding box center [692, 530] width 1255 height 58
click at [97, 147] on div "Multi-Word Selection" at bounding box center [693, 150] width 1271 height 23
click at [59, 147] on icon at bounding box center [53, 142] width 23 height 23
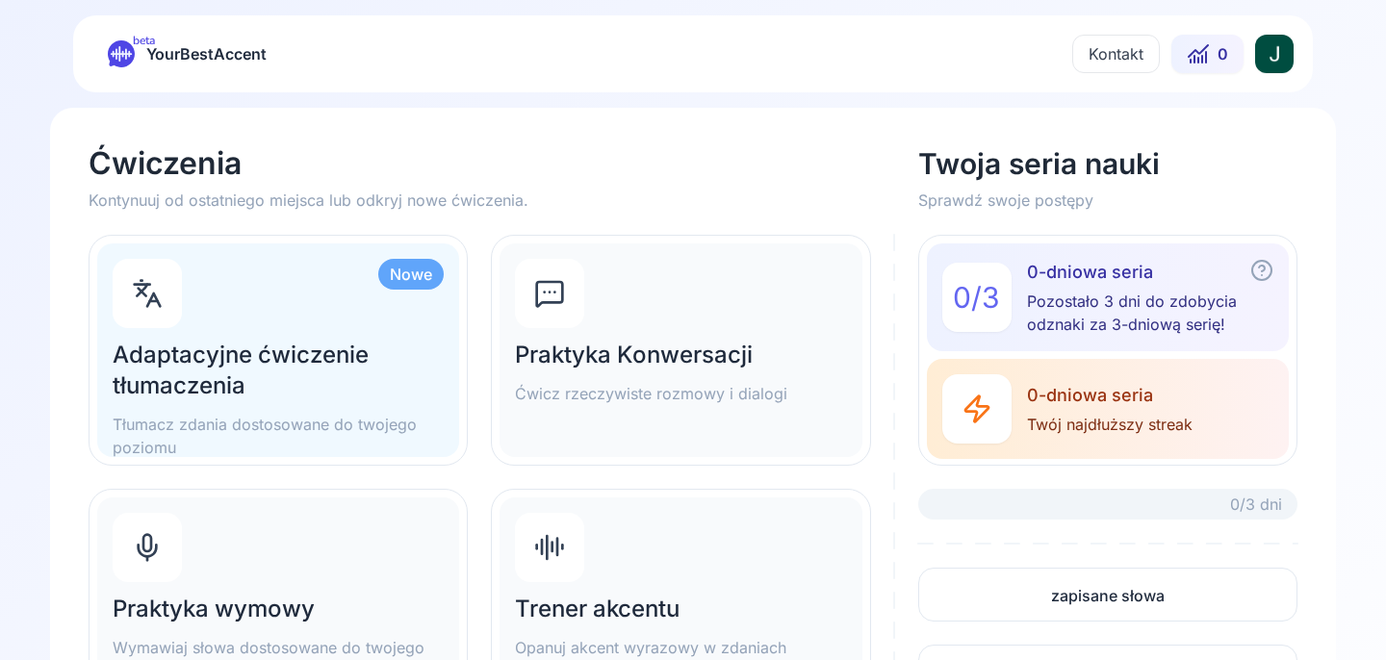
click at [299, 397] on h2 "Adaptacyjne ćwiczenie tłumaczenia" at bounding box center [278, 371] width 331 height 62
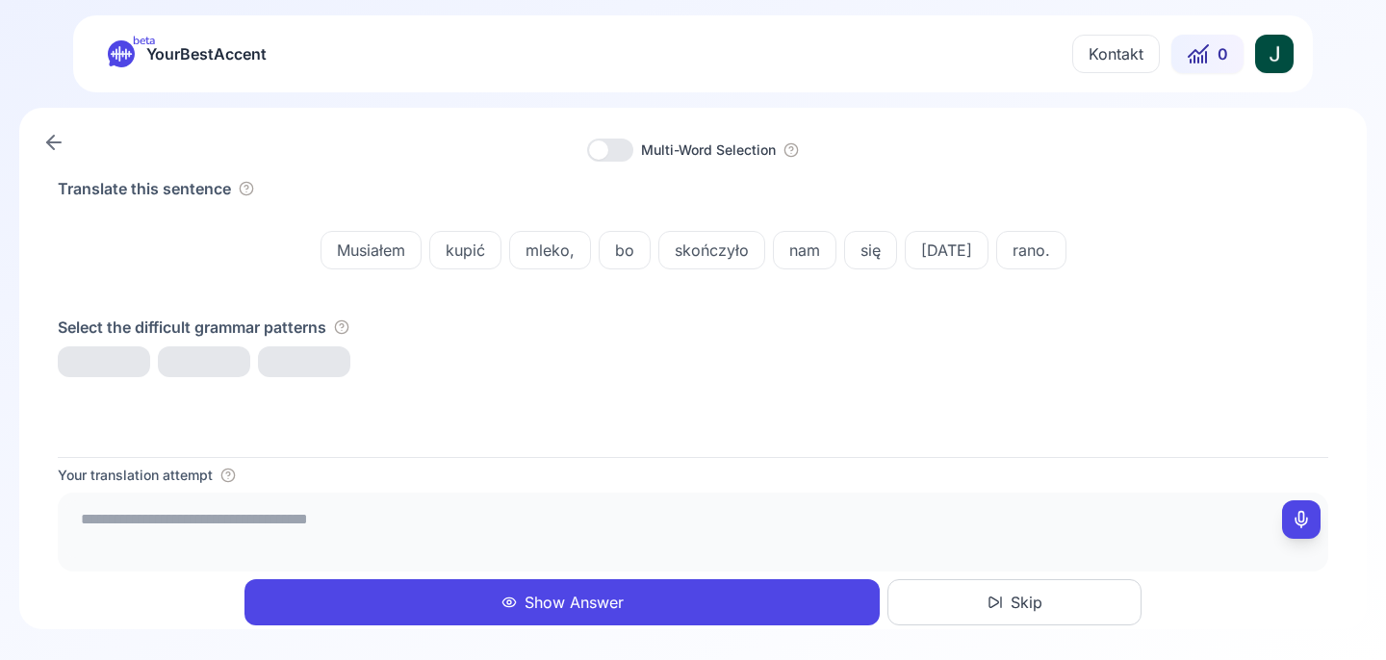
click at [962, 602] on button "Skip" at bounding box center [1014, 602] width 254 height 46
click at [669, 441] on div "Translate this sentence Właśnie spróbowałem paelli i jest pyszna. Select the di…" at bounding box center [693, 317] width 1271 height 280
click at [68, 140] on link at bounding box center [54, 142] width 39 height 39
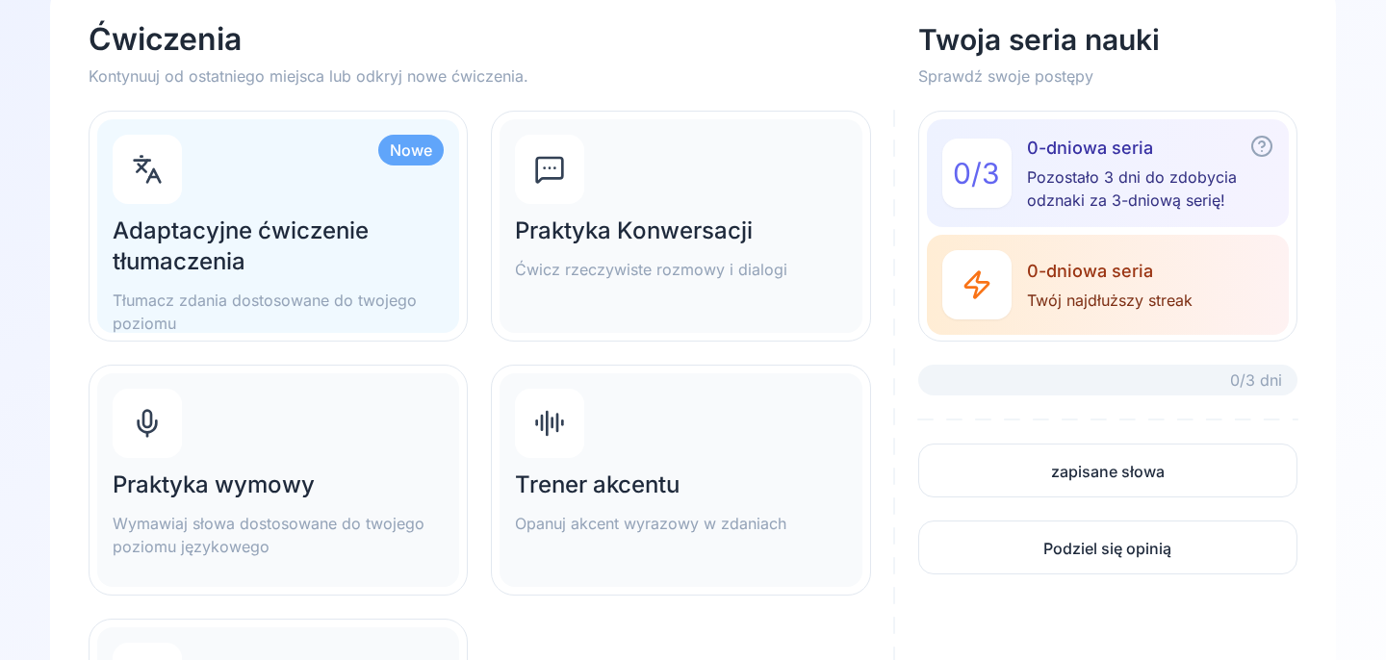
scroll to position [122, 0]
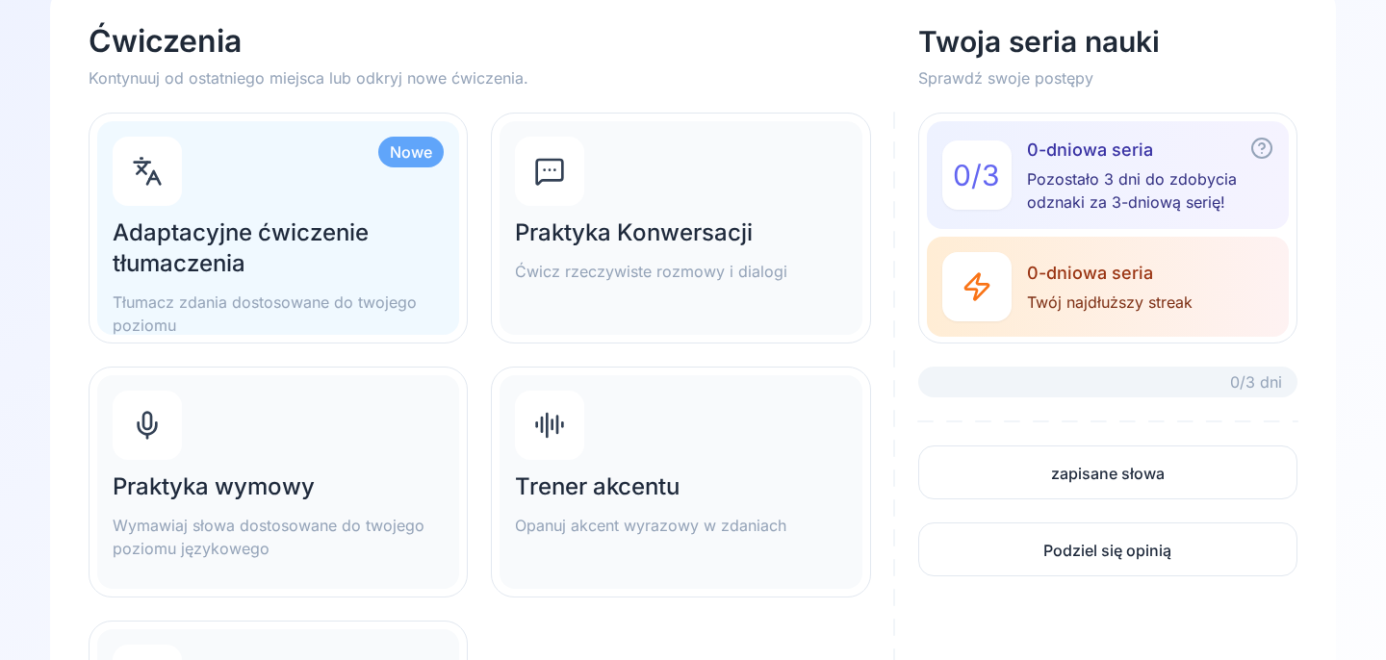
click at [795, 281] on p "Ćwicz rzeczywiste rozmowy i dialogi" at bounding box center [680, 271] width 331 height 23
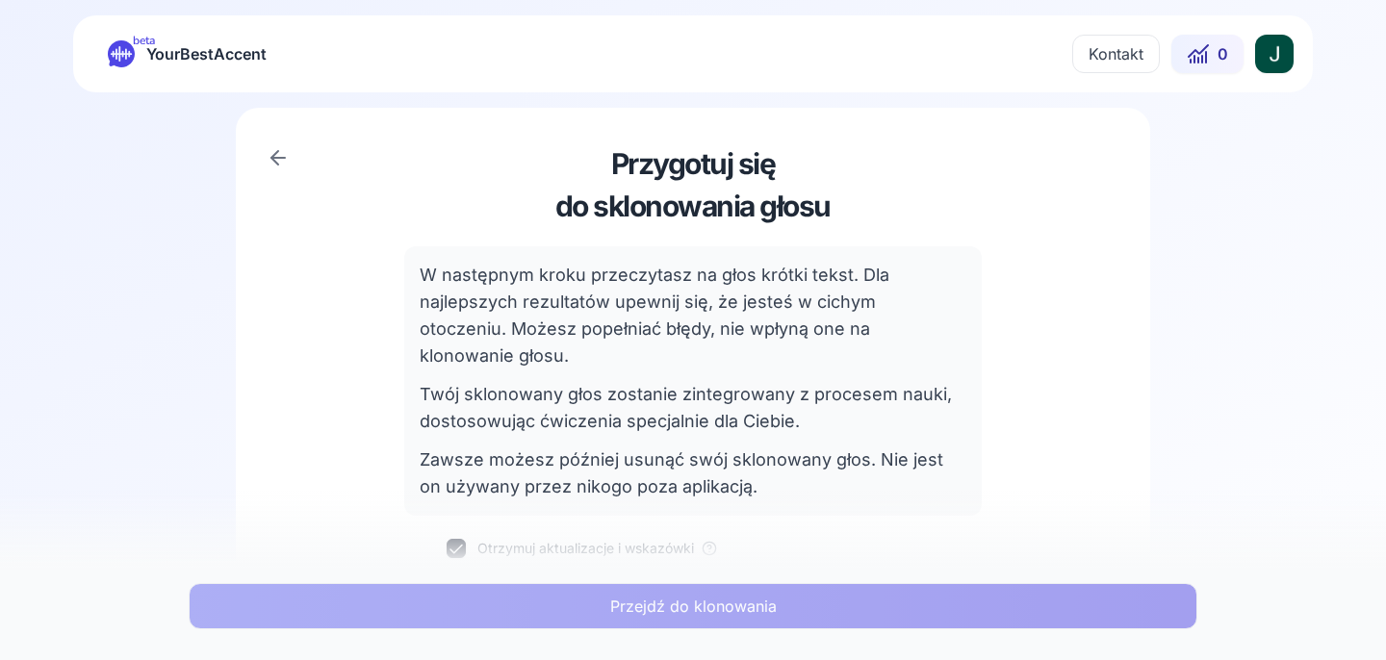
scroll to position [198, 0]
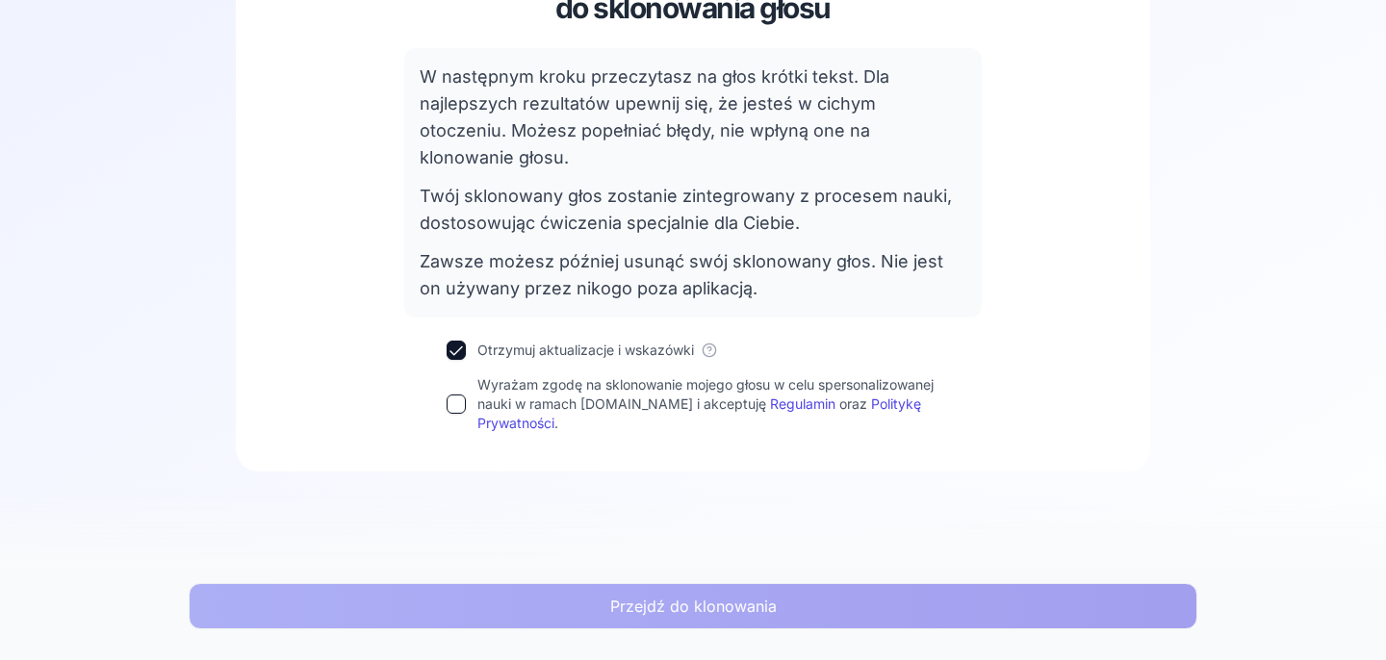
click at [481, 382] on label "Wyrażam zgodę na sklonowanie mojego głosu w celu spersonalizowanej nauki w rama…" at bounding box center [708, 404] width 462 height 58
click at [466, 395] on button "Wyrażam zgodę na sklonowanie mojego głosu w celu spersonalizowanej nauki w rama…" at bounding box center [456, 404] width 19 height 19
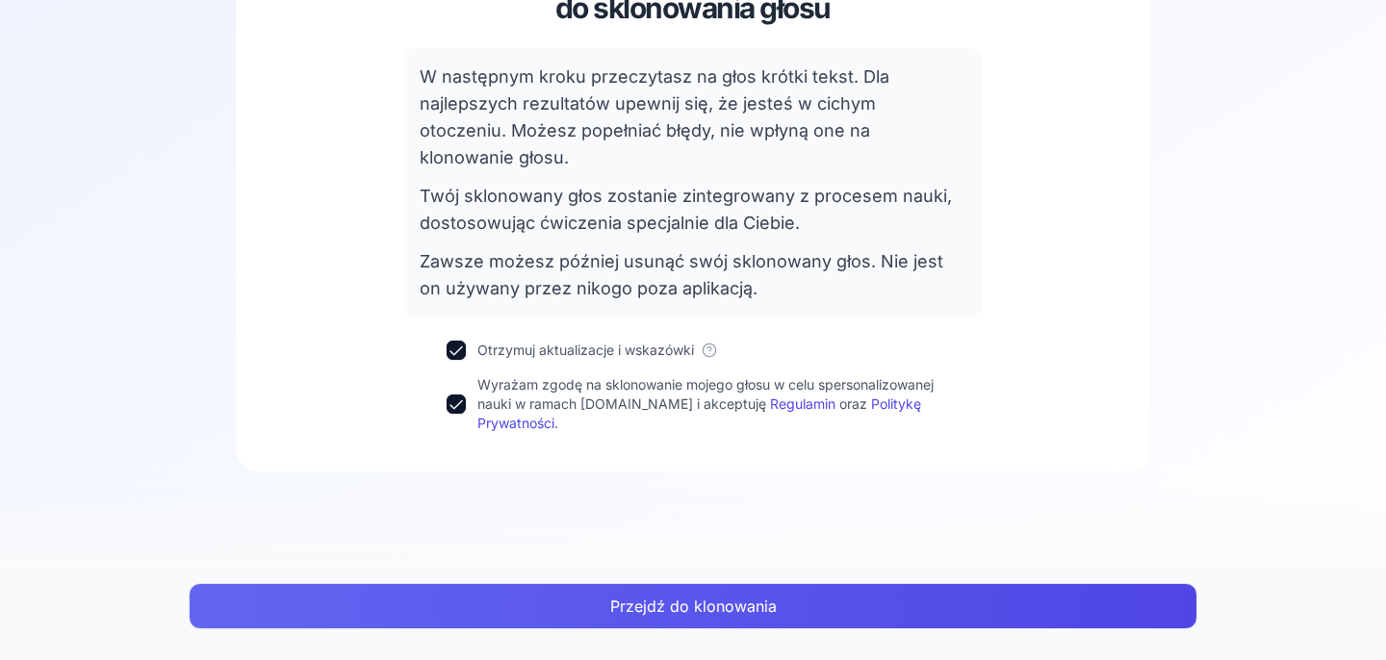
scroll to position [0, 0]
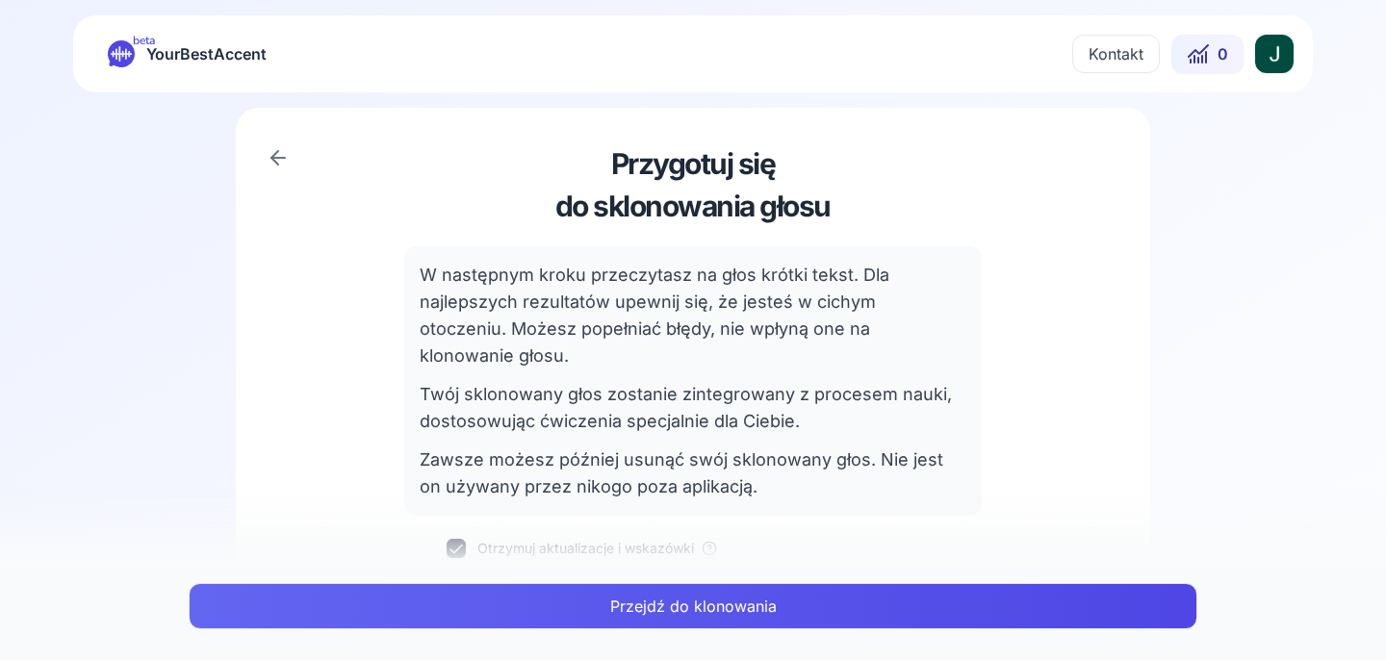
click at [278, 169] on div "Przygotuj się do sklonowania głosu" at bounding box center [692, 184] width 836 height 77
click at [278, 167] on icon at bounding box center [278, 157] width 23 height 23
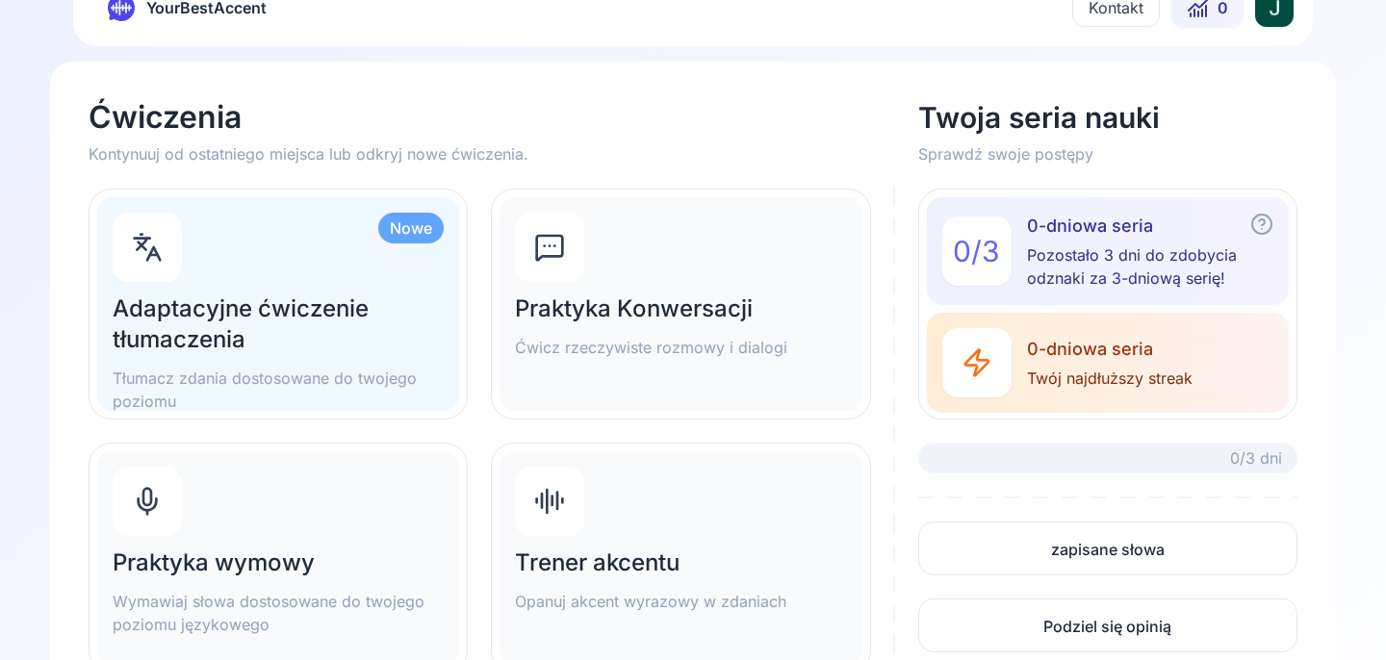
scroll to position [69, 0]
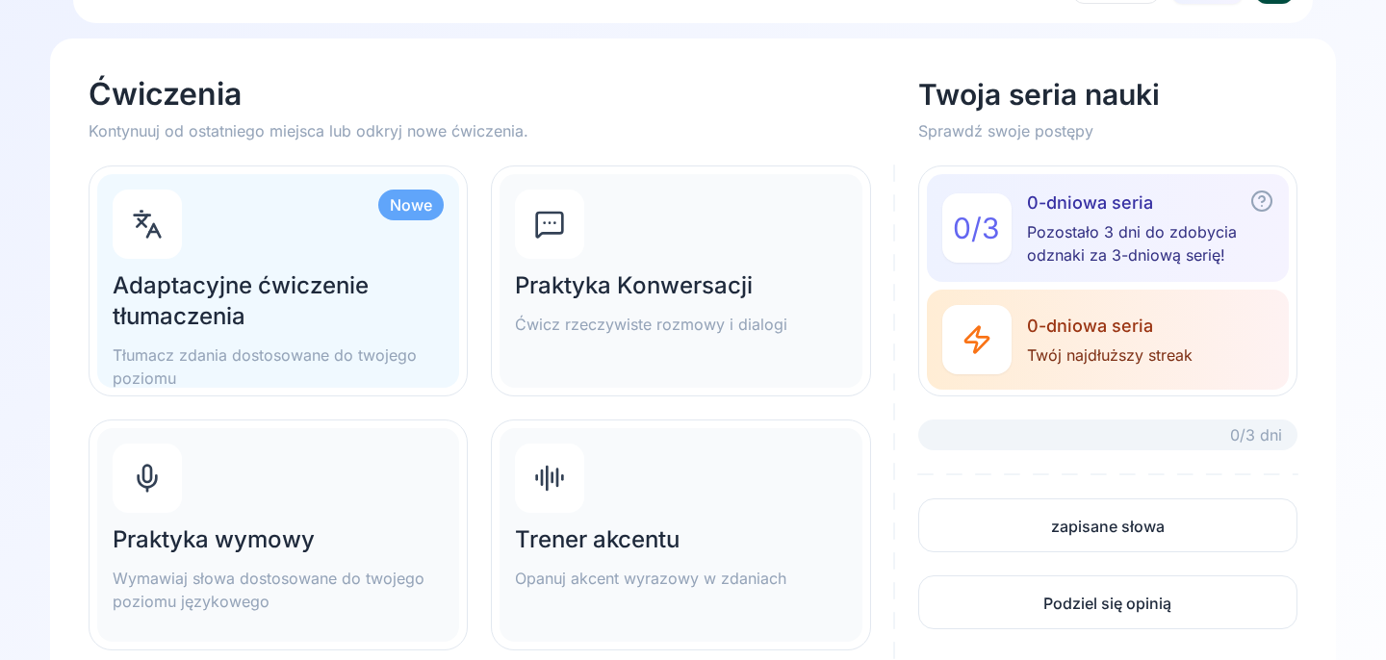
click at [599, 318] on p "Ćwicz rzeczywiste rozmowy i dialogi" at bounding box center [680, 324] width 331 height 23
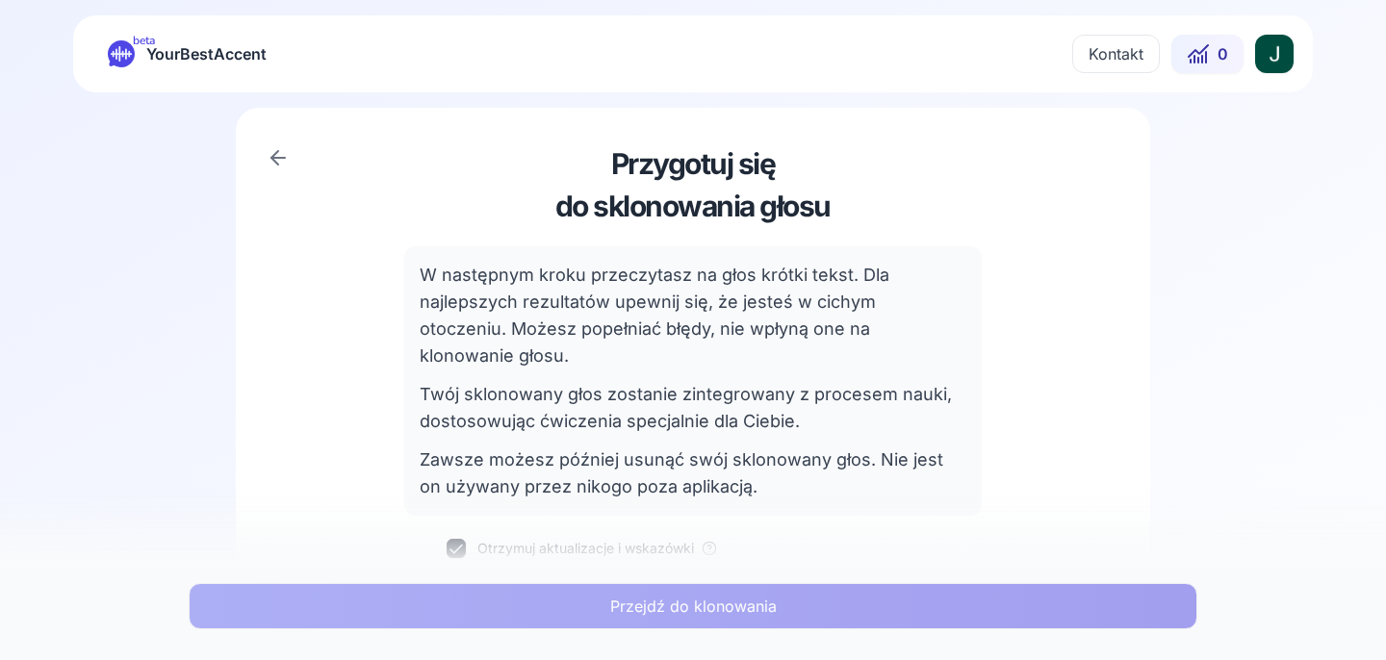
click at [268, 147] on icon at bounding box center [278, 157] width 23 height 23
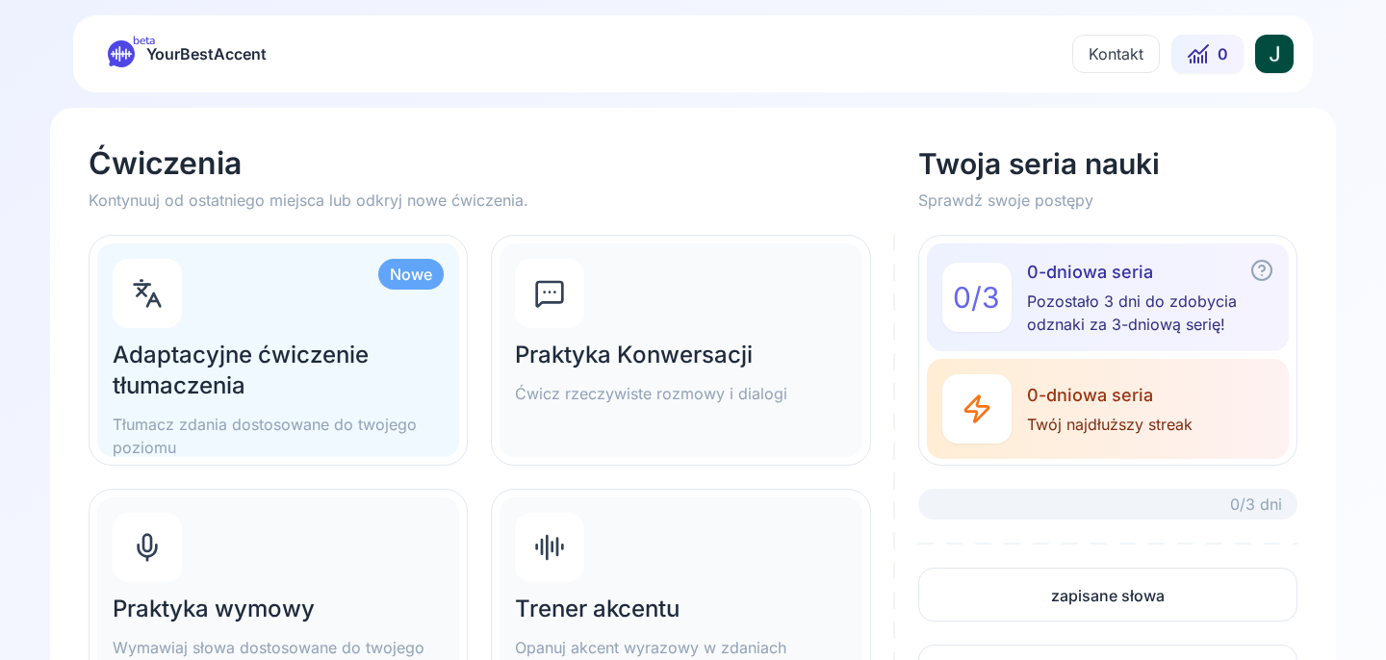
click at [700, 347] on h2 "Praktyka Konwersacji" at bounding box center [680, 355] width 331 height 31
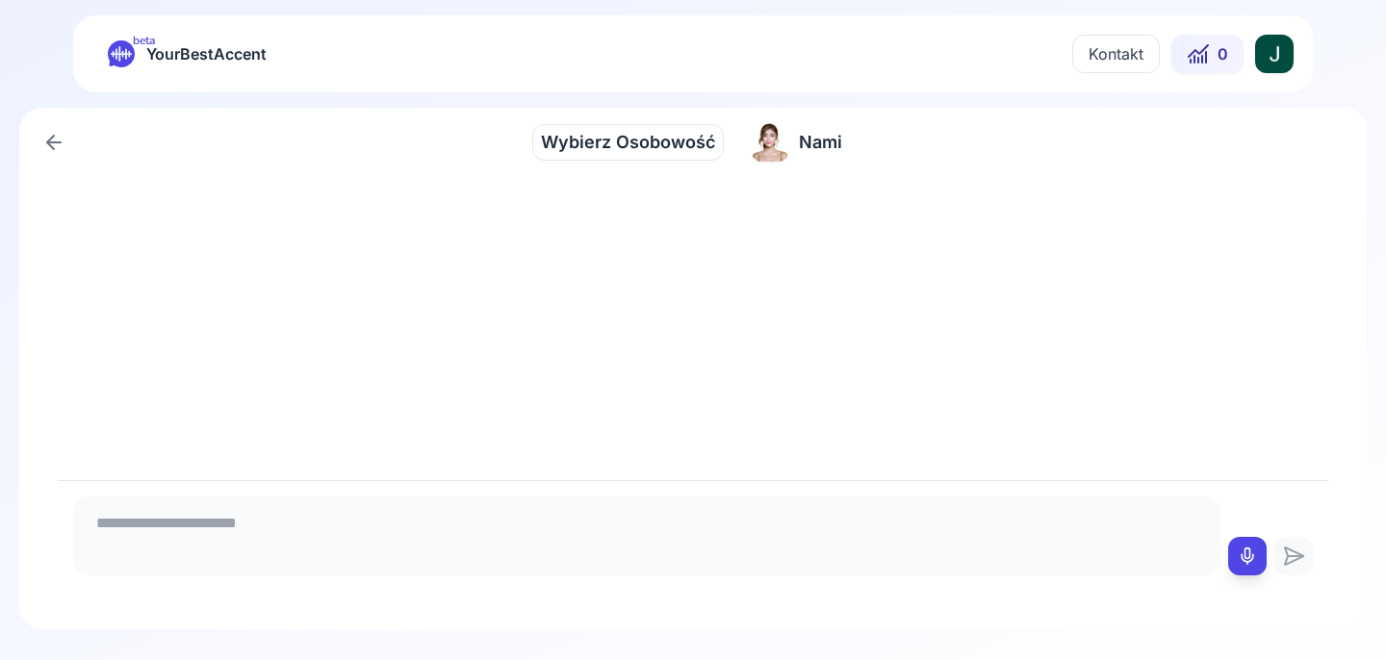
click at [665, 159] on div "Wybierz Osobowość Wybierz Osobowość" at bounding box center [628, 142] width 192 height 37
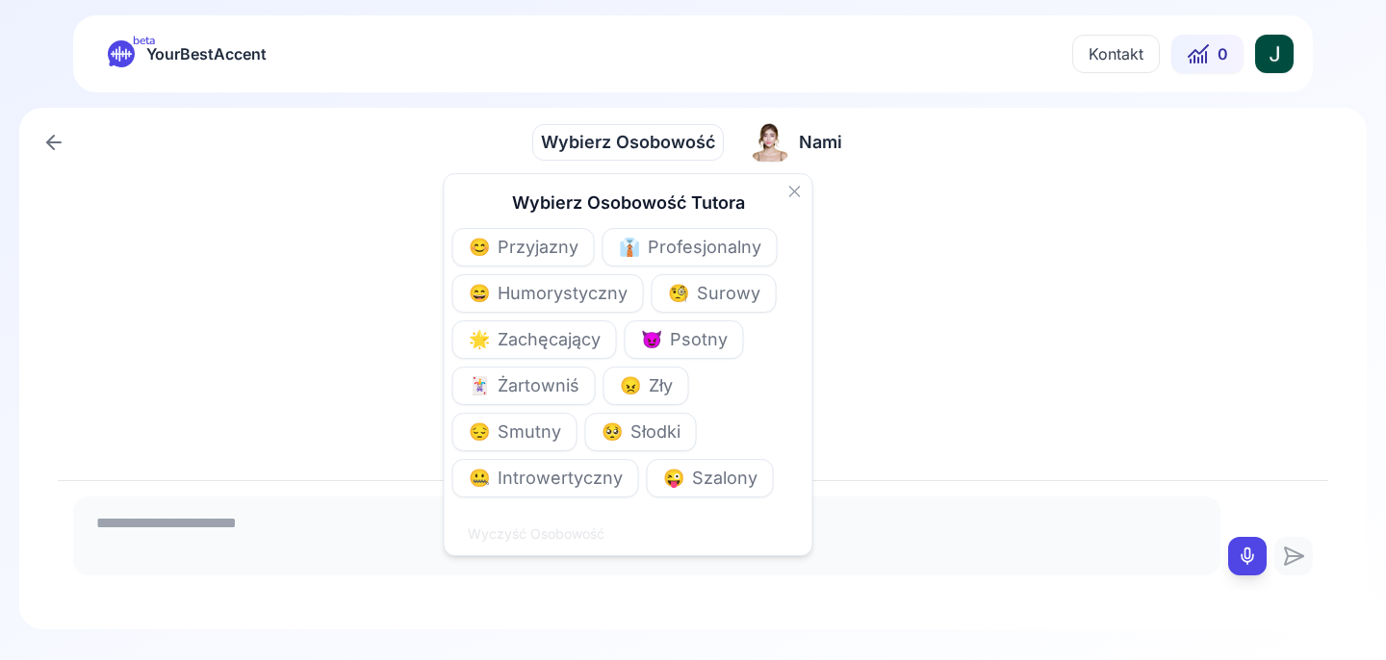
click at [788, 193] on icon at bounding box center [794, 191] width 19 height 19
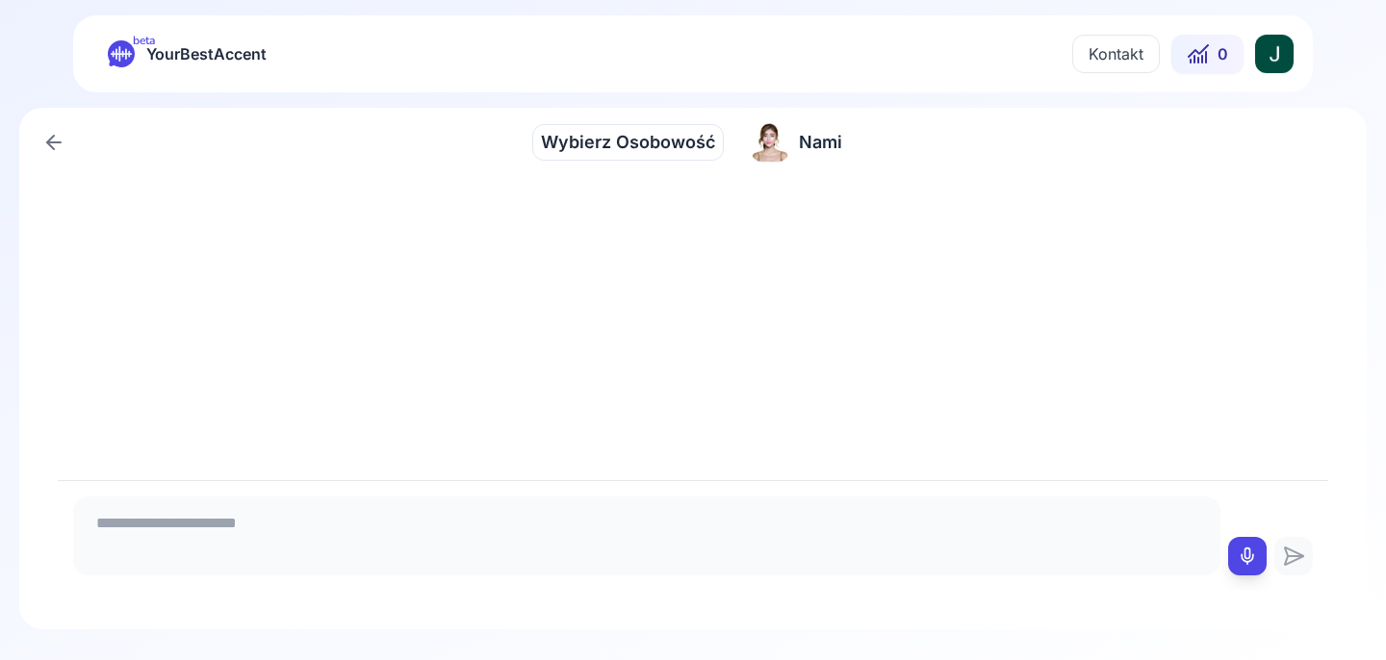
click at [1025, 552] on textarea at bounding box center [647, 533] width 1132 height 58
type textarea "*"
click at [50, 149] on icon at bounding box center [53, 142] width 23 height 23
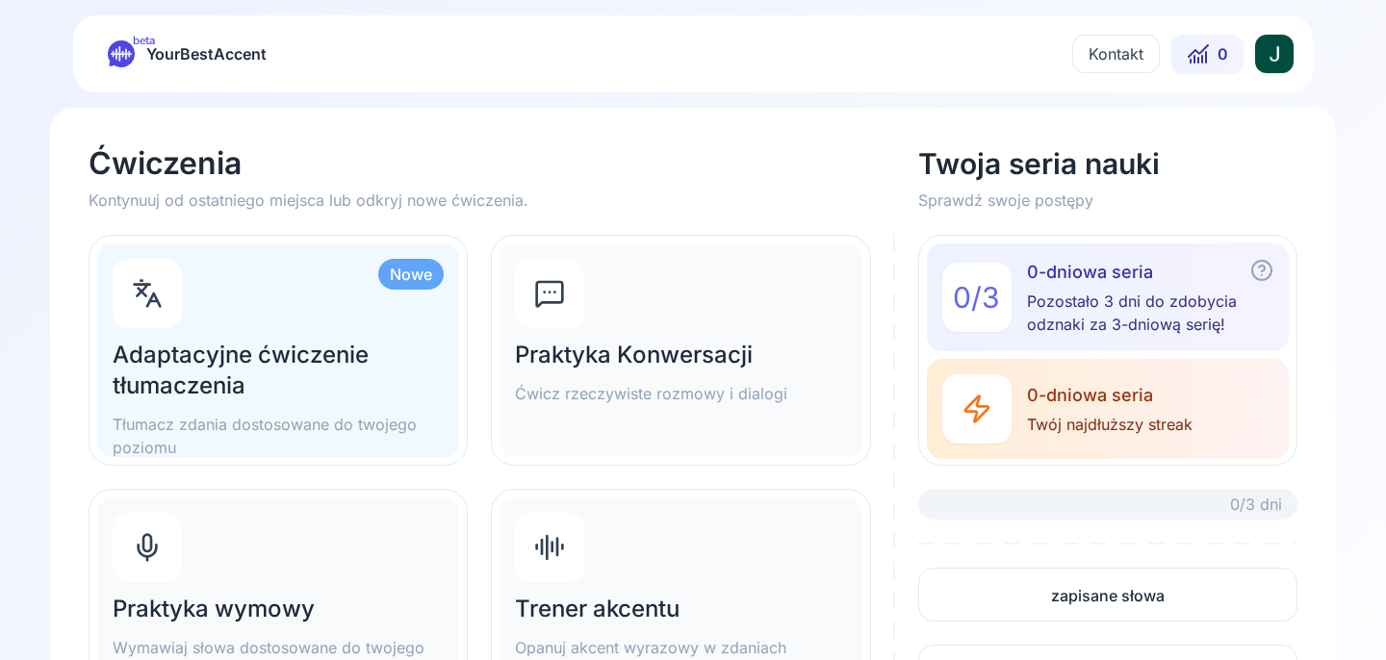
click at [362, 523] on div "Praktyka wymowy Wymawiaj słowa dostosowane do twojego poziomu językowego" at bounding box center [278, 605] width 362 height 214
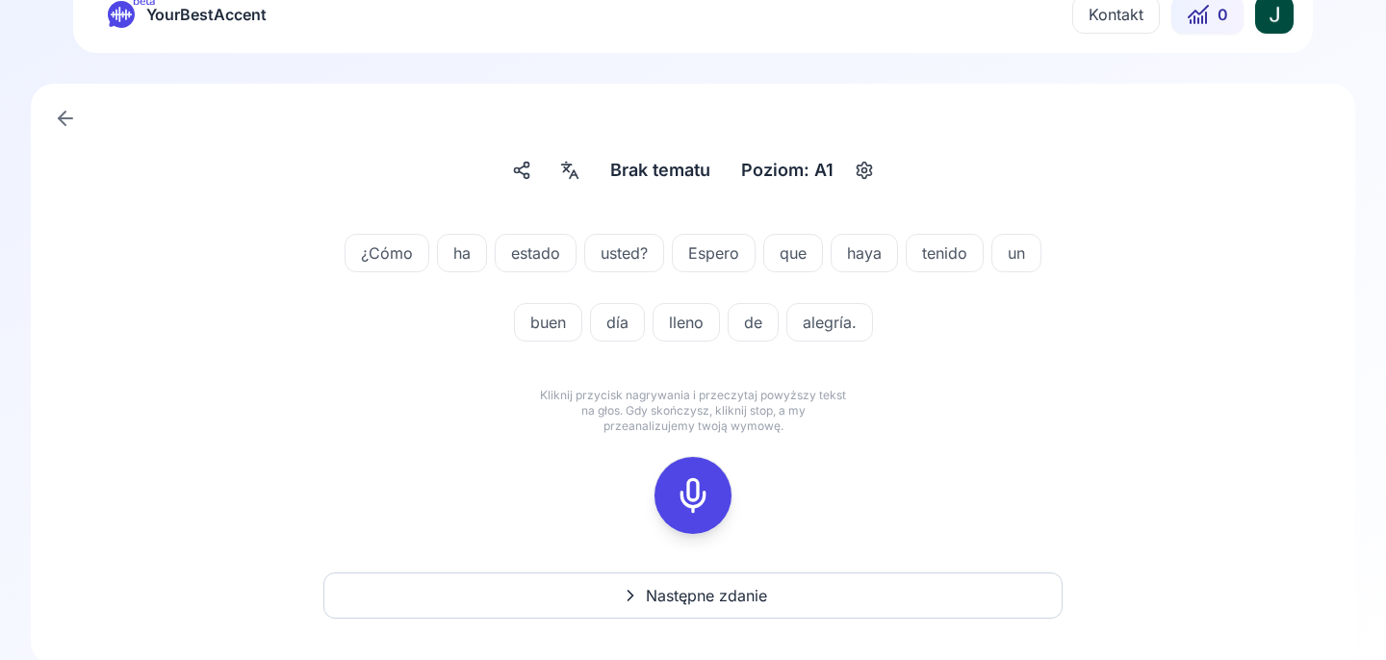
scroll to position [54, 0]
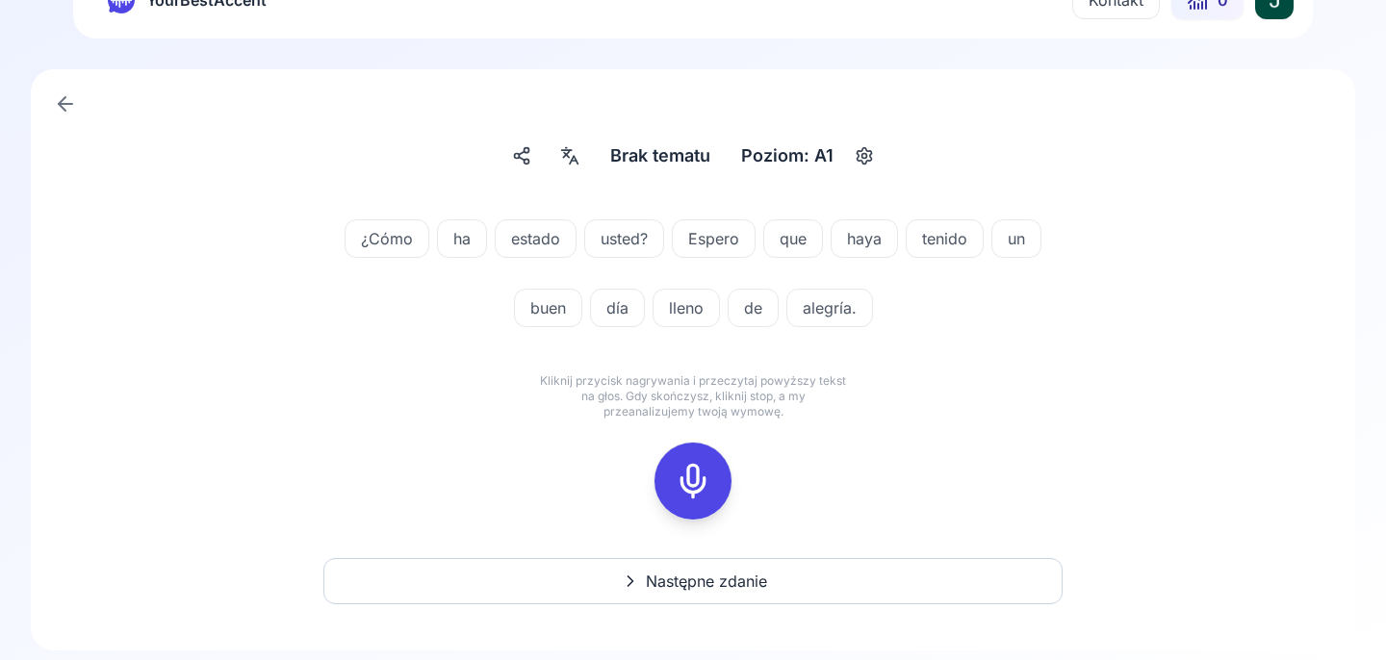
click at [861, 159] on icon "button" at bounding box center [864, 155] width 23 height 19
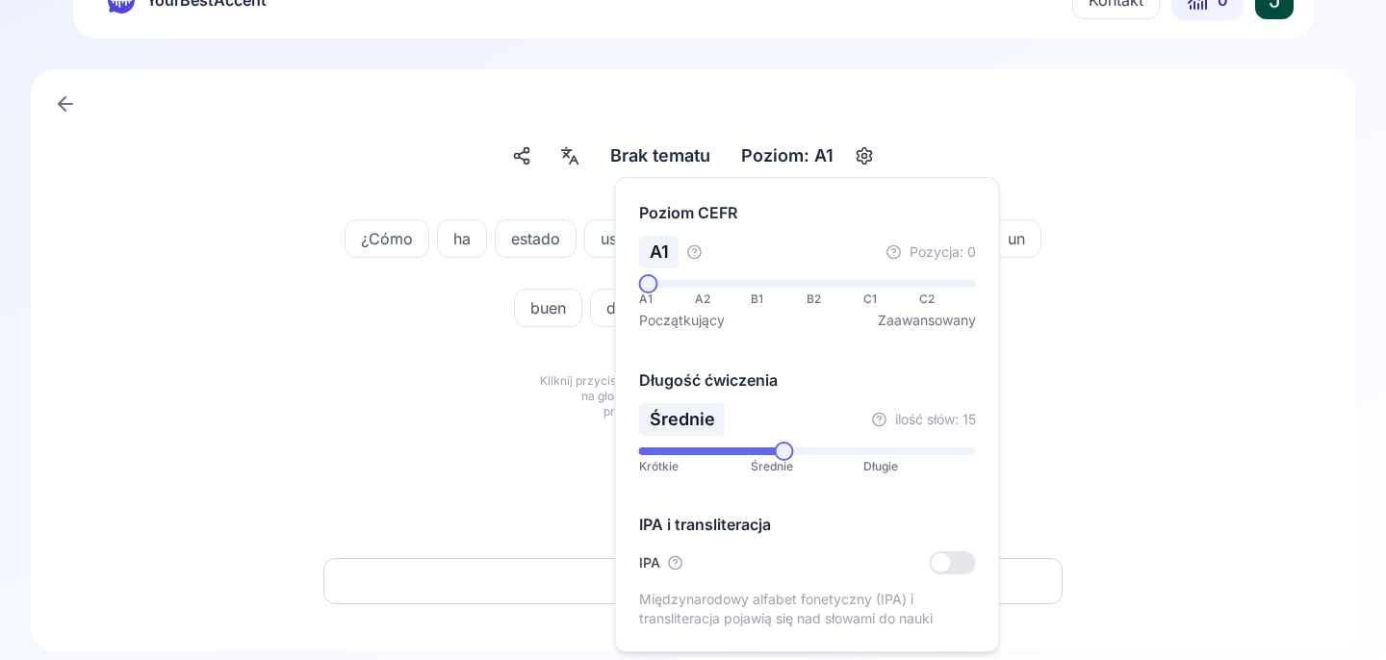
click at [930, 130] on div "Brak tematu Brak tematu Poziom: A1 ¿Cómo ha estado usted? Espero que haya tenid…" at bounding box center [693, 359] width 1324 height 581
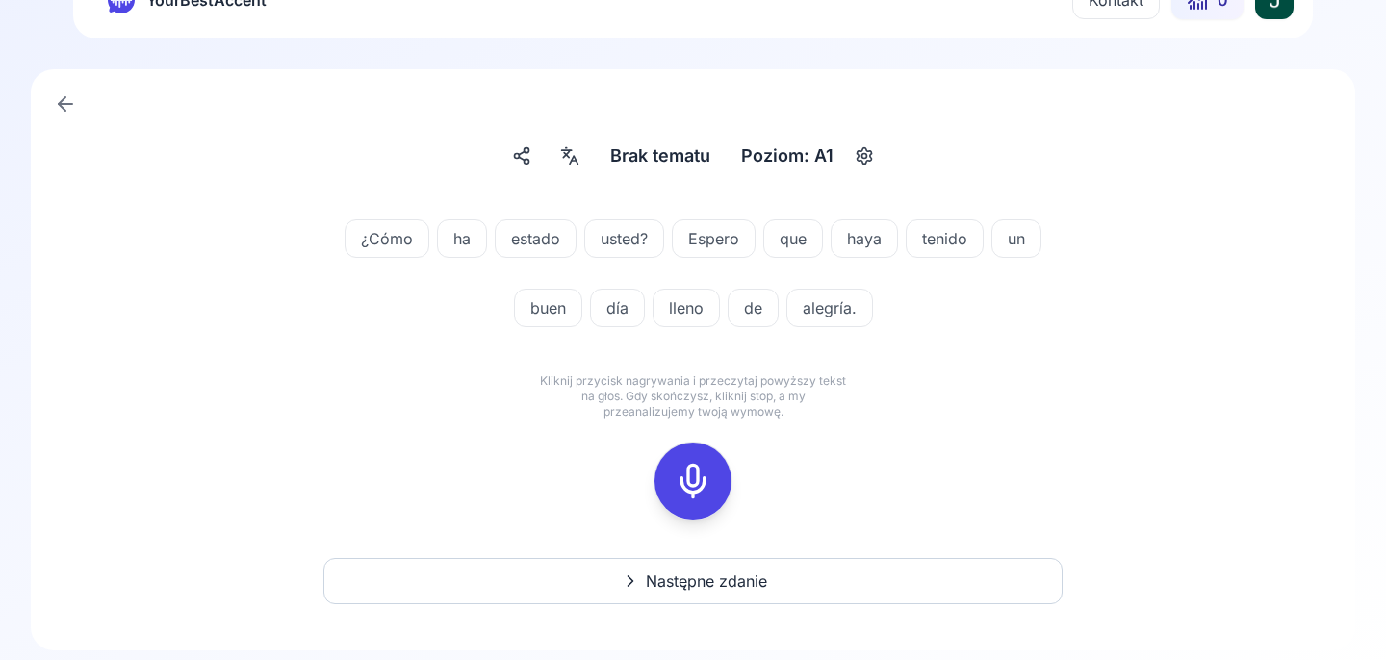
click at [702, 483] on icon at bounding box center [693, 481] width 39 height 39
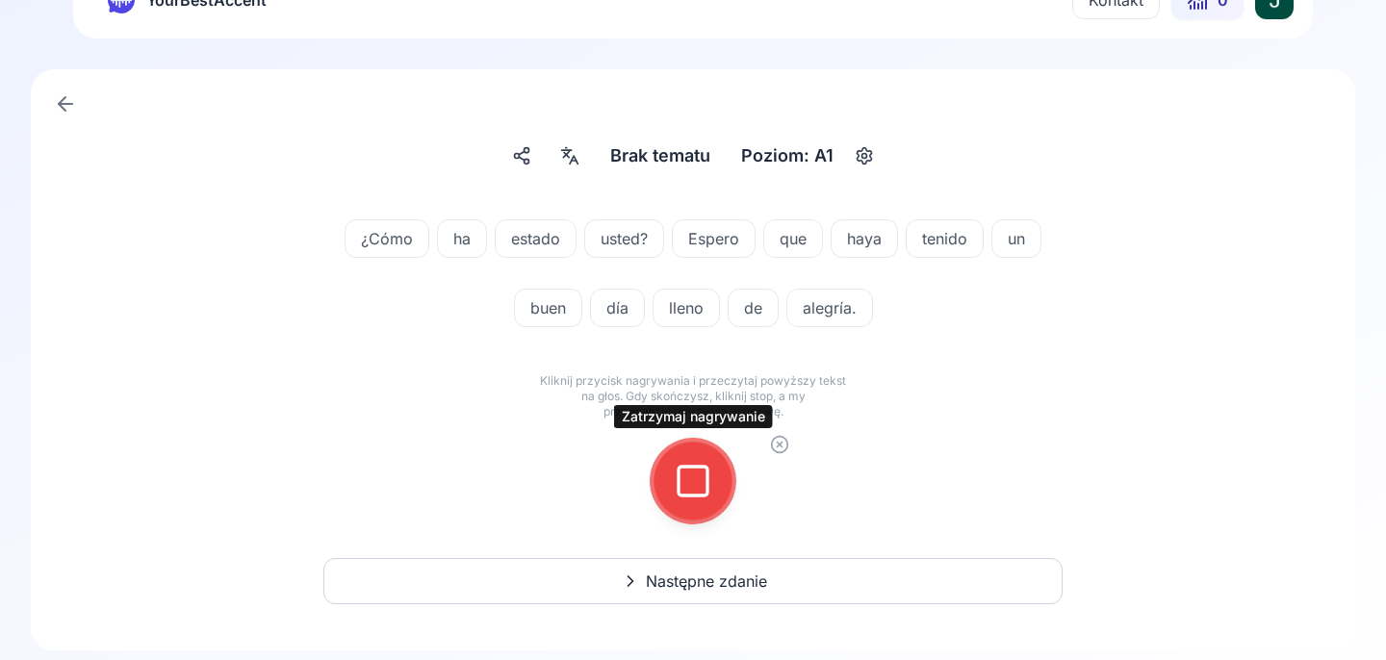
click at [718, 492] on button at bounding box center [693, 481] width 77 height 77
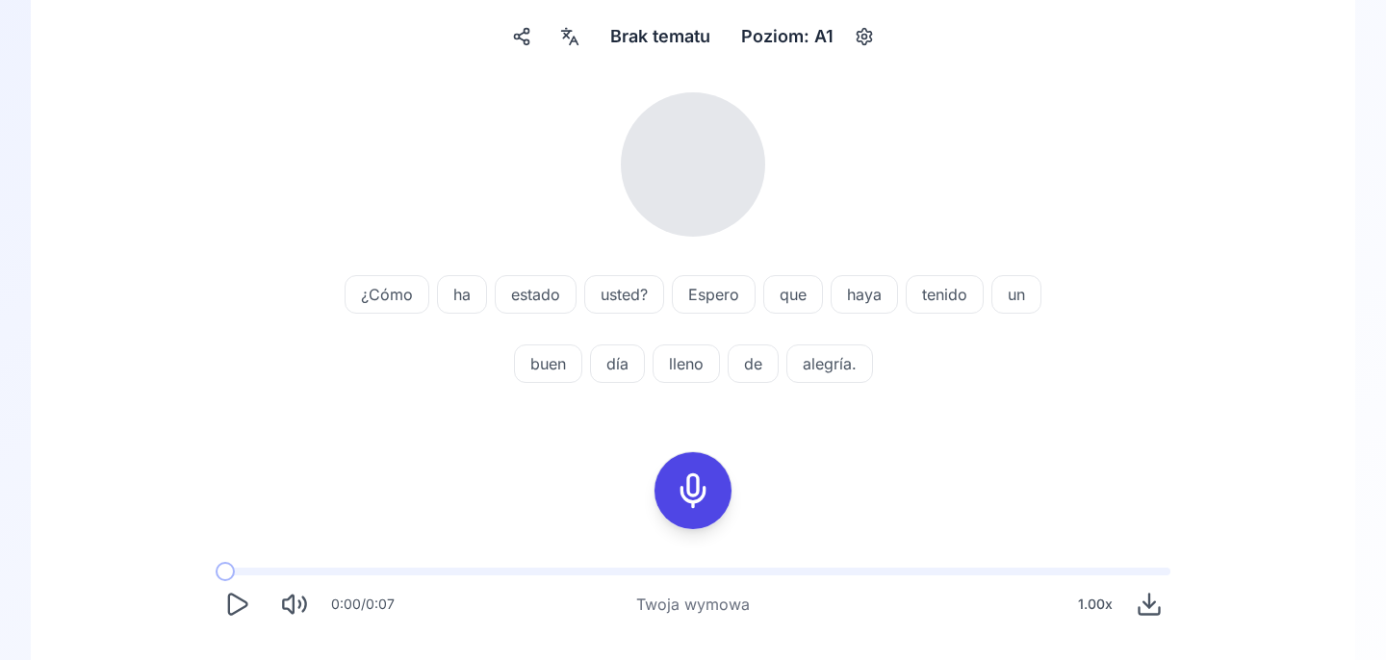
scroll to position [190, 0]
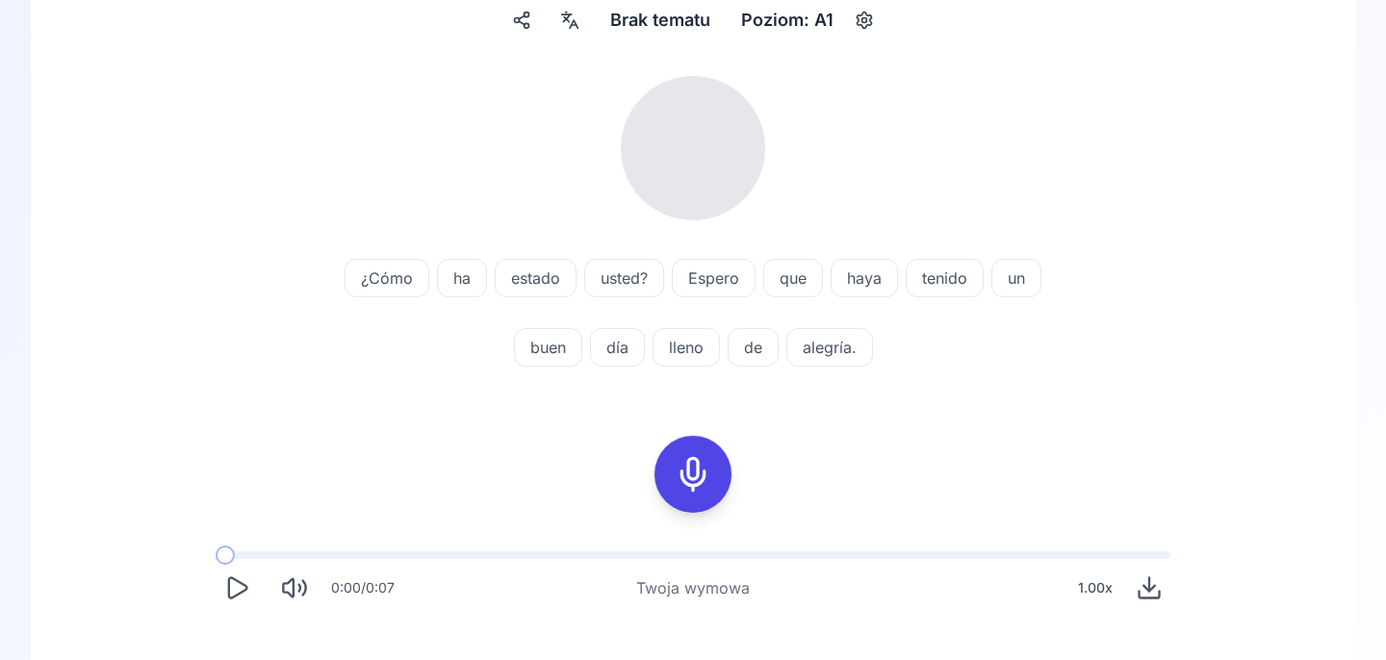
click at [244, 601] on icon "Play" at bounding box center [236, 588] width 27 height 27
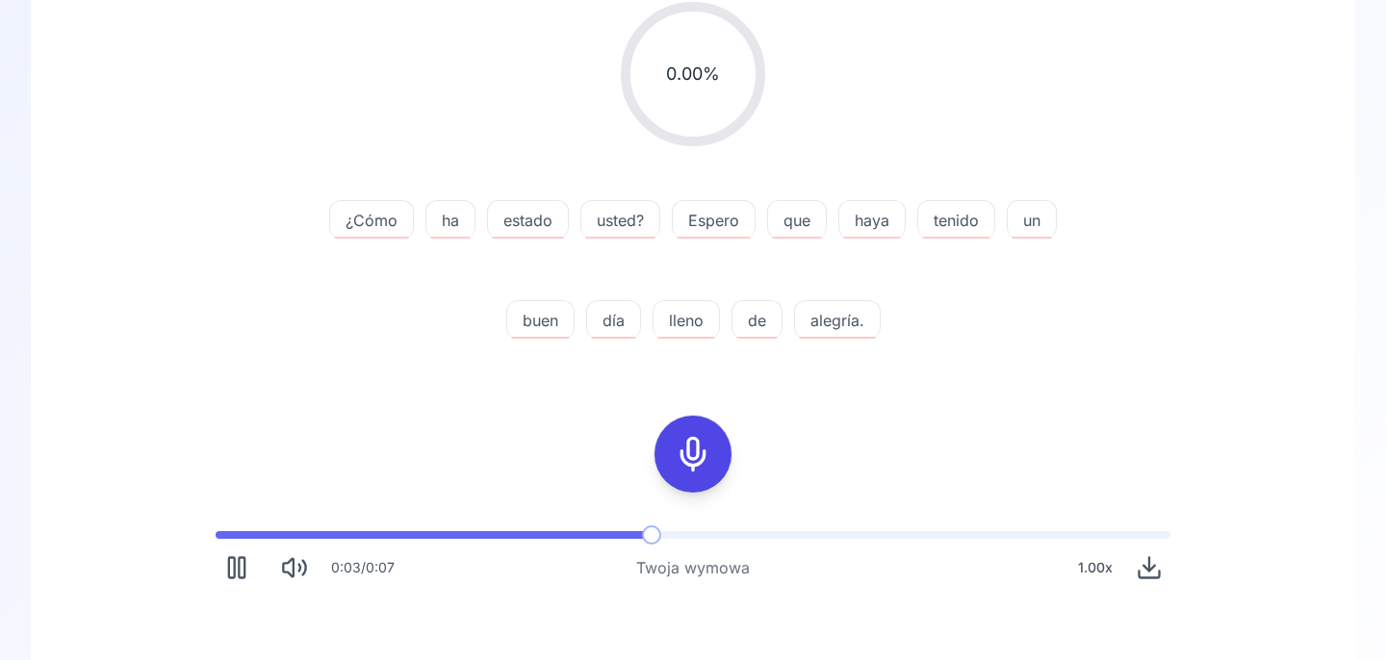
scroll to position [279, 0]
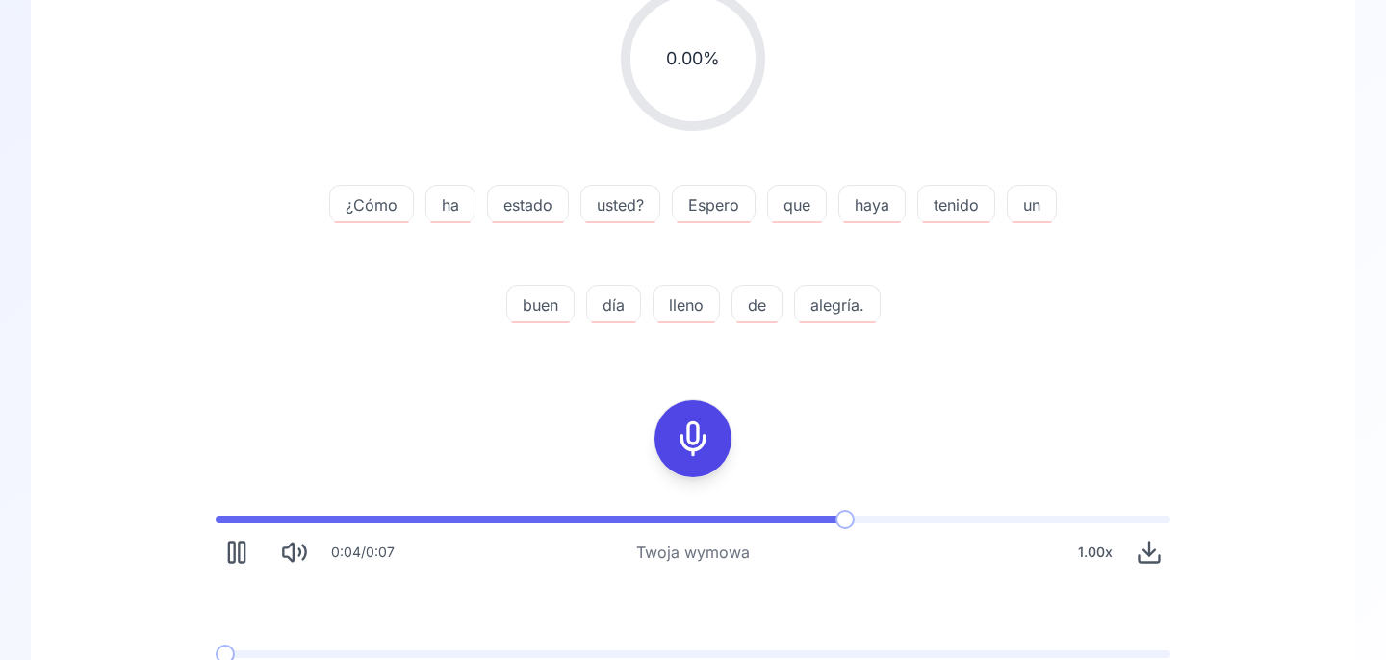
click at [289, 554] on icon "Mute" at bounding box center [294, 552] width 27 height 27
click at [289, 554] on icon "Unmute" at bounding box center [294, 552] width 27 height 27
click at [244, 554] on rect "Pause" at bounding box center [242, 553] width 6 height 20
click at [709, 424] on icon at bounding box center [693, 439] width 39 height 39
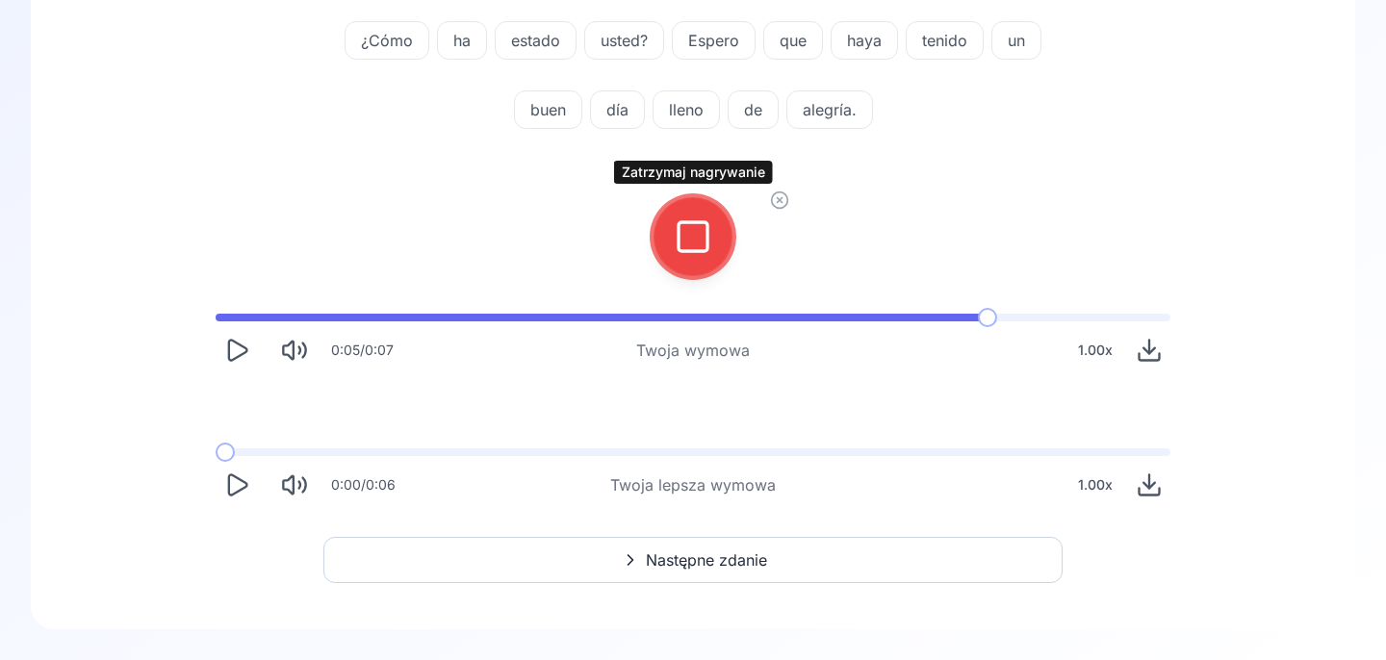
click at [660, 197] on div at bounding box center [693, 236] width 136 height 136
click at [682, 230] on icon at bounding box center [693, 237] width 39 height 39
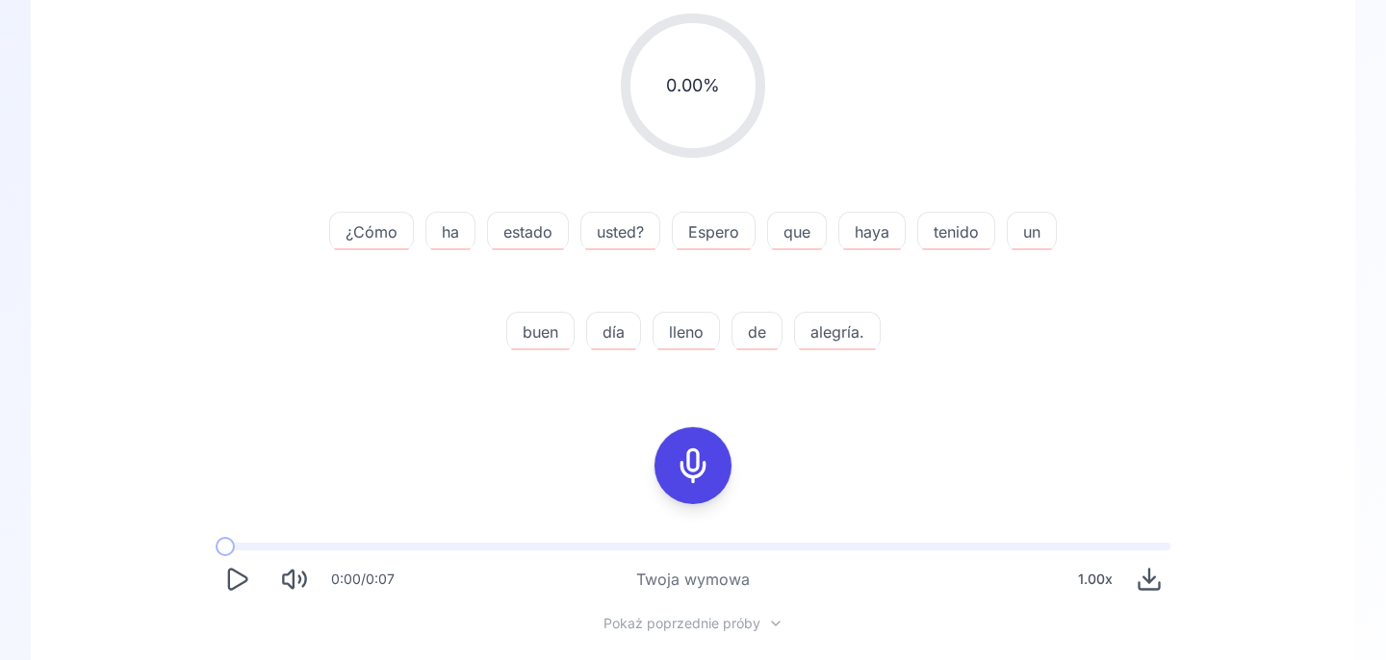
click at [888, 464] on div "0.00 % 0.00 % ¿Cómo ha estado usted? Espero que haya tenido un buen día lleno d…" at bounding box center [693, 382] width 1232 height 768
click at [238, 586] on icon "Play" at bounding box center [238, 579] width 18 height 20
drag, startPoint x: 747, startPoint y: 480, endPoint x: 722, endPoint y: 480, distance: 25.0
click at [748, 480] on div at bounding box center [693, 465] width 154 height 123
click at [706, 480] on icon at bounding box center [693, 466] width 39 height 39
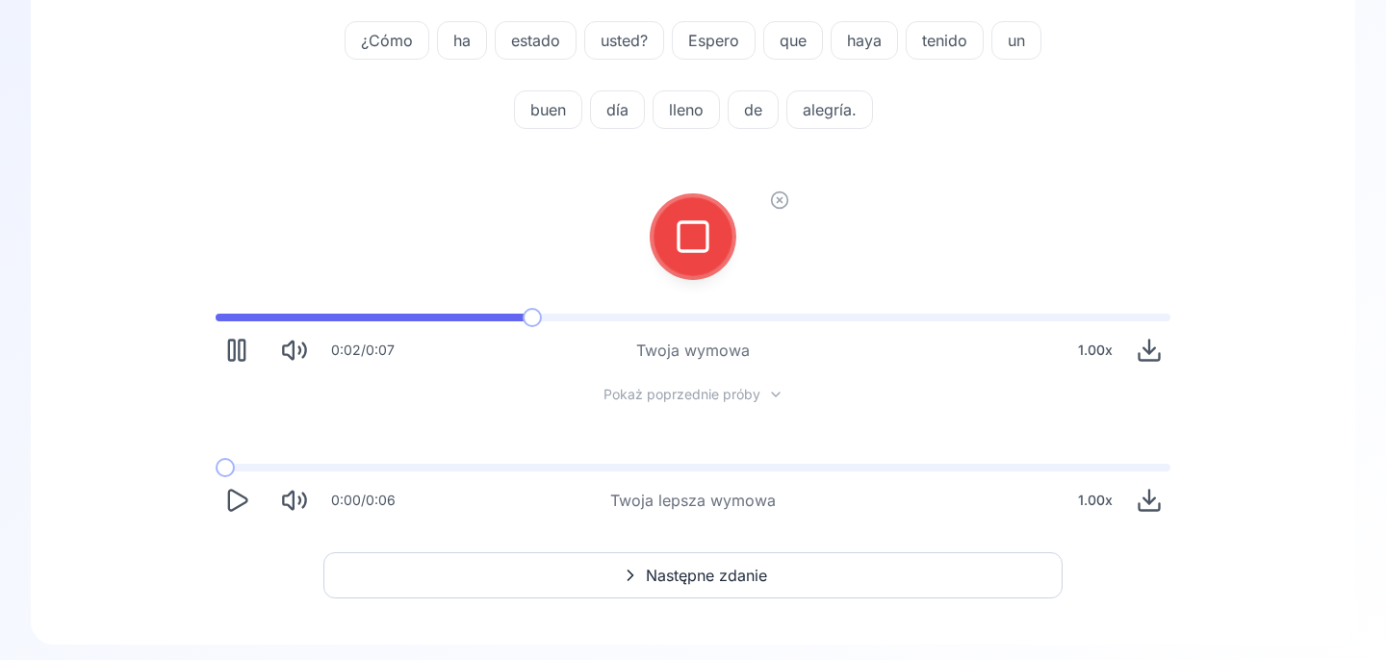
click at [218, 506] on button "Play" at bounding box center [237, 500] width 42 height 42
click at [642, 574] on button "Następne zdanie" at bounding box center [692, 575] width 739 height 46
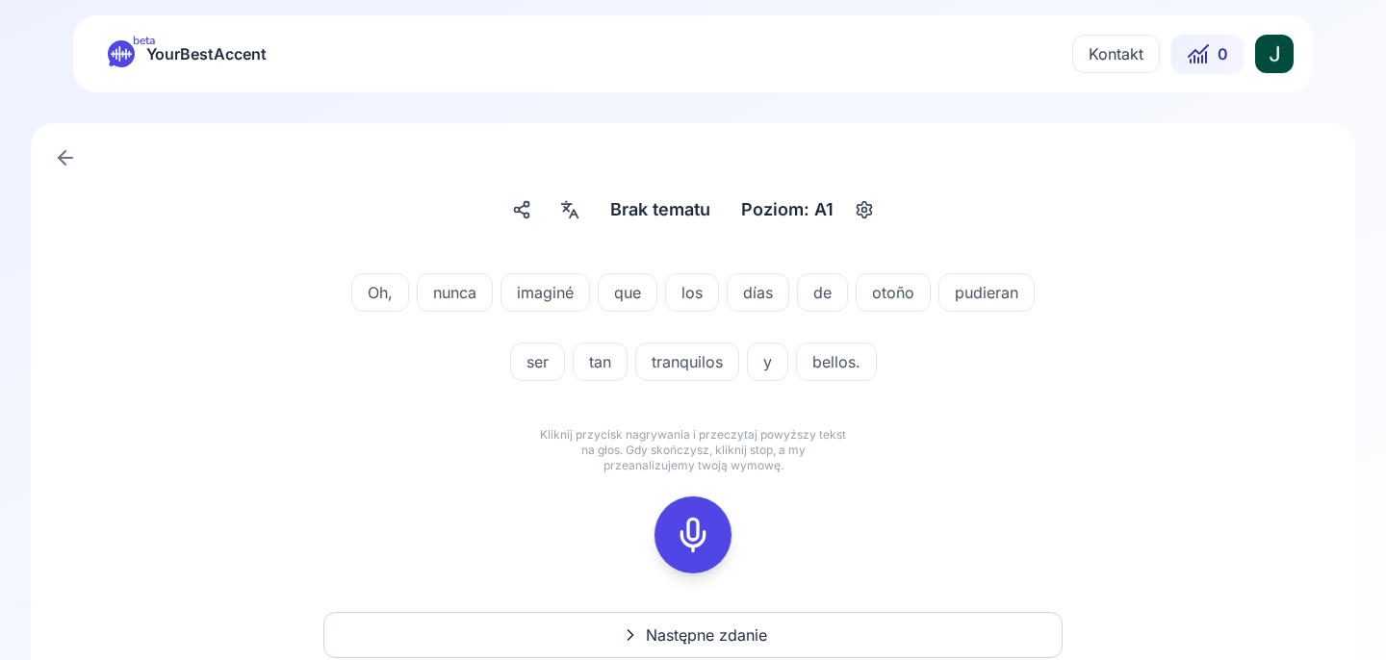
scroll to position [2, 0]
click at [710, 533] on icon at bounding box center [693, 533] width 39 height 39
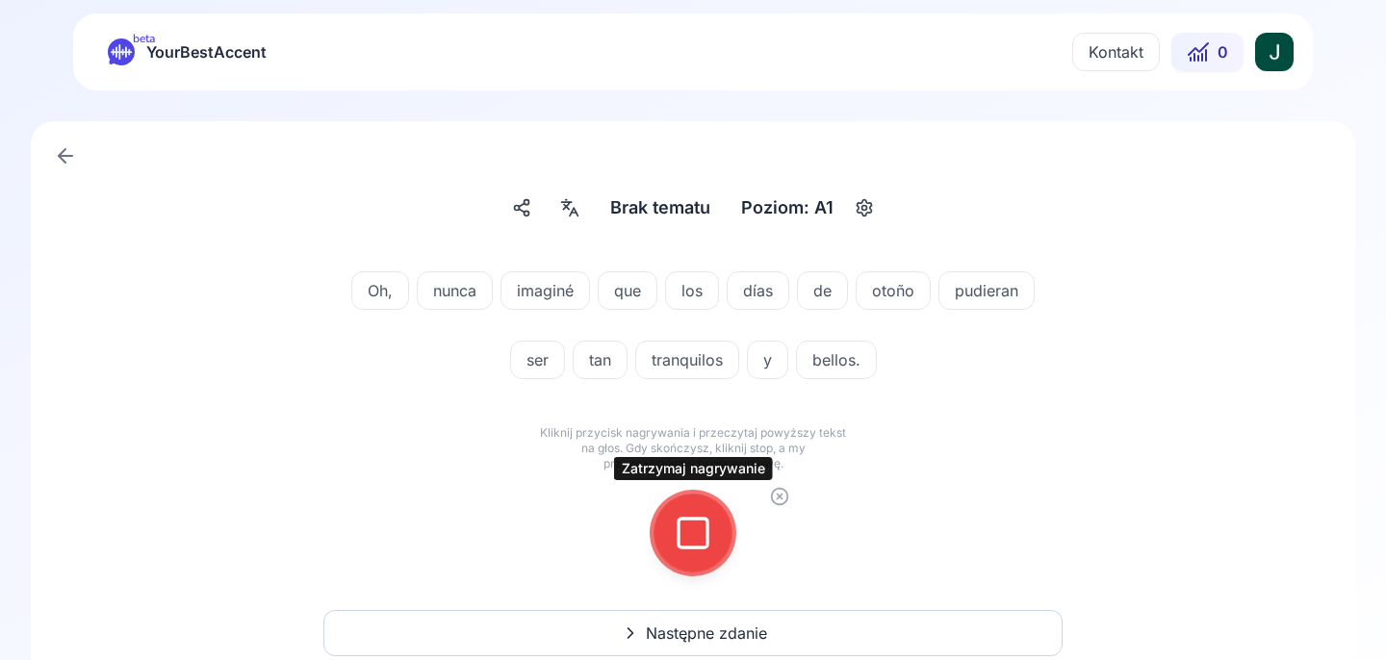
click at [692, 527] on icon at bounding box center [693, 533] width 39 height 39
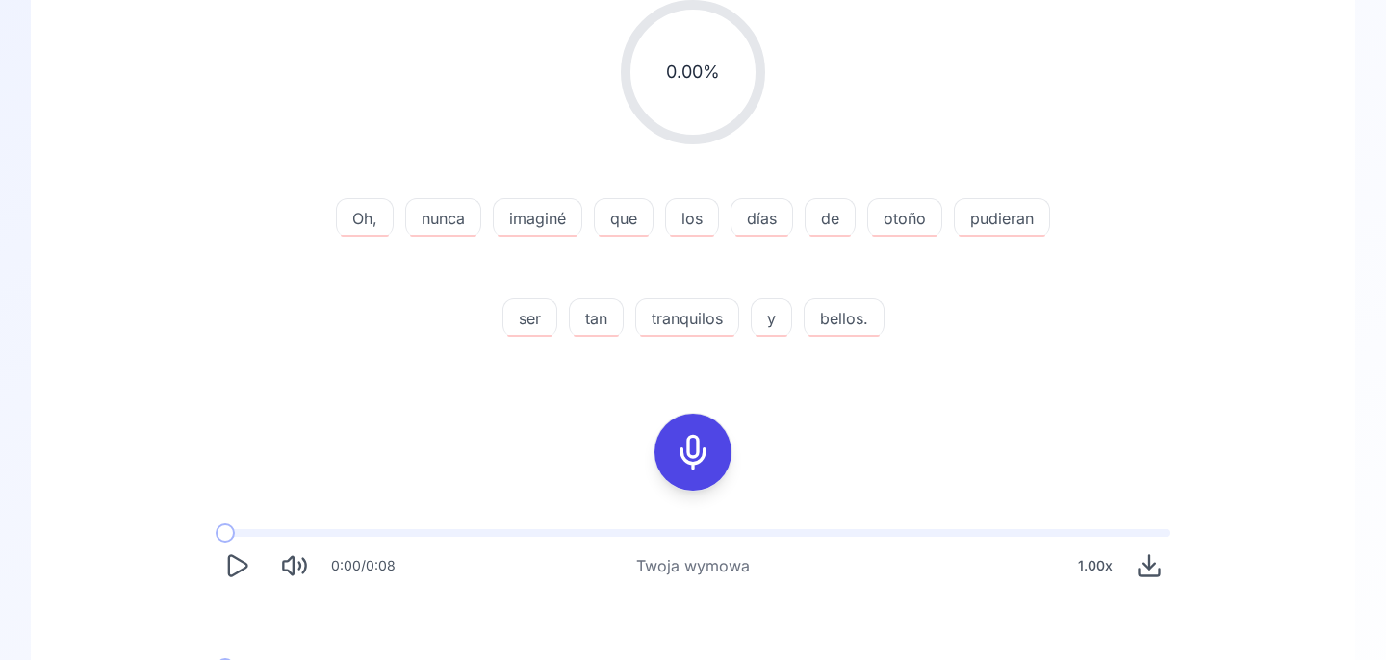
scroll to position [318, 0]
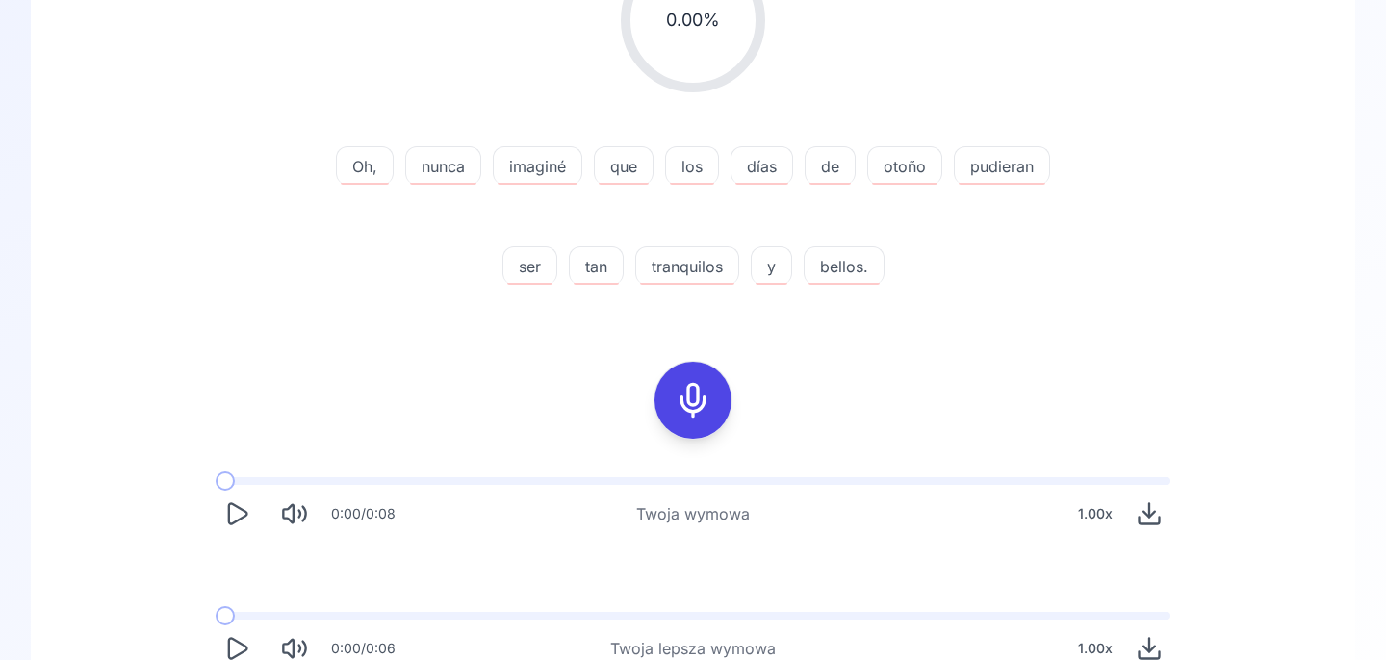
click at [226, 517] on icon "Play" at bounding box center [236, 514] width 27 height 27
